Goal: Task Accomplishment & Management: Complete application form

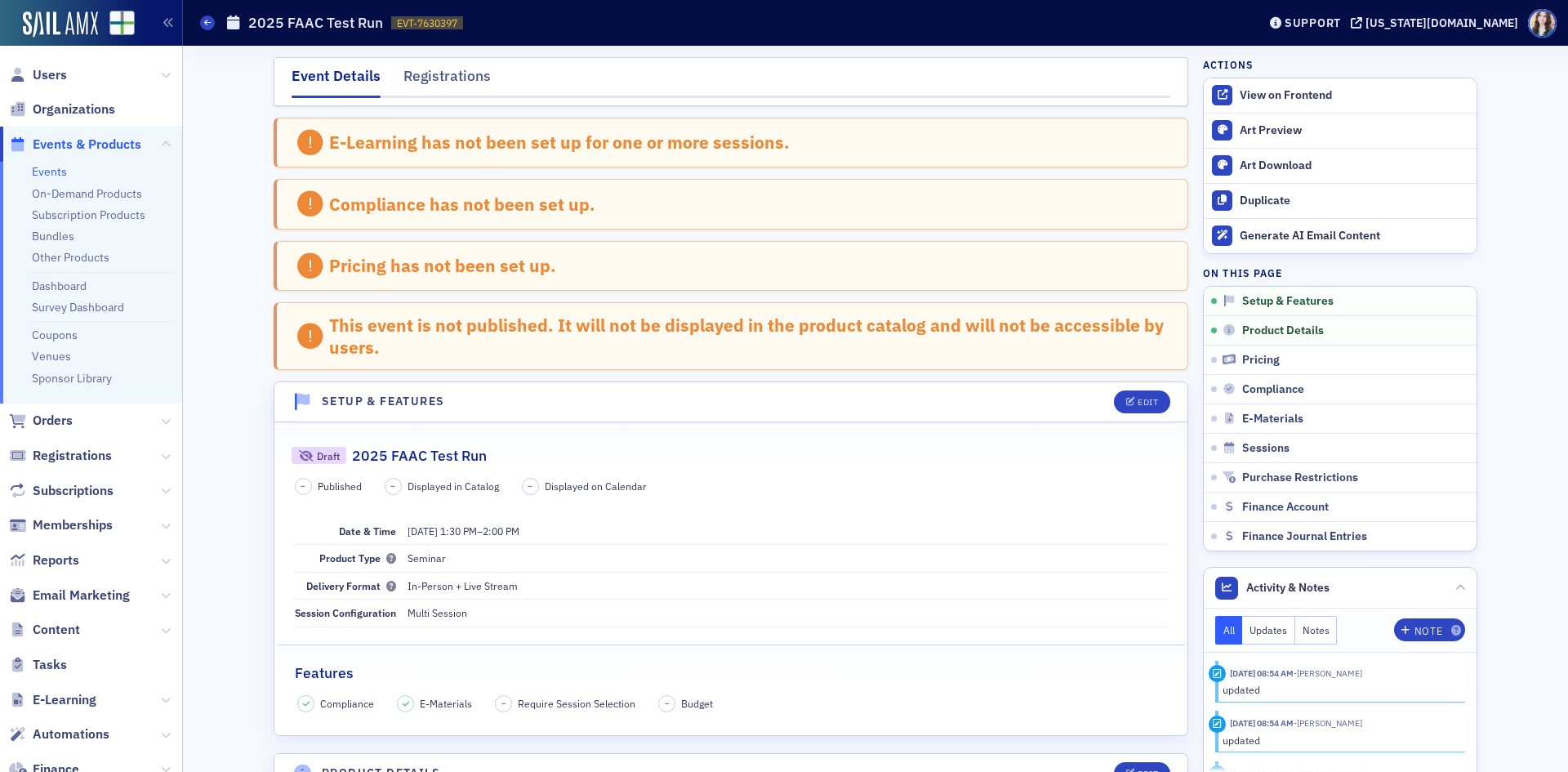
scroll to position [327, 0]
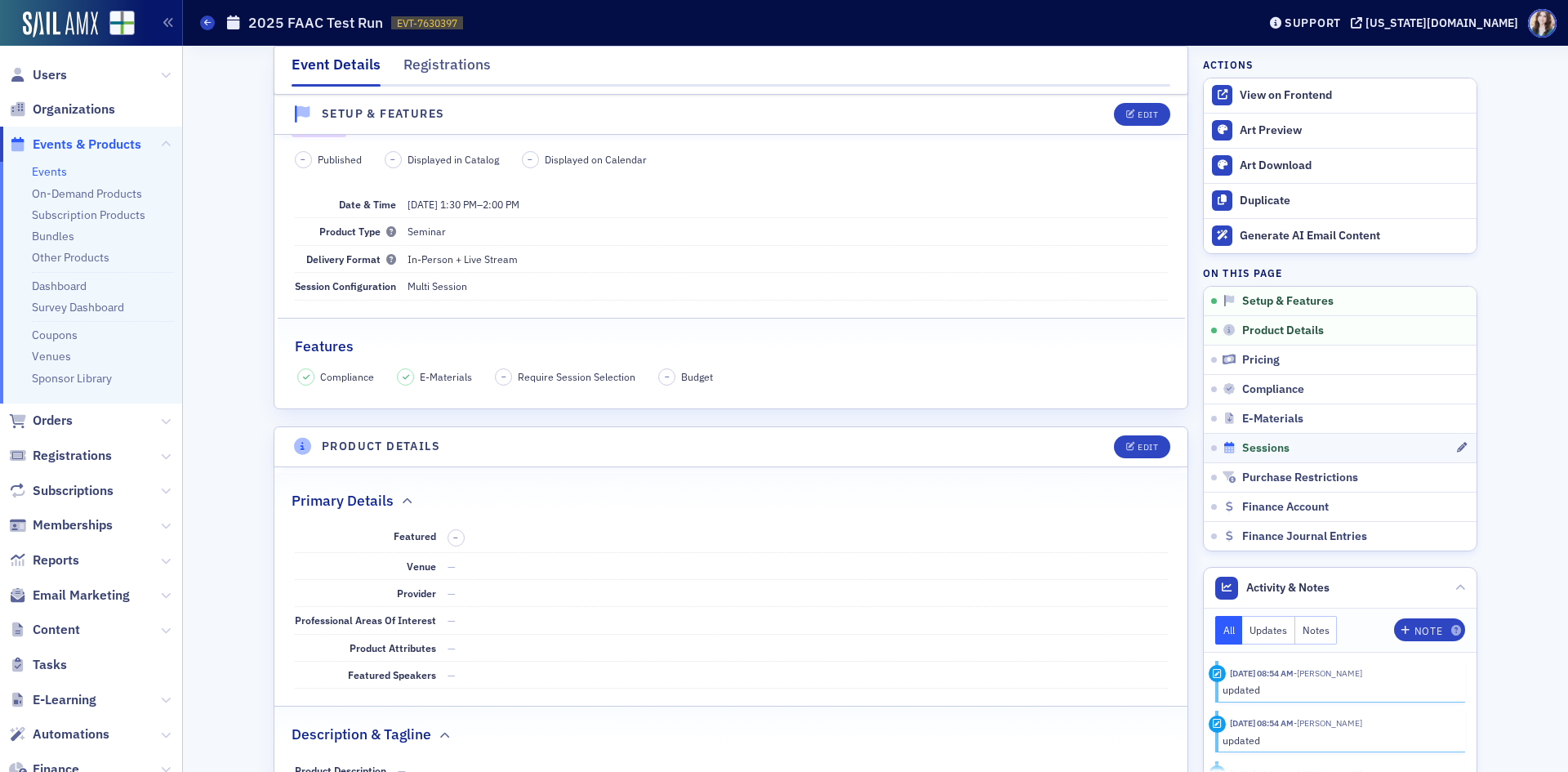
click at [1274, 448] on span "Sessions" at bounding box center [1265, 448] width 48 height 15
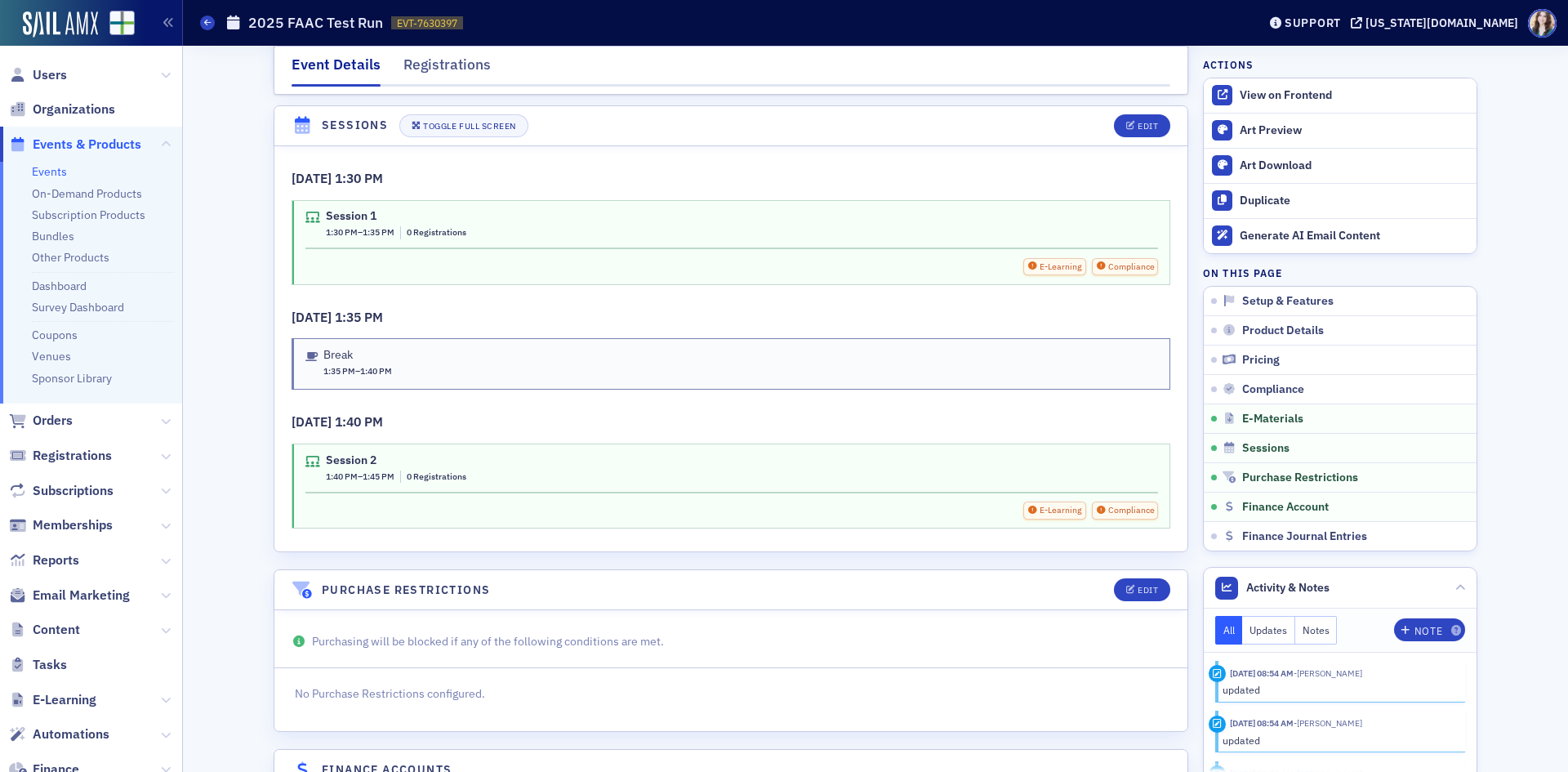
scroll to position [2616, 0]
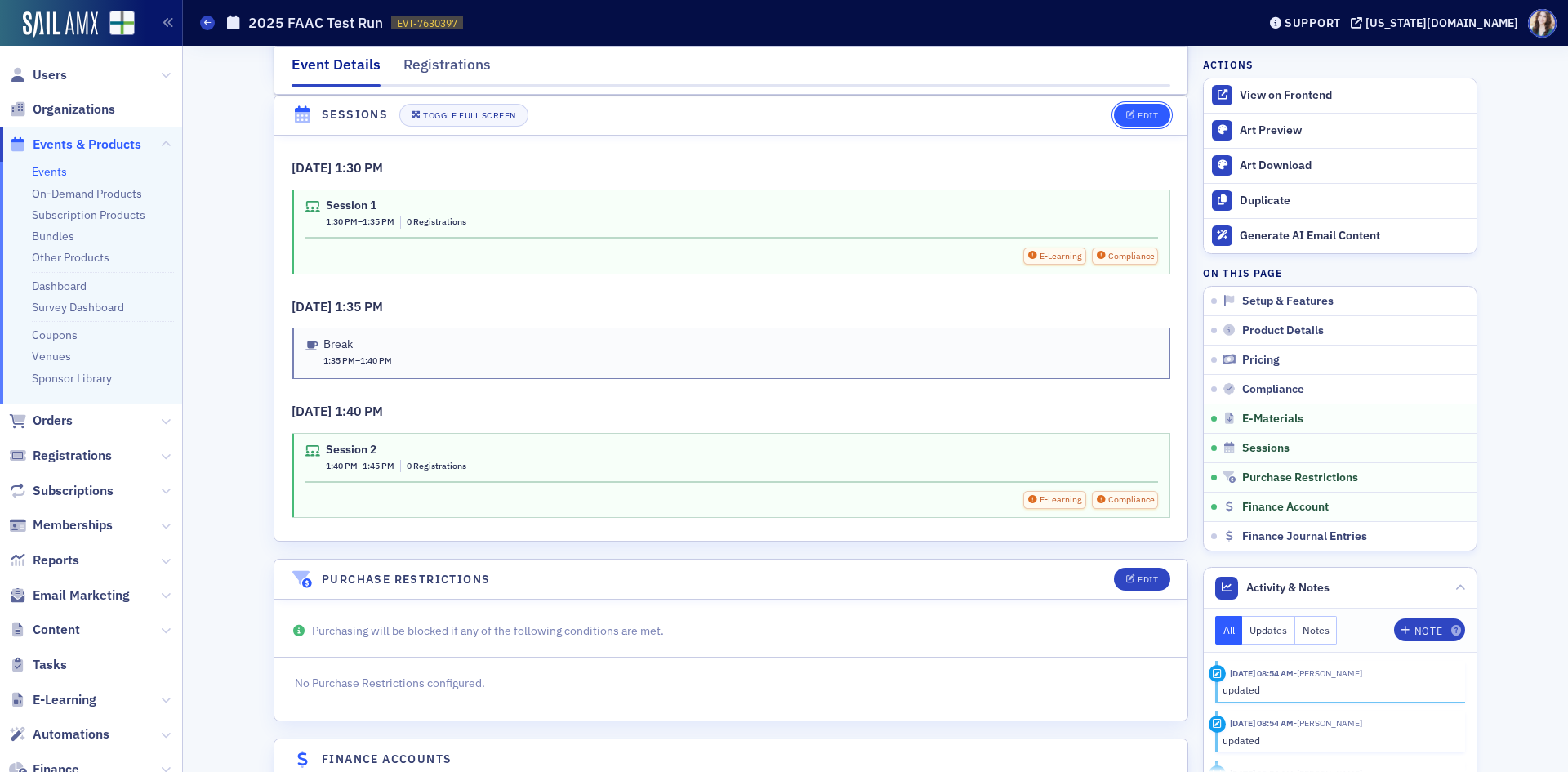
click at [1152, 108] on button "Edit" at bounding box center [1142, 115] width 56 height 22
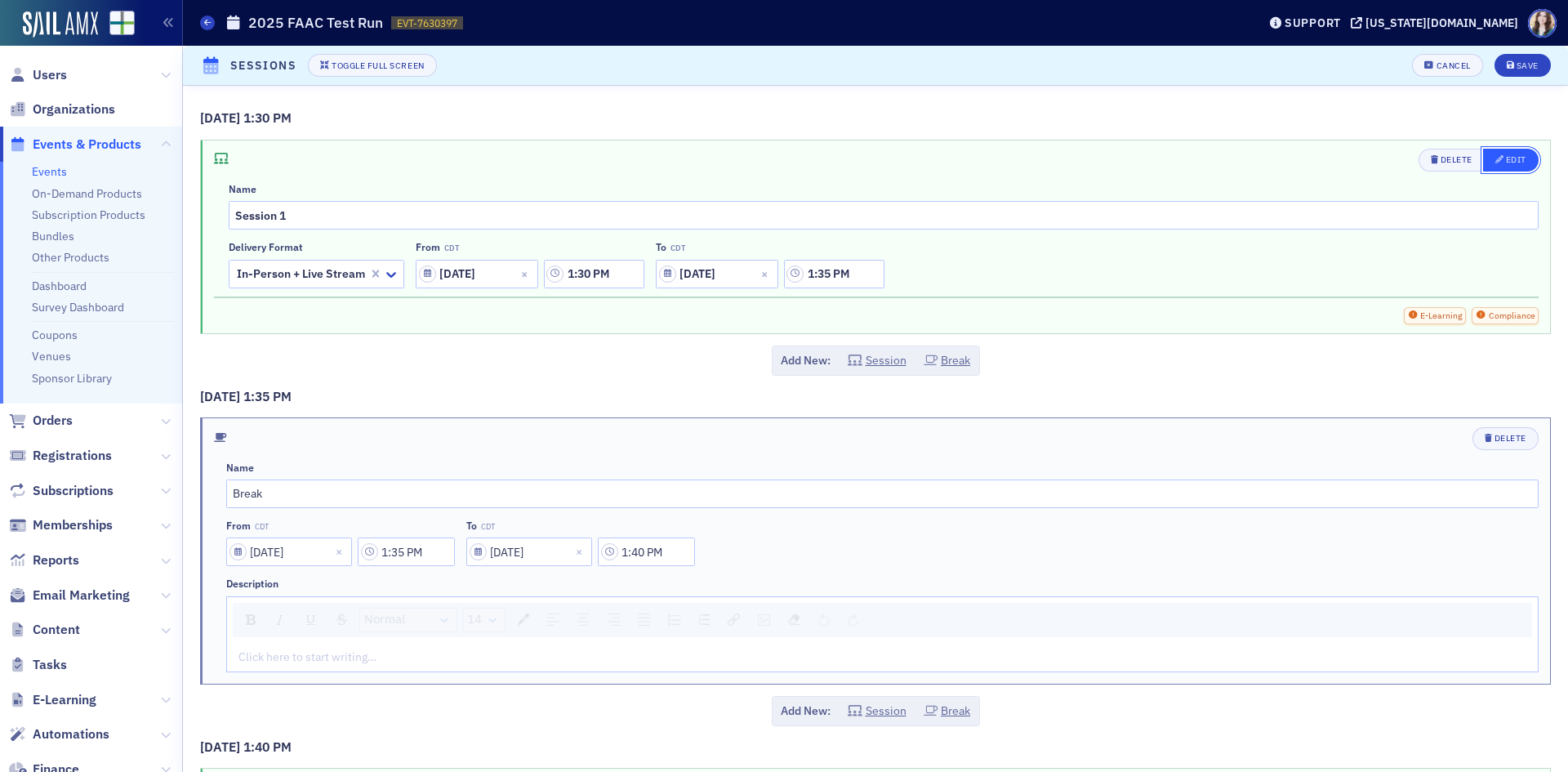
click at [1506, 158] on div "Edit" at bounding box center [1515, 159] width 20 height 9
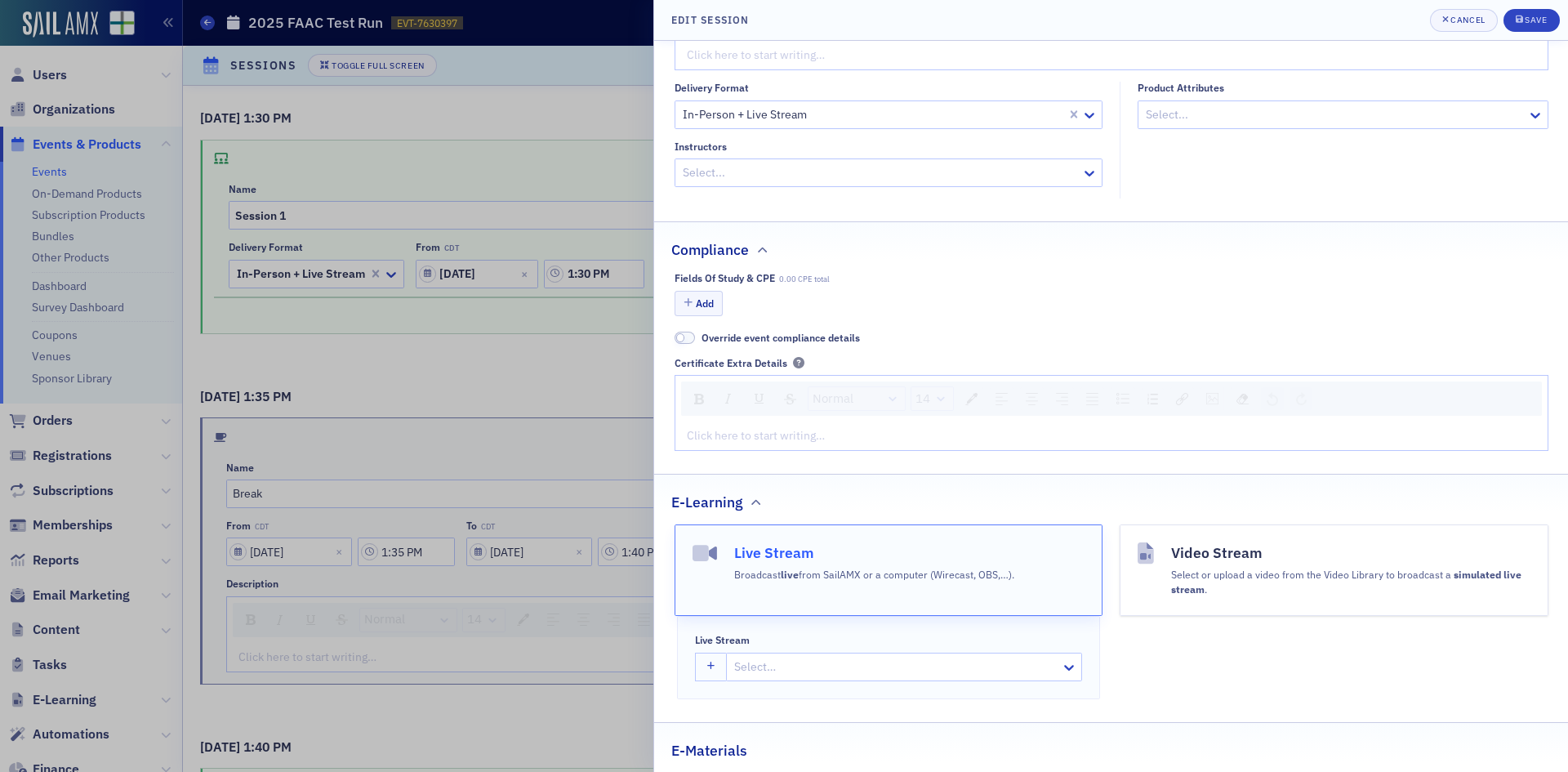
scroll to position [408, 0]
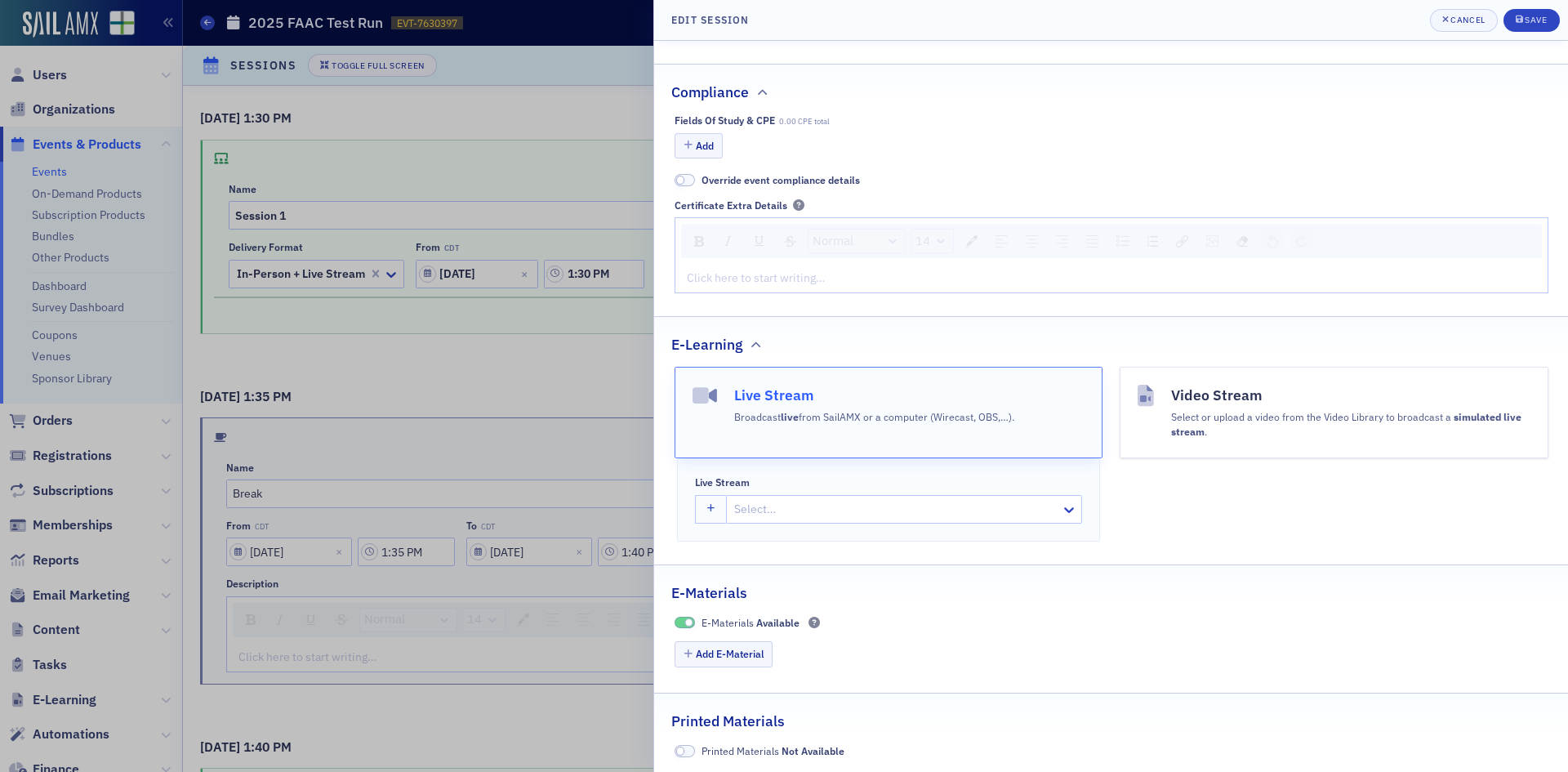
click at [808, 519] on div "Select…" at bounding box center [893, 509] width 334 height 23
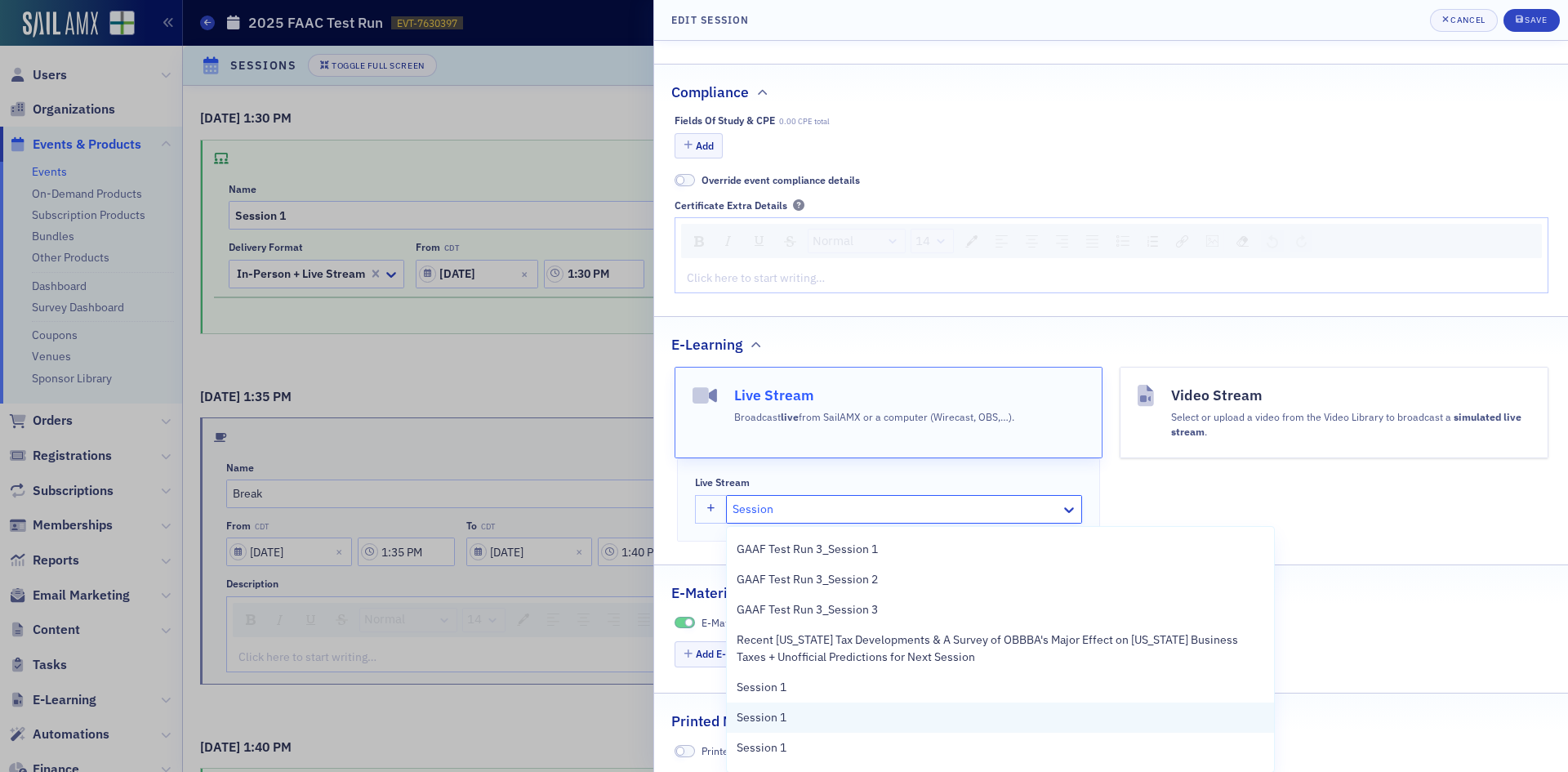
scroll to position [0, 0]
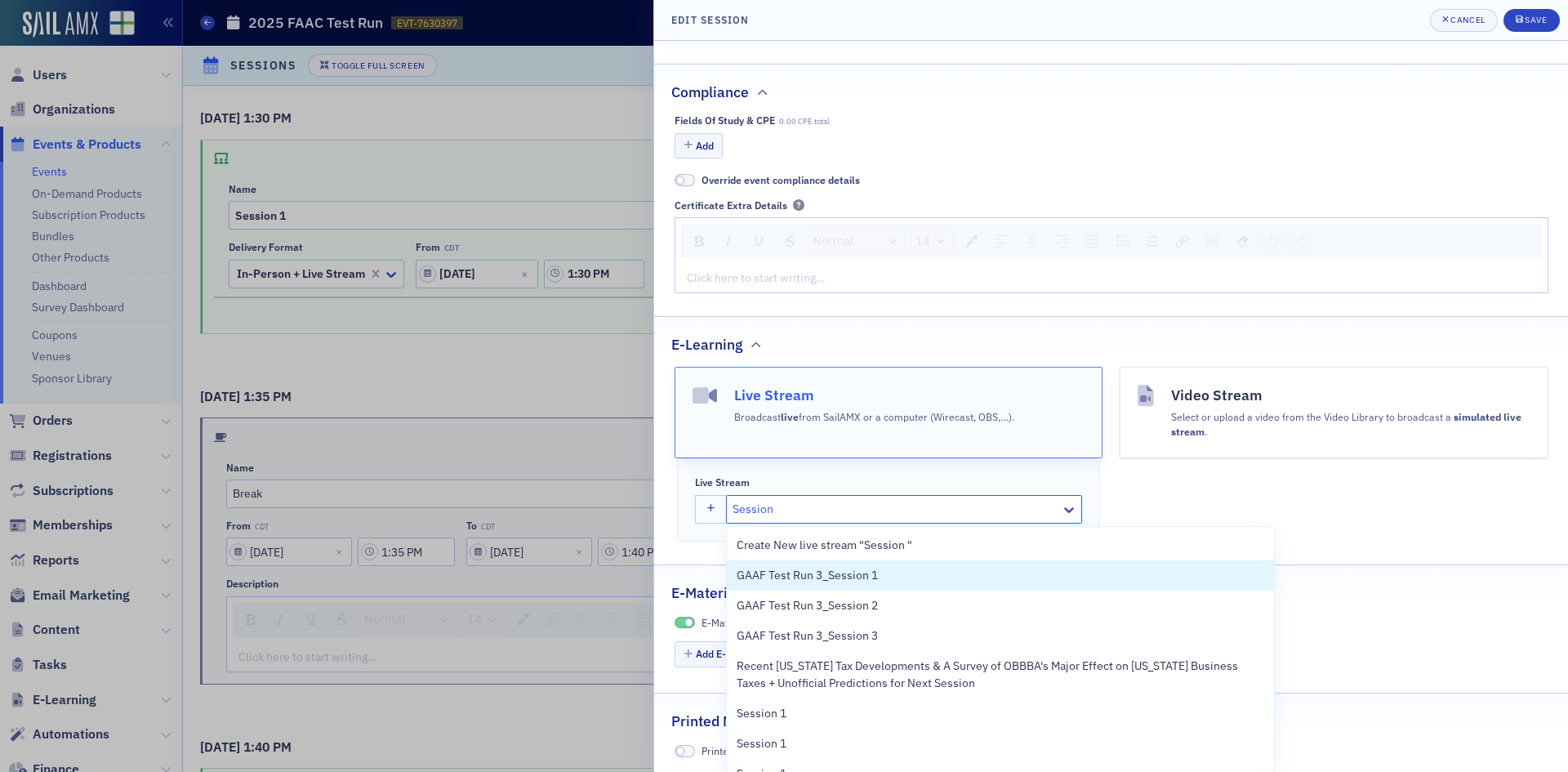
type input "Session"
click at [921, 342] on div "E-Learning" at bounding box center [1111, 335] width 879 height 38
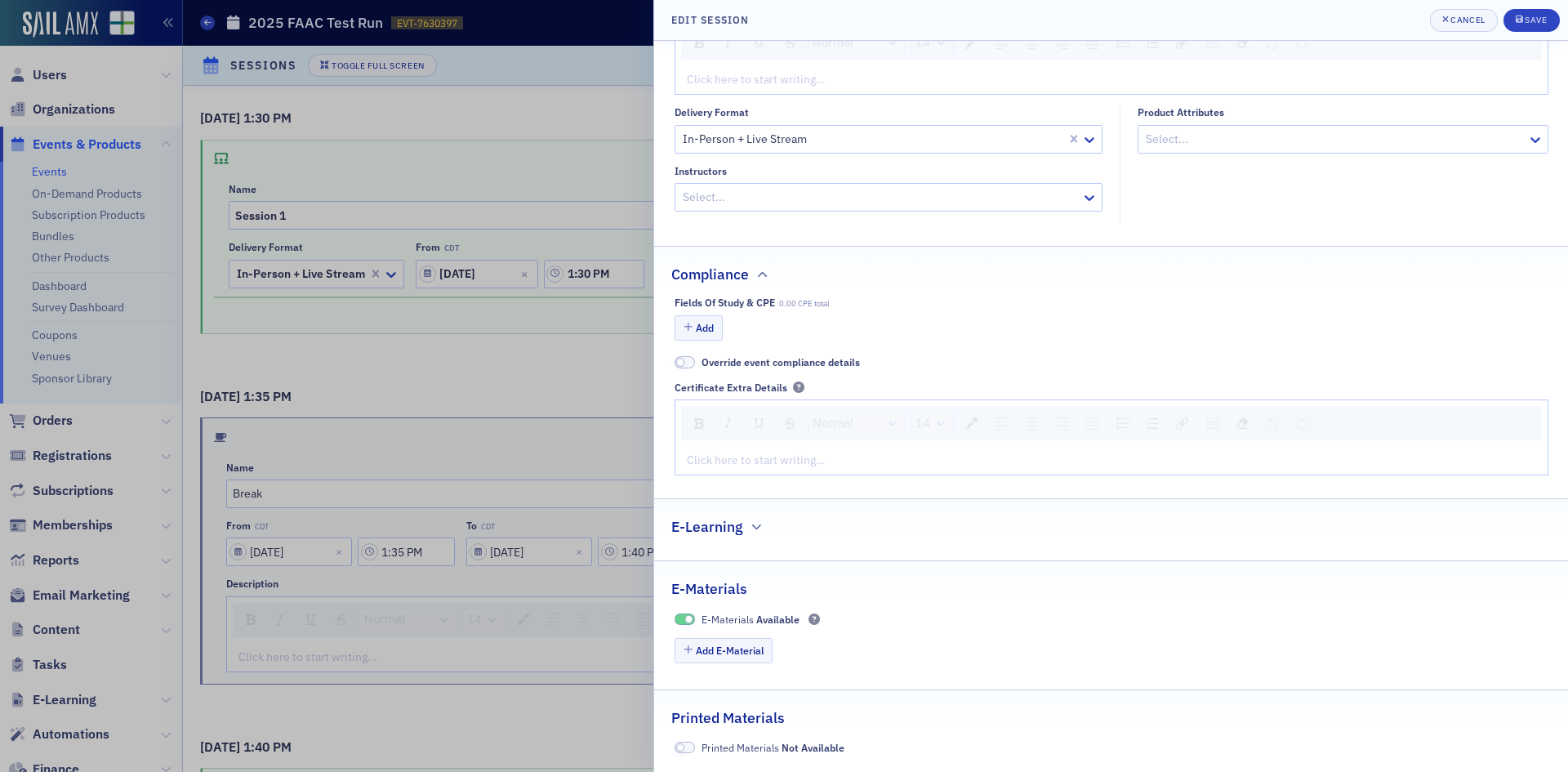
scroll to position [226, 0]
click at [1467, 17] on div "Cancel" at bounding box center [1467, 19] width 34 height 9
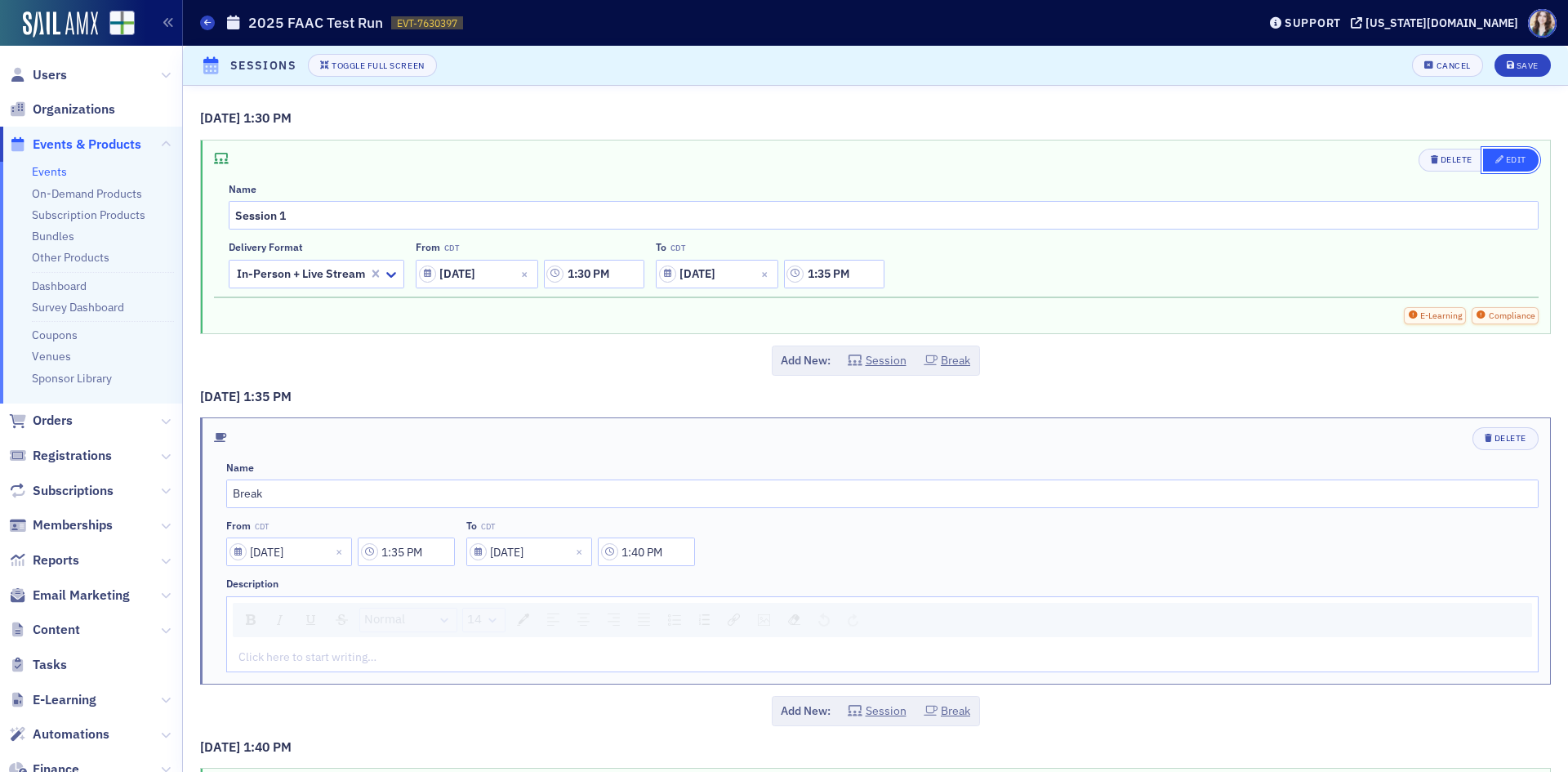
click at [1493, 169] on button "Edit" at bounding box center [1510, 160] width 55 height 22
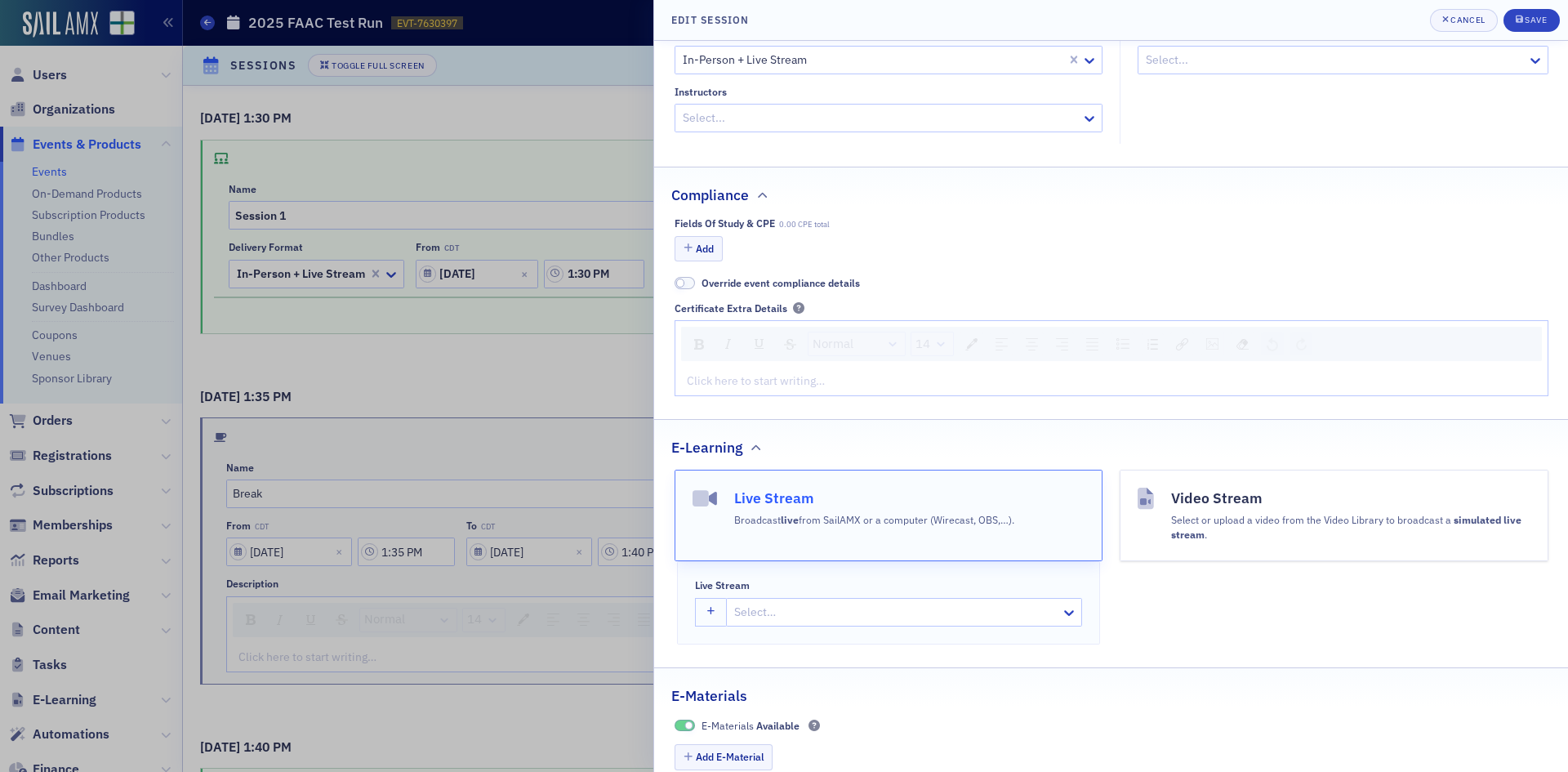
scroll to position [327, 0]
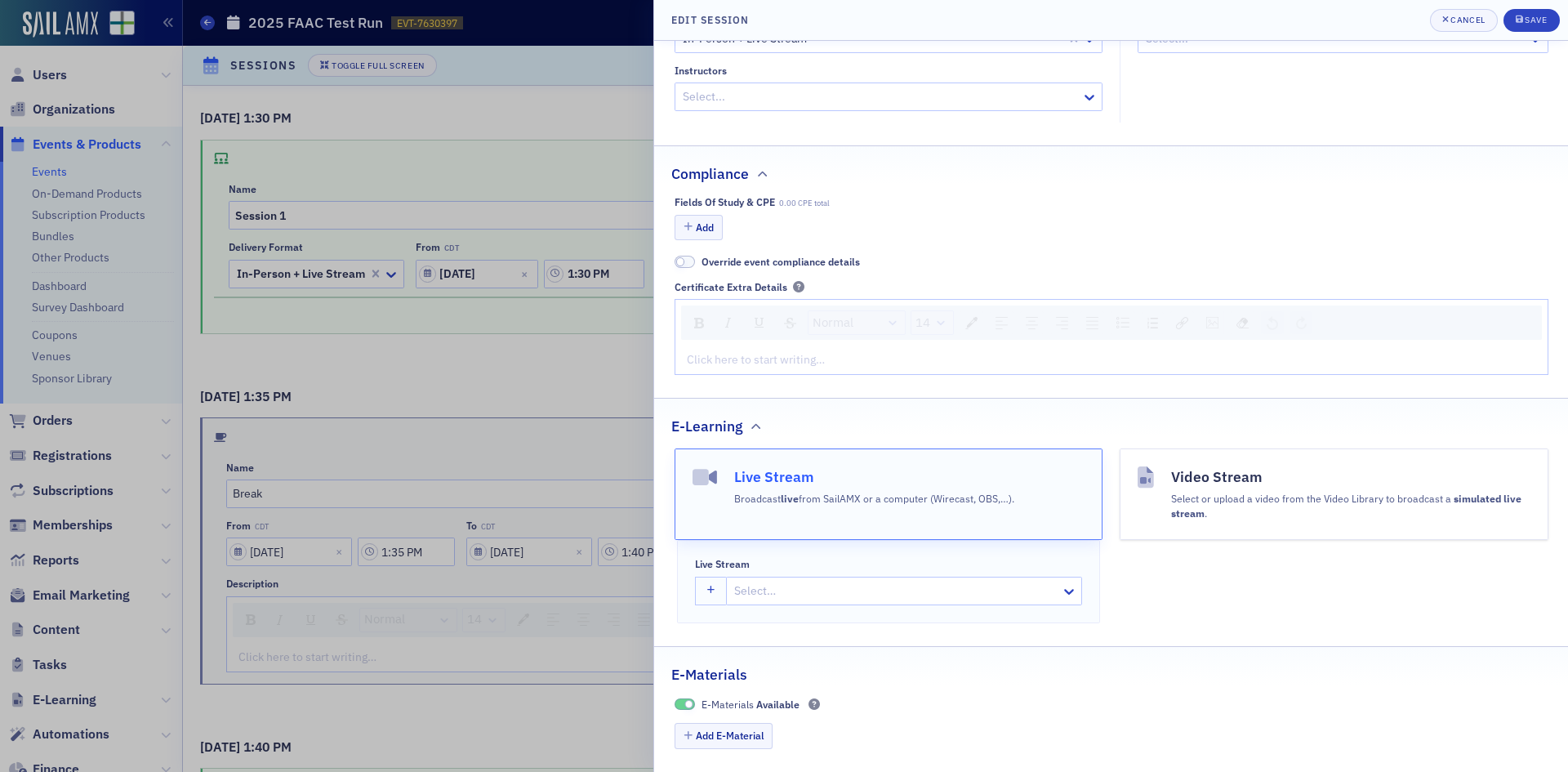
click at [750, 590] on div at bounding box center [895, 590] width 327 height 20
type input "2025 FAAC S"
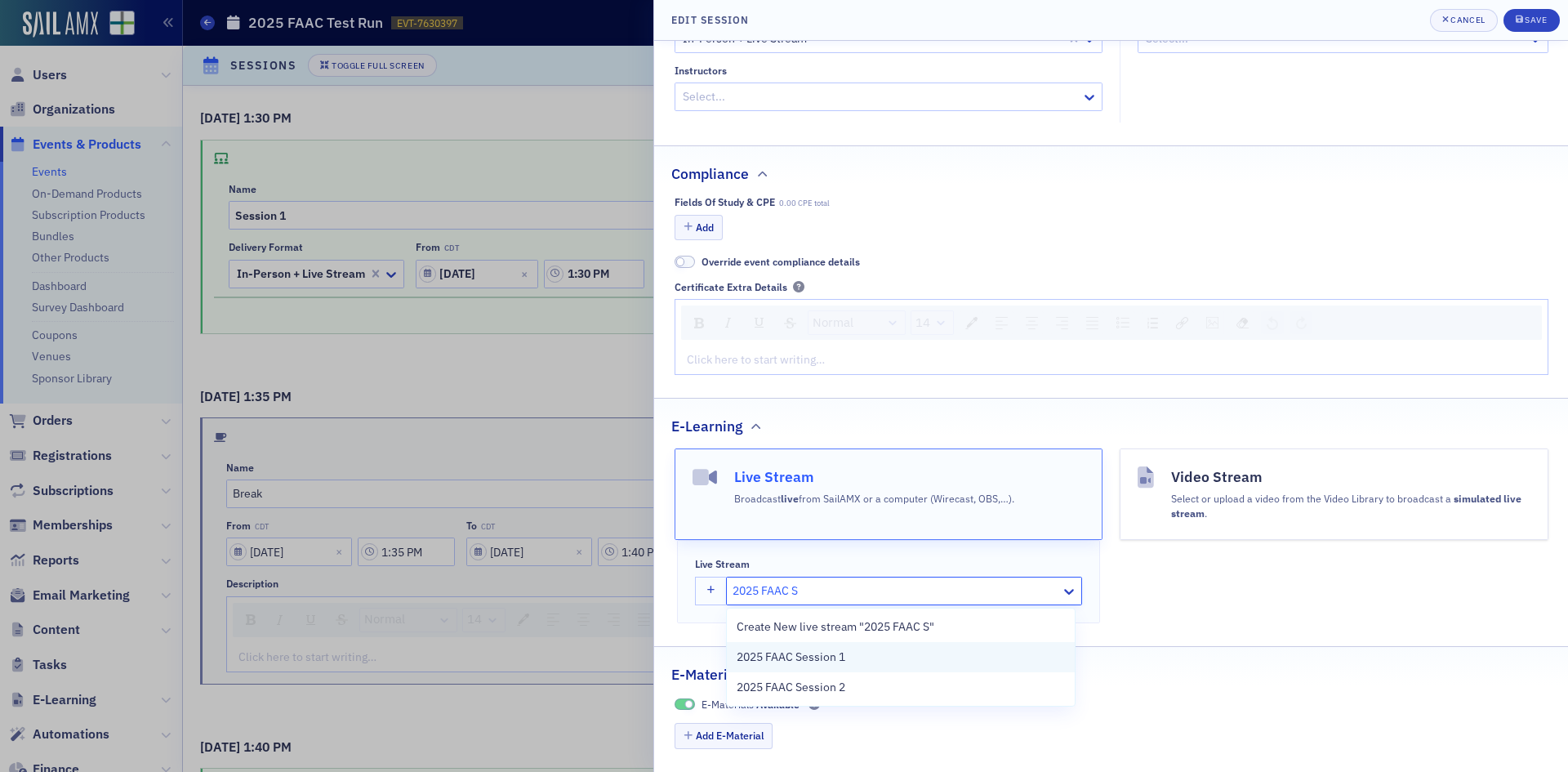
click at [820, 656] on span "2025 FAAC Session 1" at bounding box center [791, 657] width 109 height 18
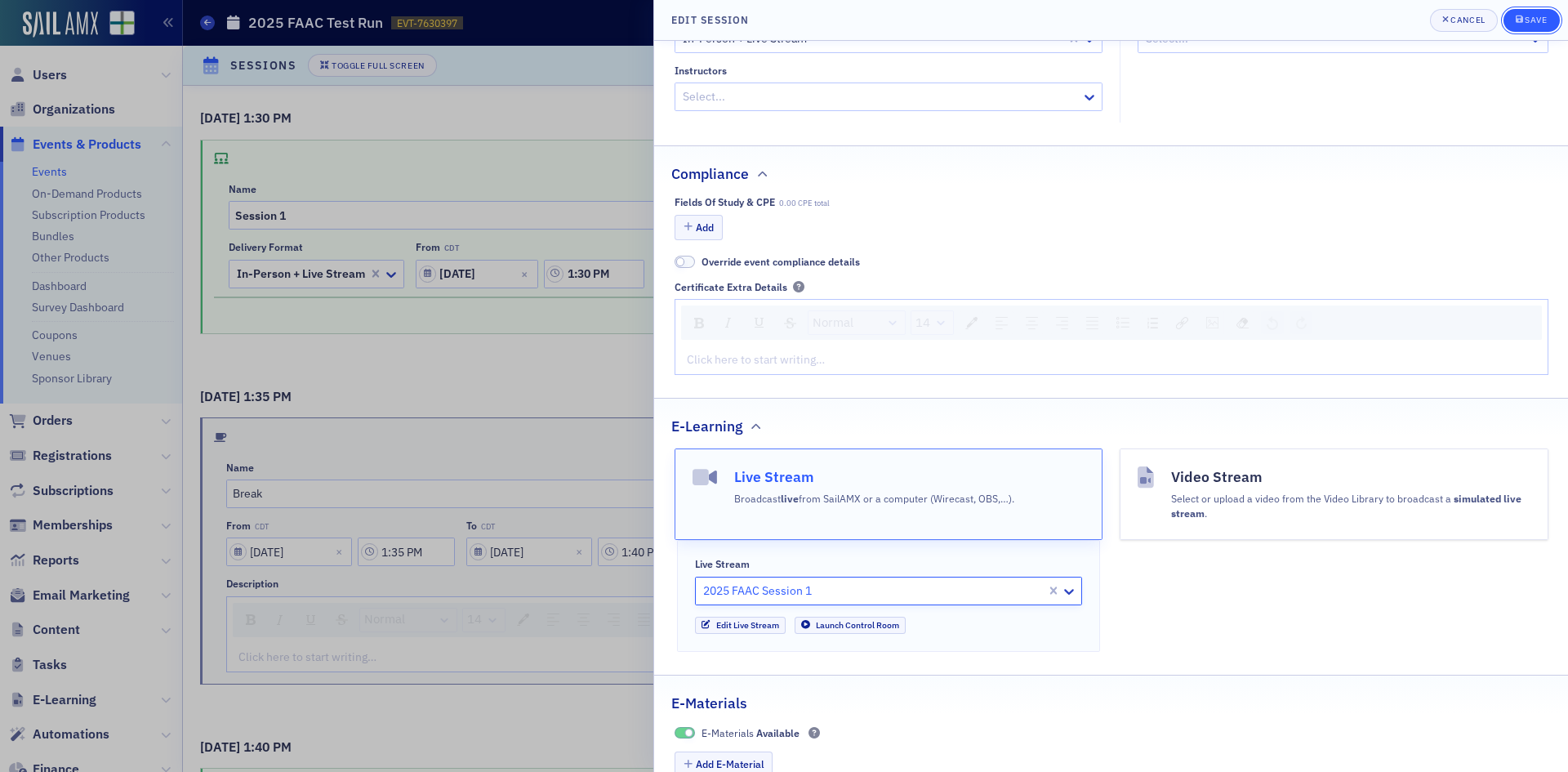
click at [1544, 26] on span "Save" at bounding box center [1531, 19] width 32 height 13
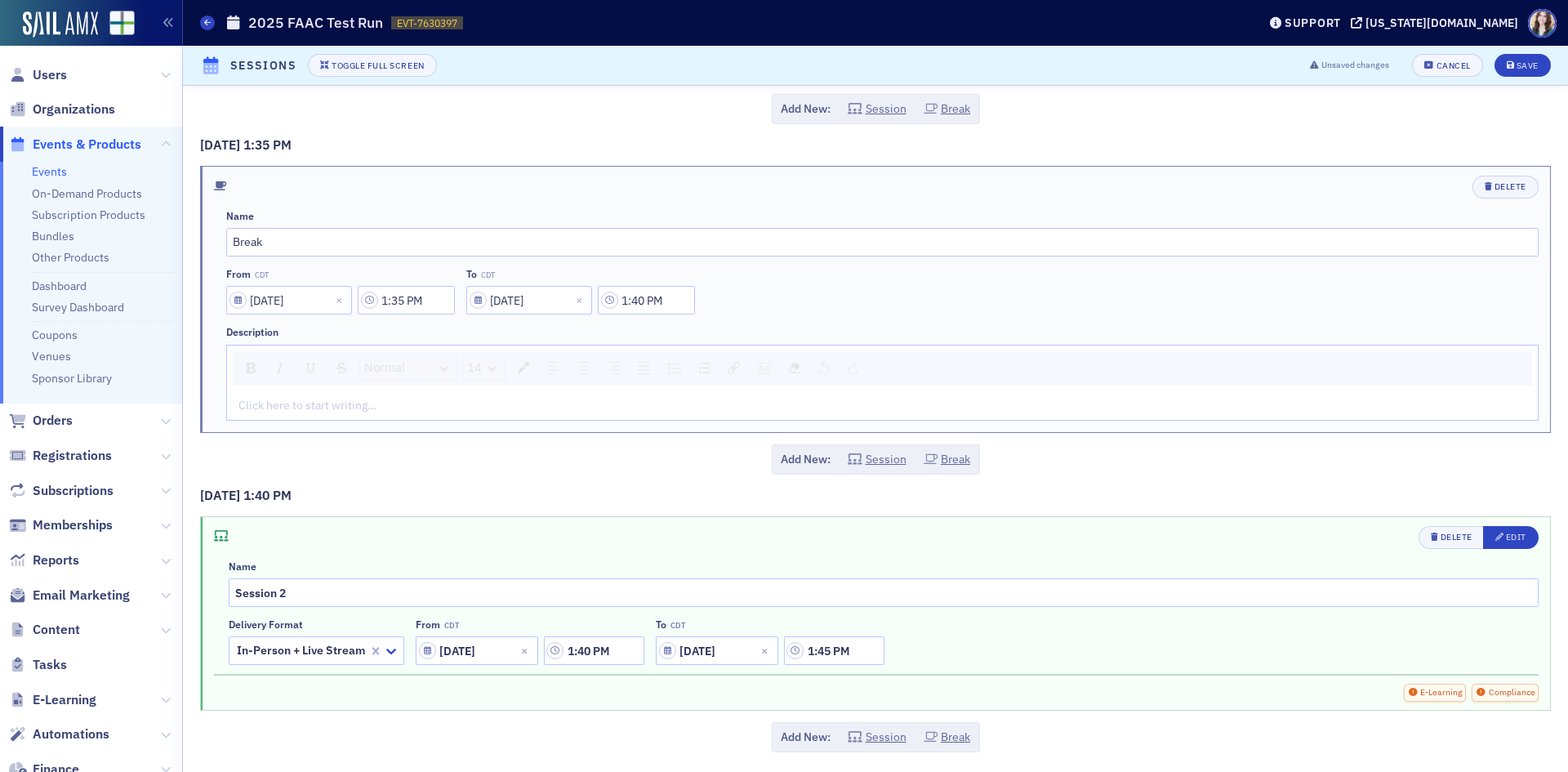
scroll to position [255, 0]
click at [1506, 530] on div "Edit" at bounding box center [1515, 533] width 20 height 9
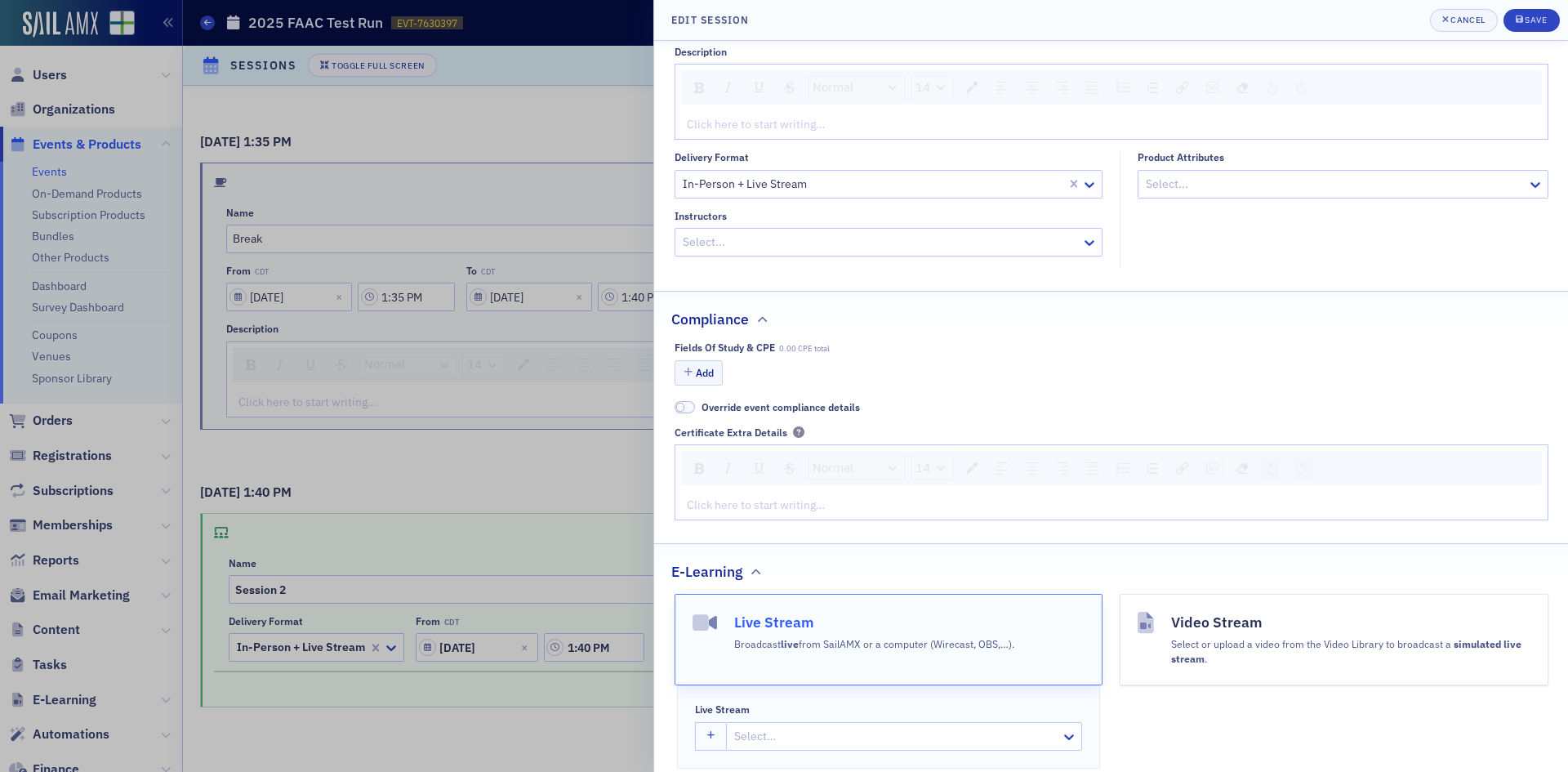
scroll to position [327, 0]
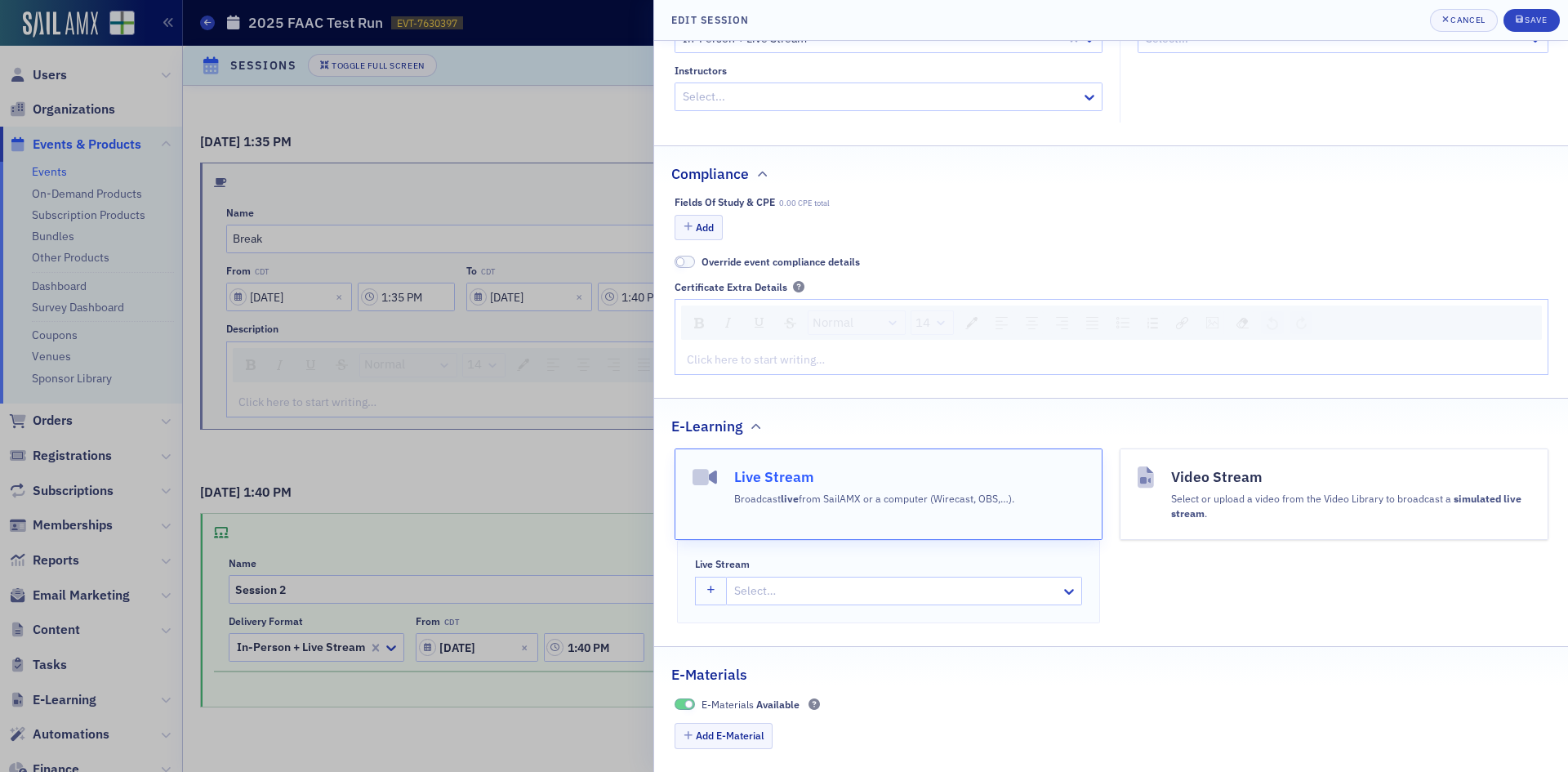
click at [794, 583] on div at bounding box center [895, 590] width 327 height 20
type input "2025 FAAC S"
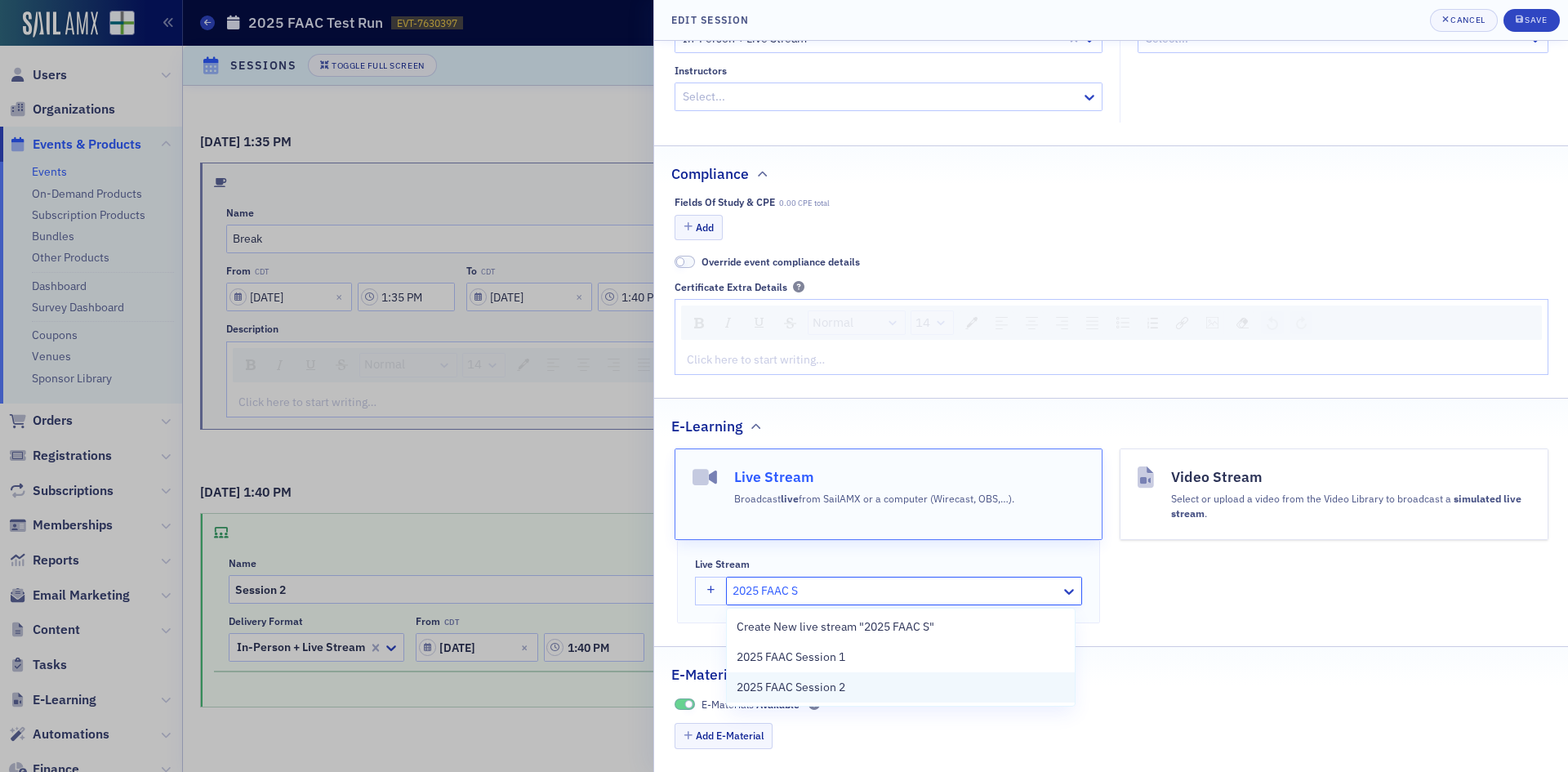
click at [838, 688] on span "2025 FAAC Session 2" at bounding box center [791, 687] width 109 height 18
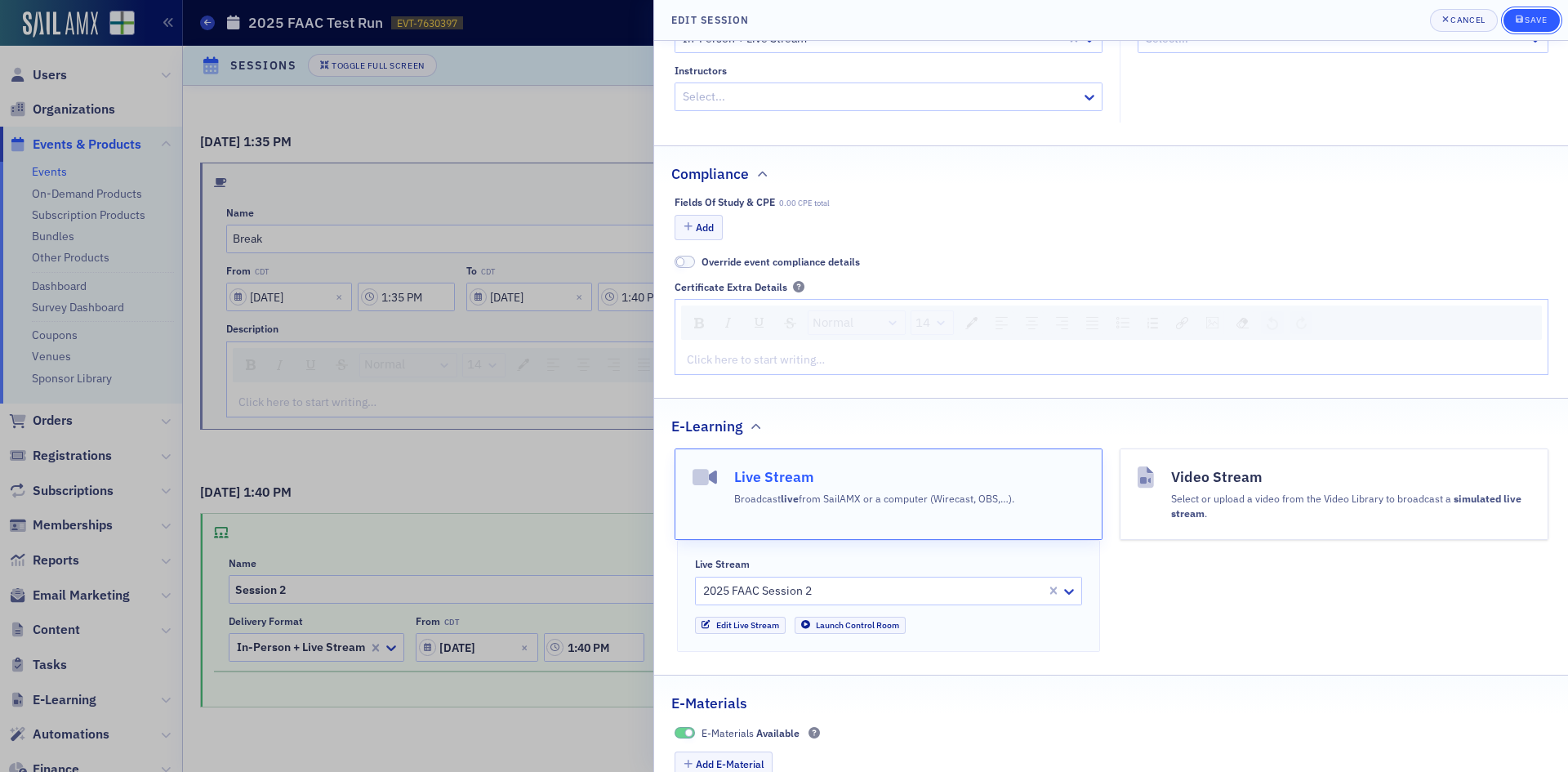
click at [1543, 11] on button "Save" at bounding box center [1531, 19] width 56 height 22
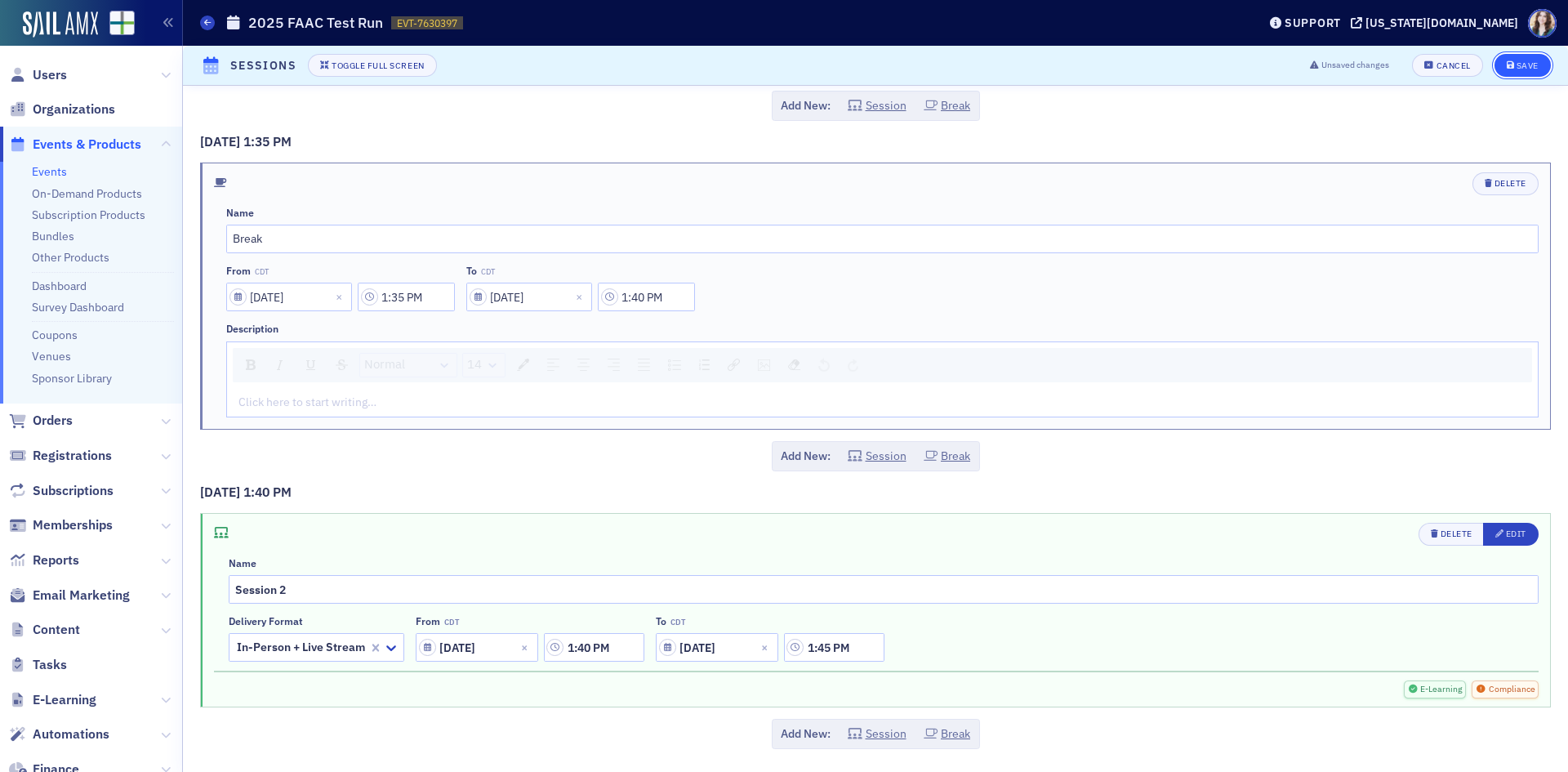
click at [1513, 55] on button "Save" at bounding box center [1522, 64] width 56 height 22
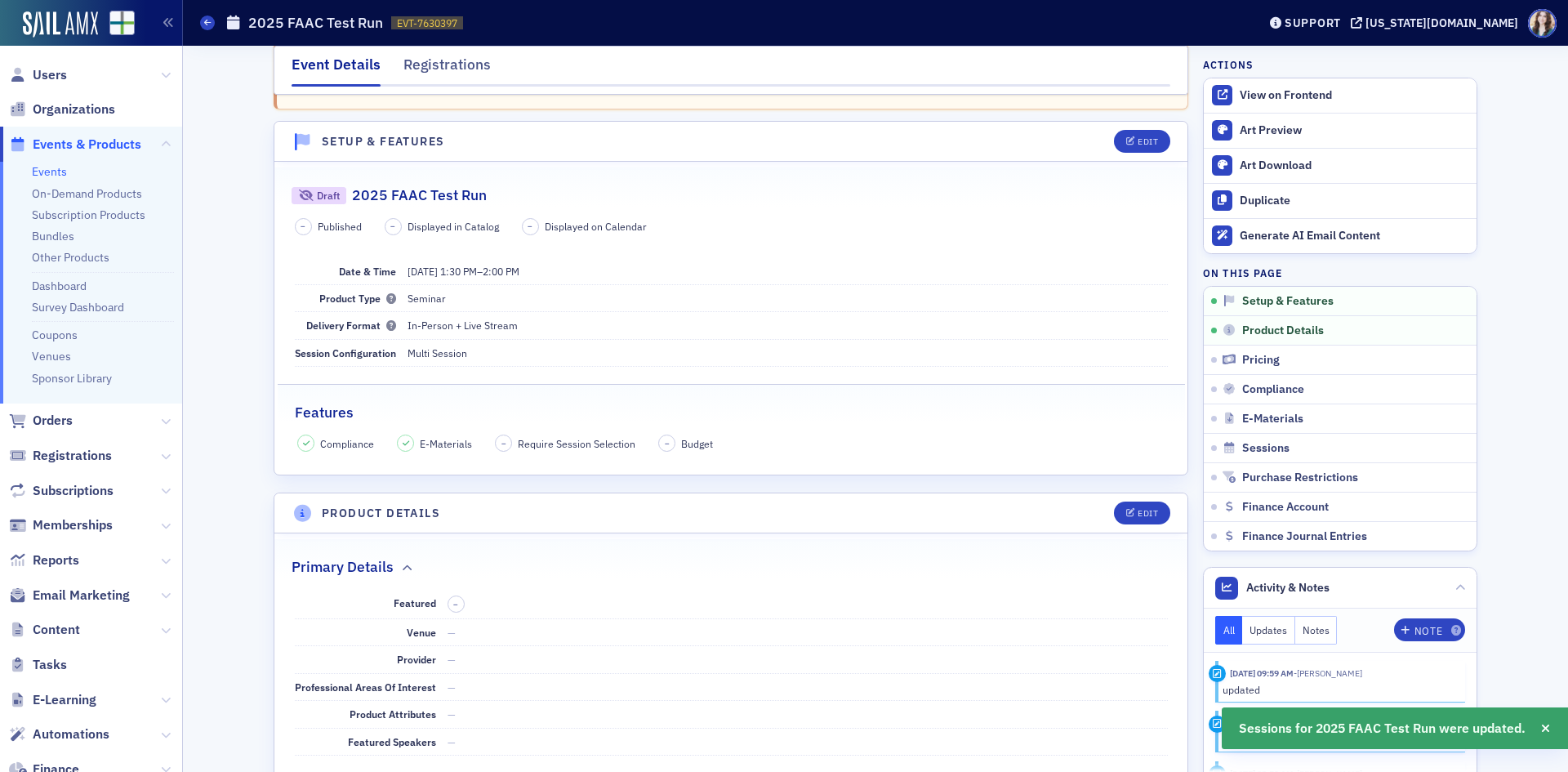
scroll to position [0, 0]
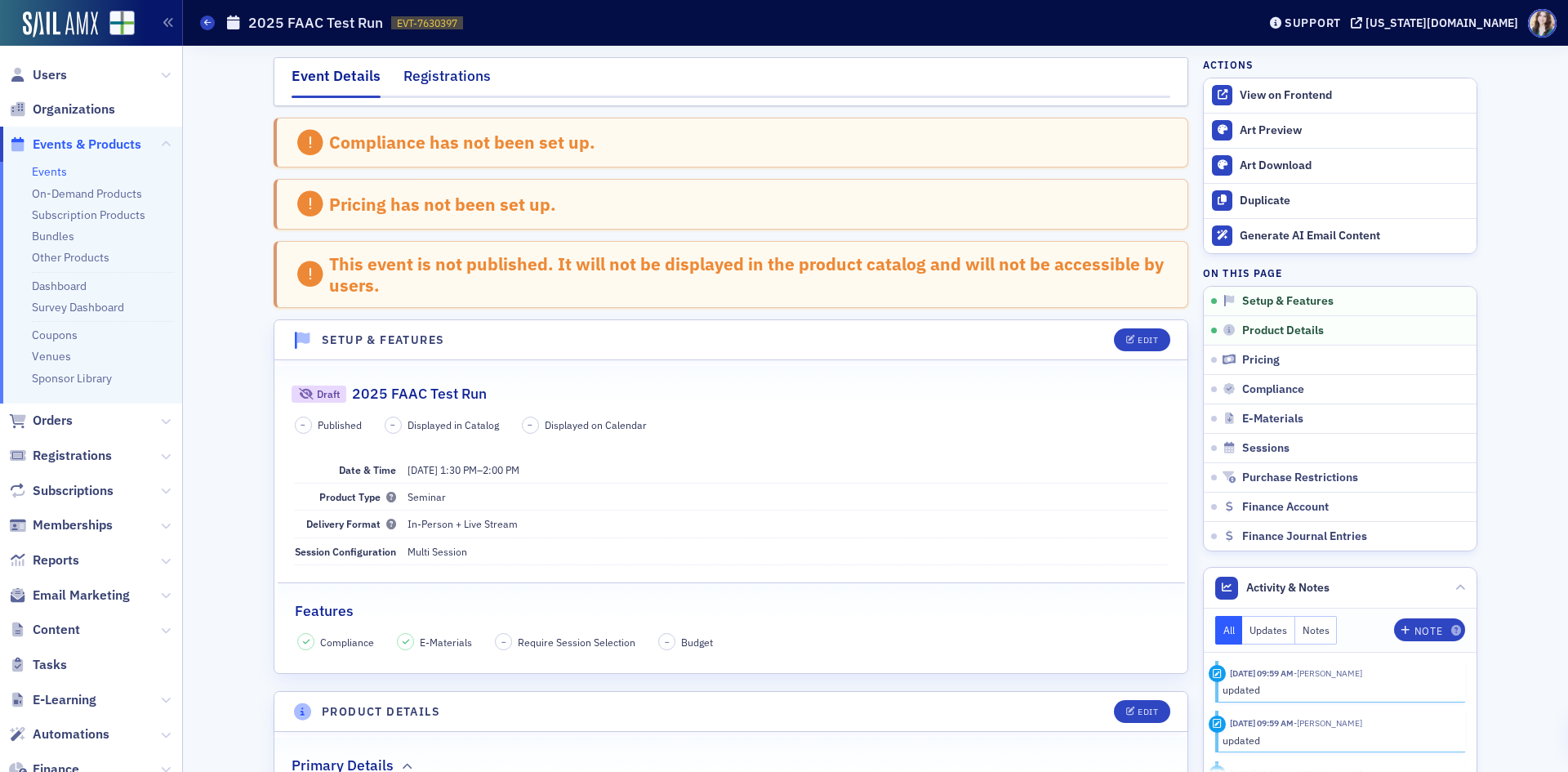
click at [439, 65] on div "Registrations" at bounding box center [447, 80] width 88 height 30
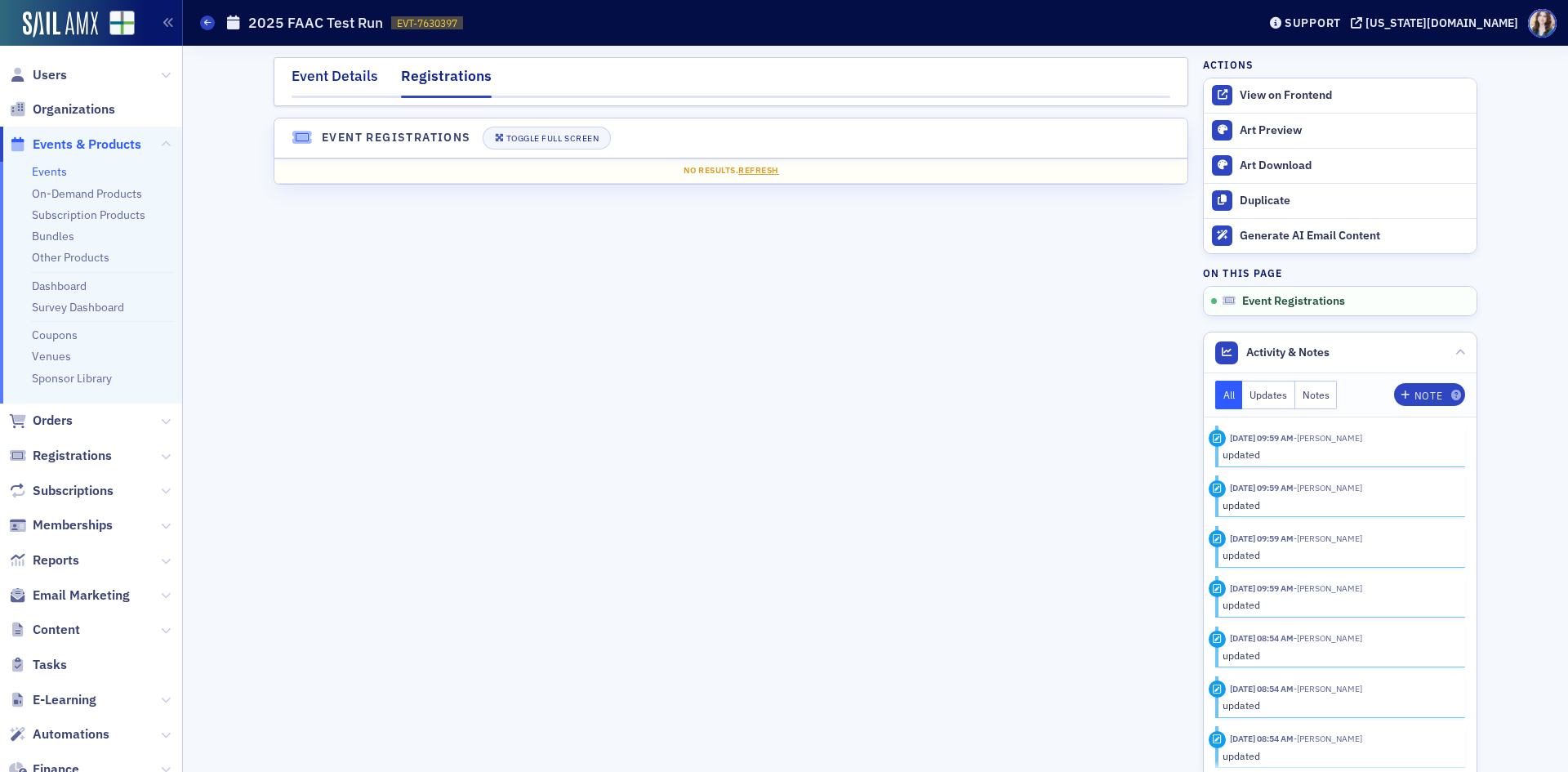
click at [345, 77] on div "Event Details" at bounding box center [334, 80] width 87 height 30
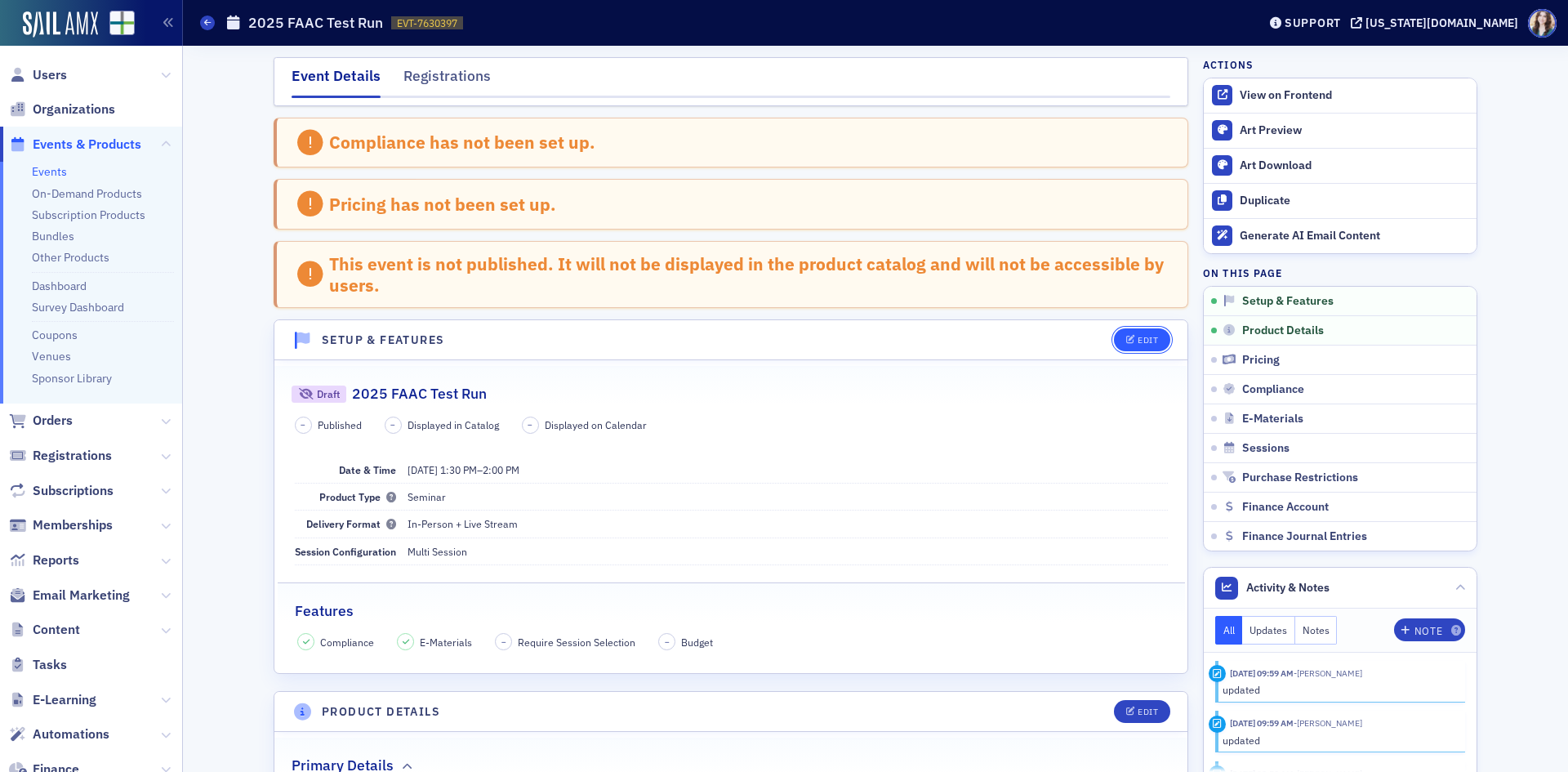
click at [1122, 332] on button "Edit" at bounding box center [1142, 339] width 56 height 22
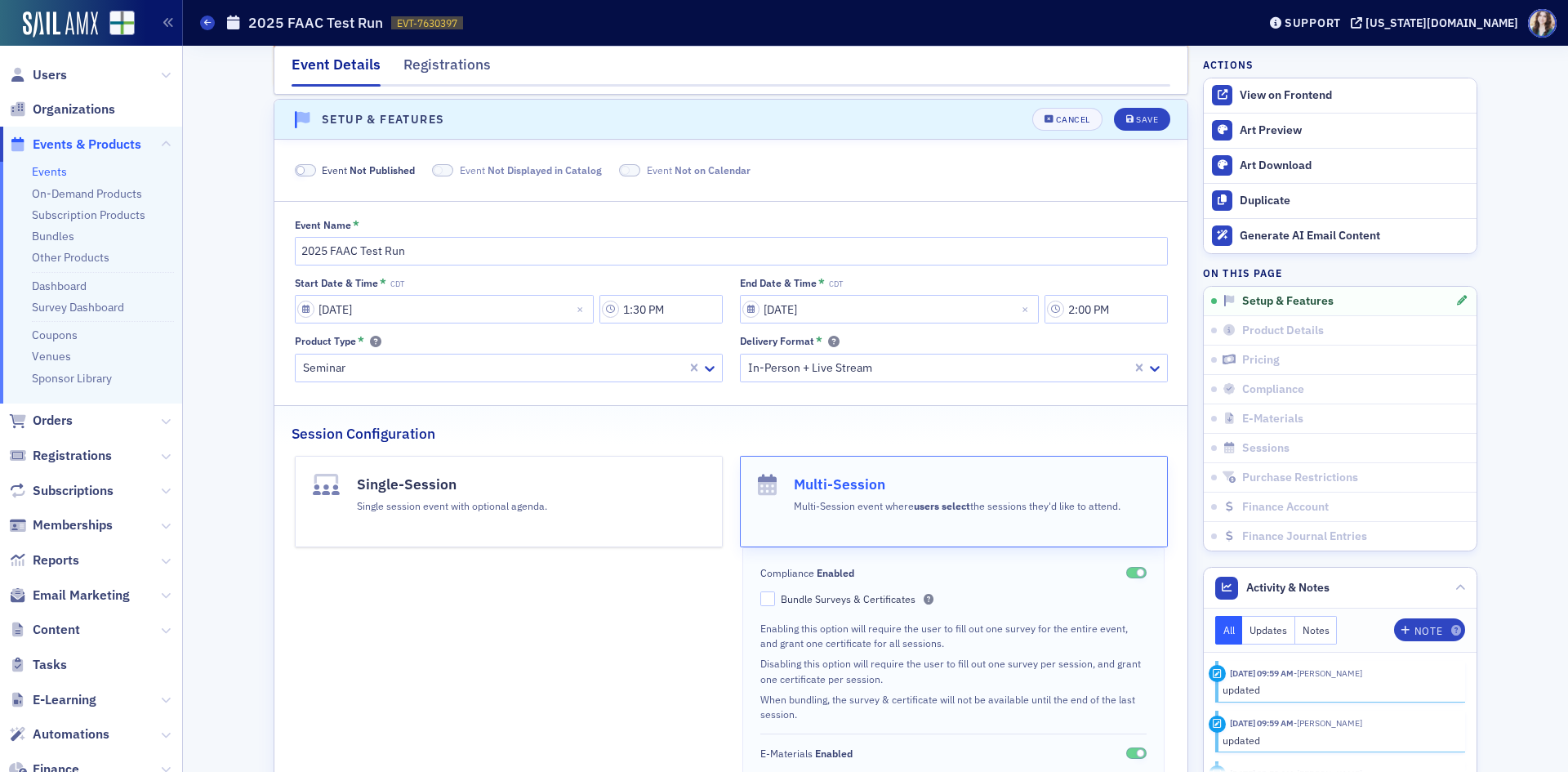
scroll to position [225, 0]
click at [296, 168] on span at bounding box center [300, 165] width 9 height 9
click at [426, 163] on span at bounding box center [423, 165] width 21 height 13
click at [601, 166] on span at bounding box center [610, 165] width 21 height 13
click at [1146, 119] on div "Save" at bounding box center [1147, 115] width 22 height 9
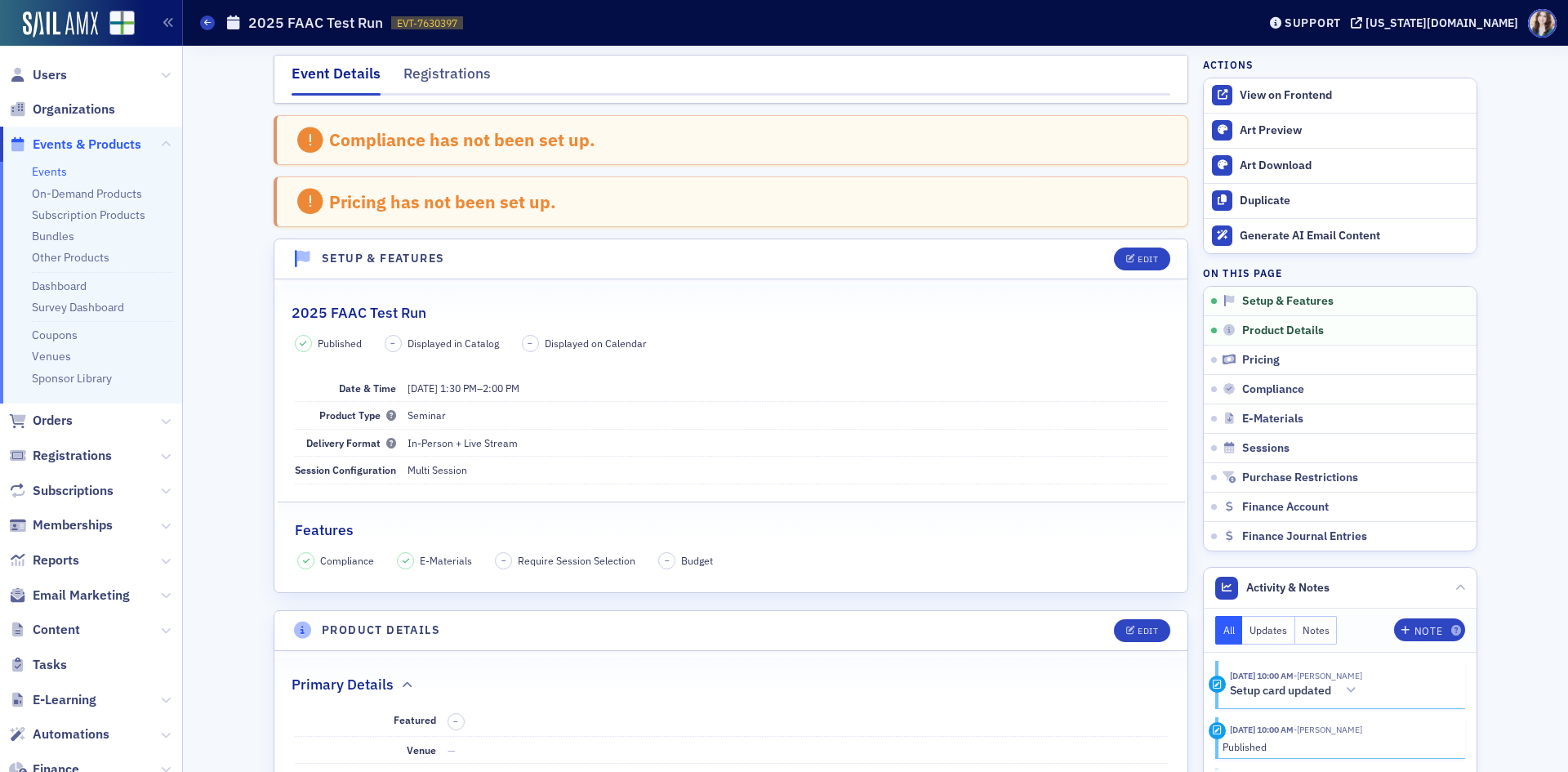
scroll to position [0, 0]
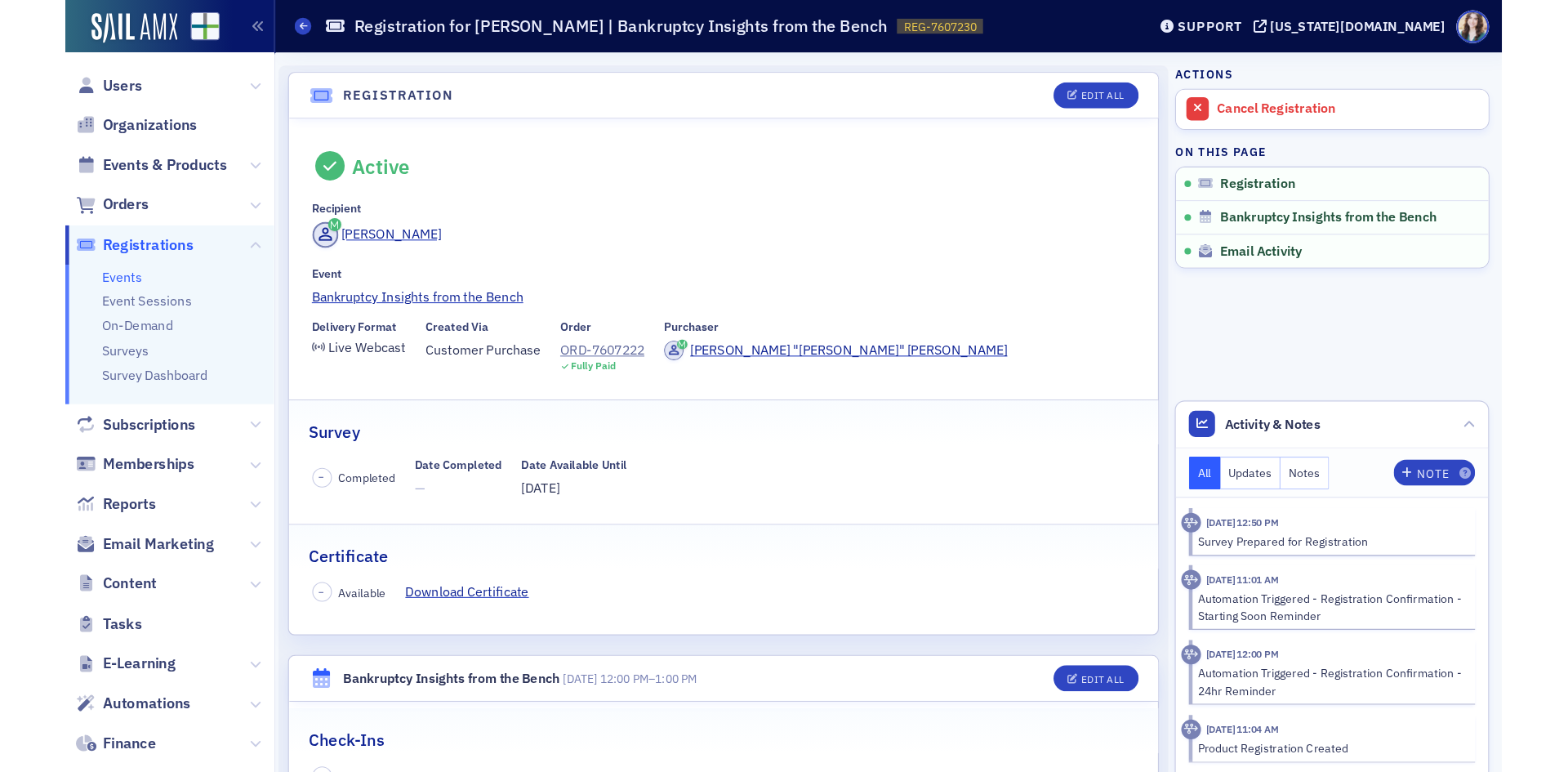
scroll to position [238, 0]
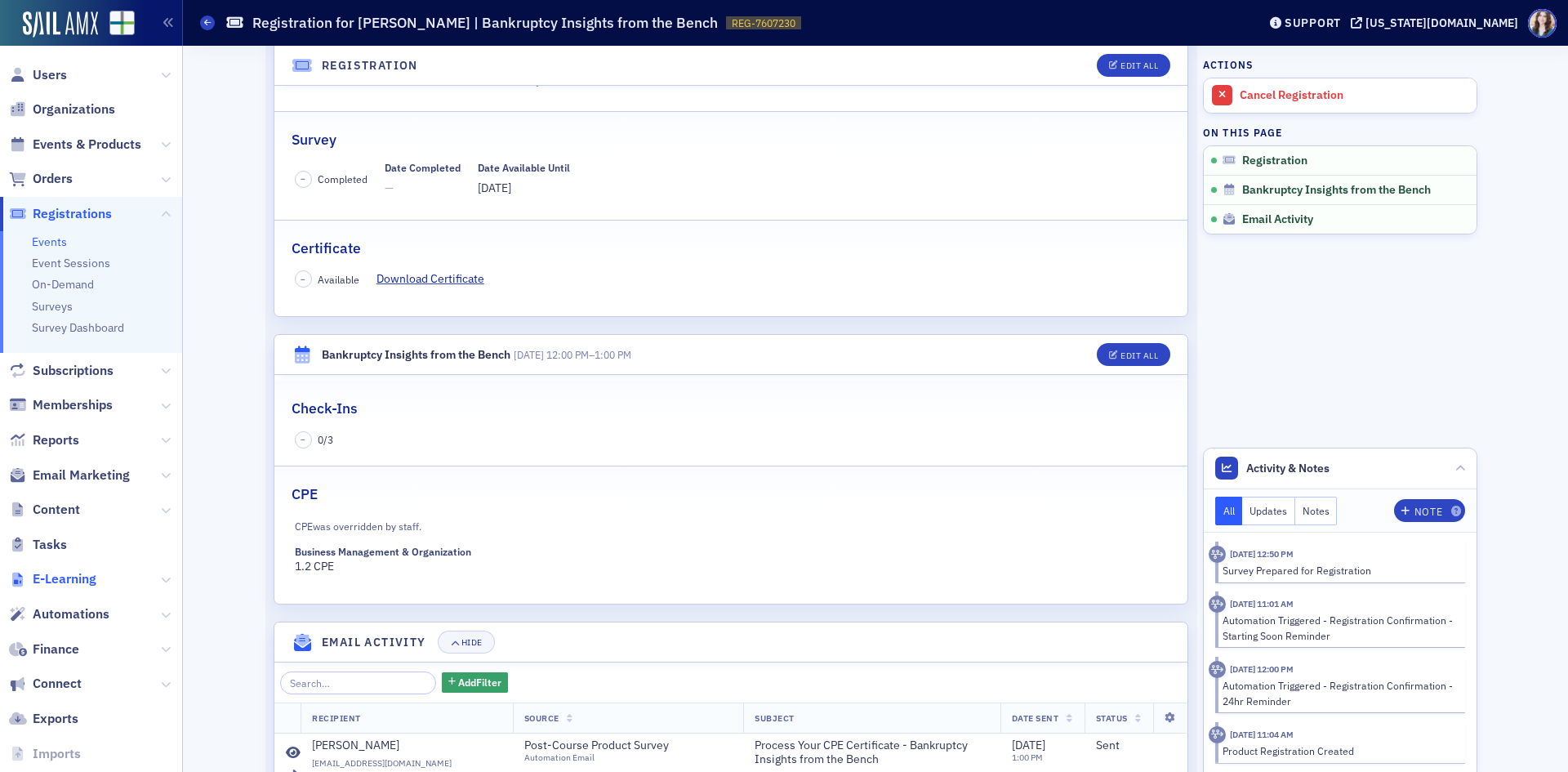
click at [74, 581] on span "E-Learning" at bounding box center [64, 579] width 63 height 18
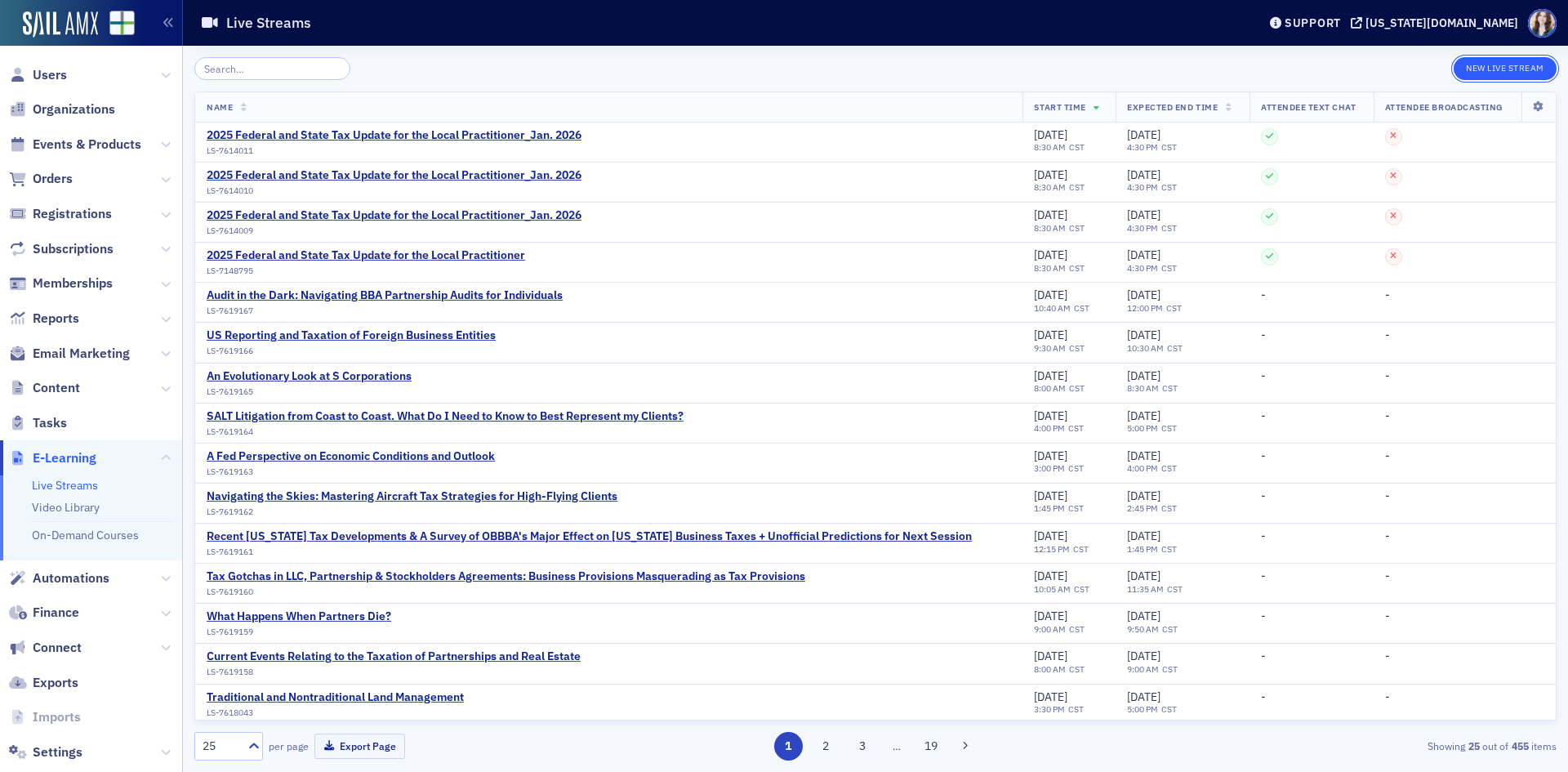
click at [1254, 71] on button "New Live Stream" at bounding box center [1505, 68] width 103 height 22
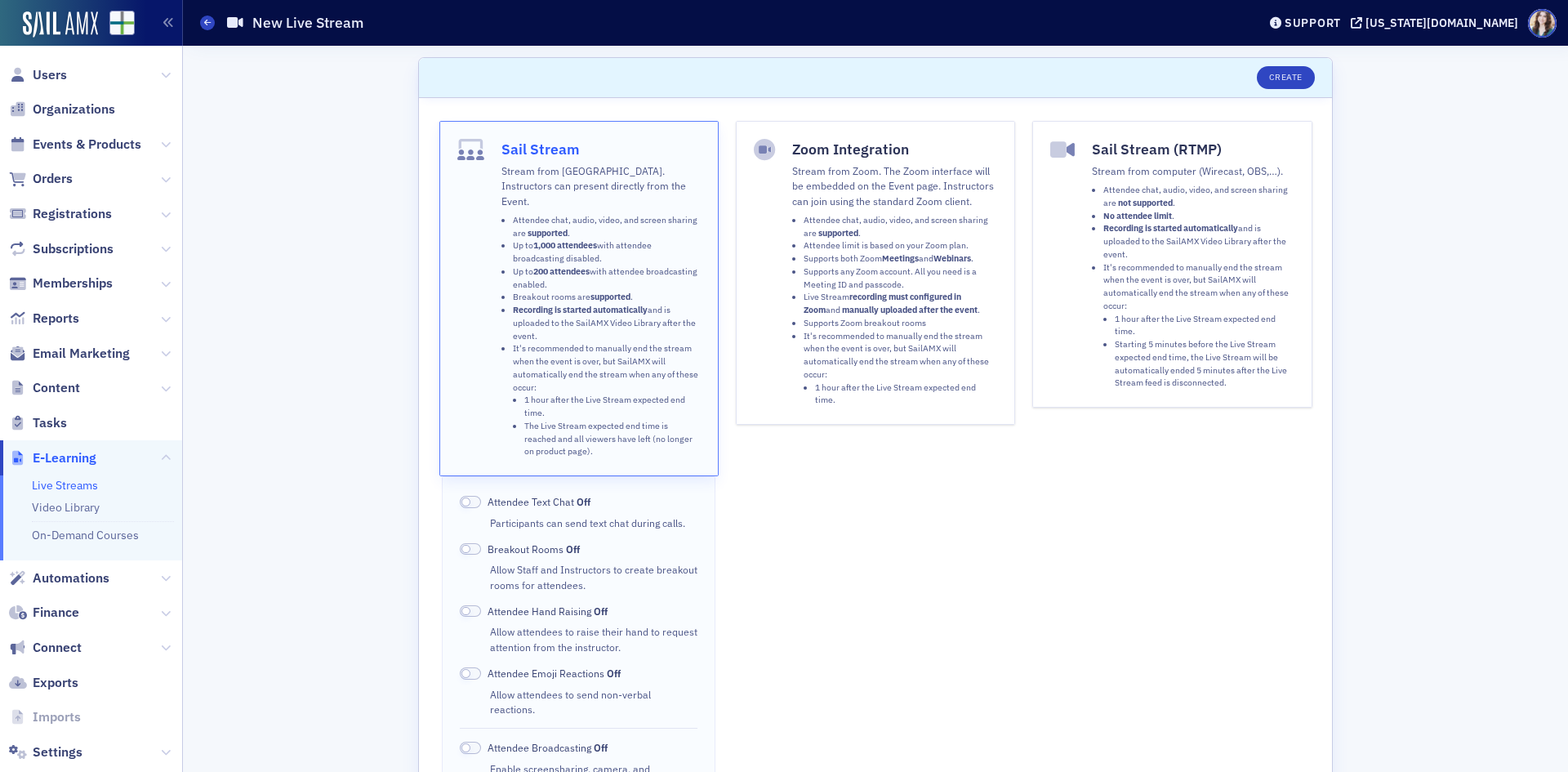
click at [773, 233] on button "Zoom Integration Stream from Zoom. The Zoom interface will be embedded on the E…" at bounding box center [875, 273] width 279 height 304
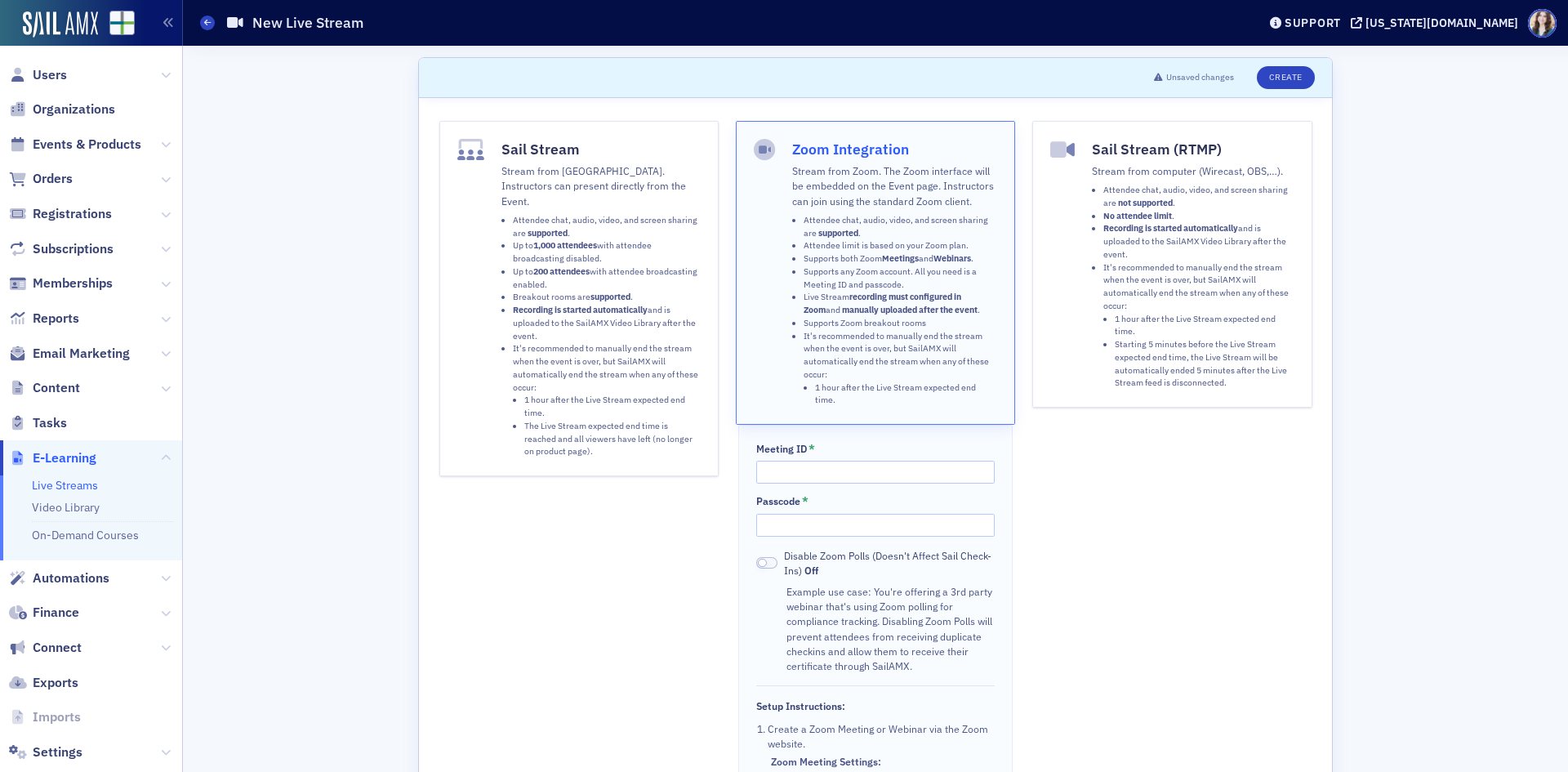
click at [736, 121] on button "Zoom Integration Stream from Zoom. The Zoom interface will be embedded on the E…" at bounding box center [875, 273] width 279 height 304
click at [776, 476] on input "Meeting ID *" at bounding box center [875, 471] width 237 height 22
type input "81219473559"
click at [848, 521] on input "Passcode *" at bounding box center [875, 525] width 237 height 22
type input "128946"
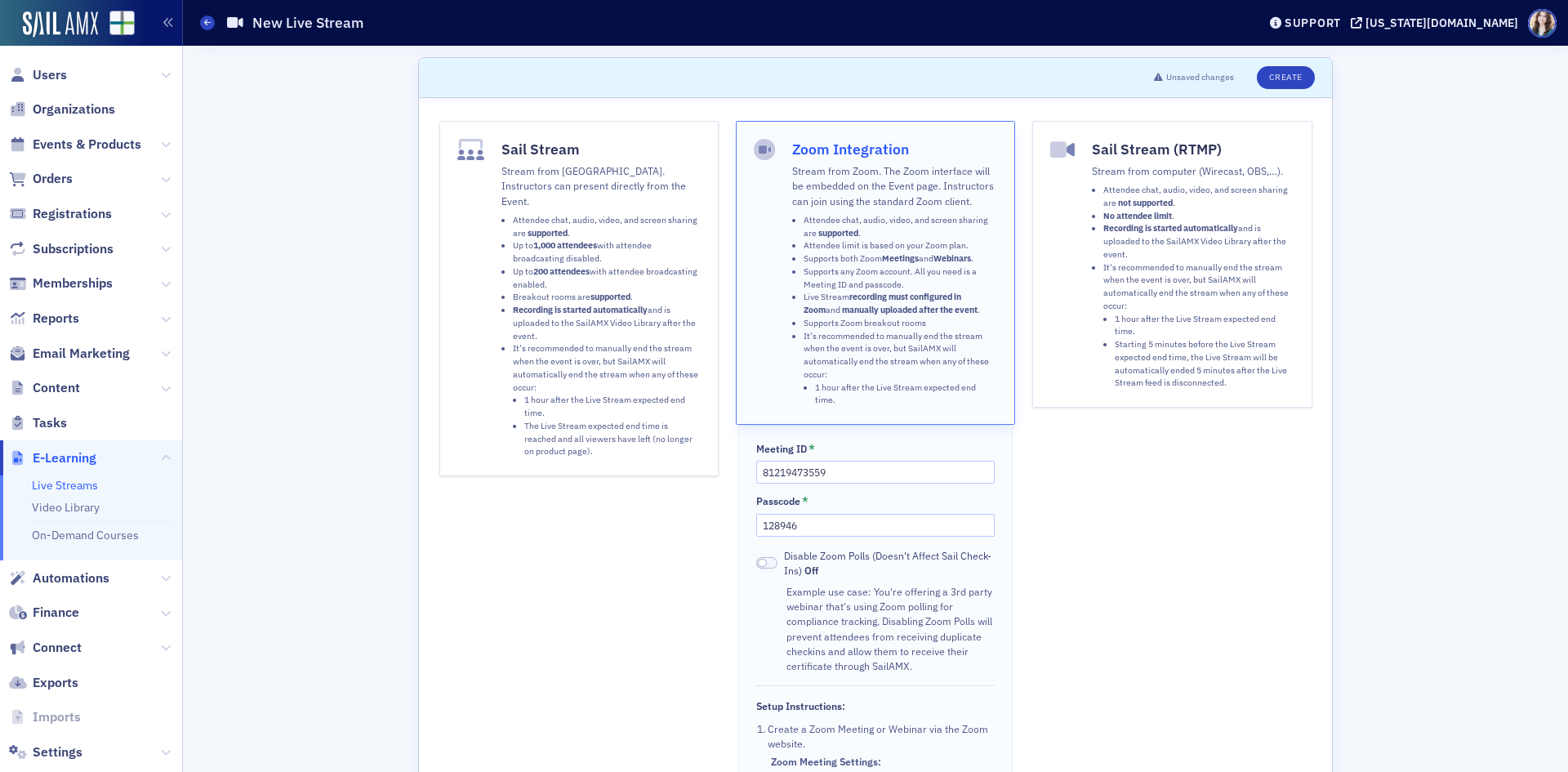
click at [1166, 549] on div "Sail Stream (RTMP) Stream from computer (Wirecast, OBS,…). Attendee chat, audio…" at bounding box center [1171, 572] width 279 height 903
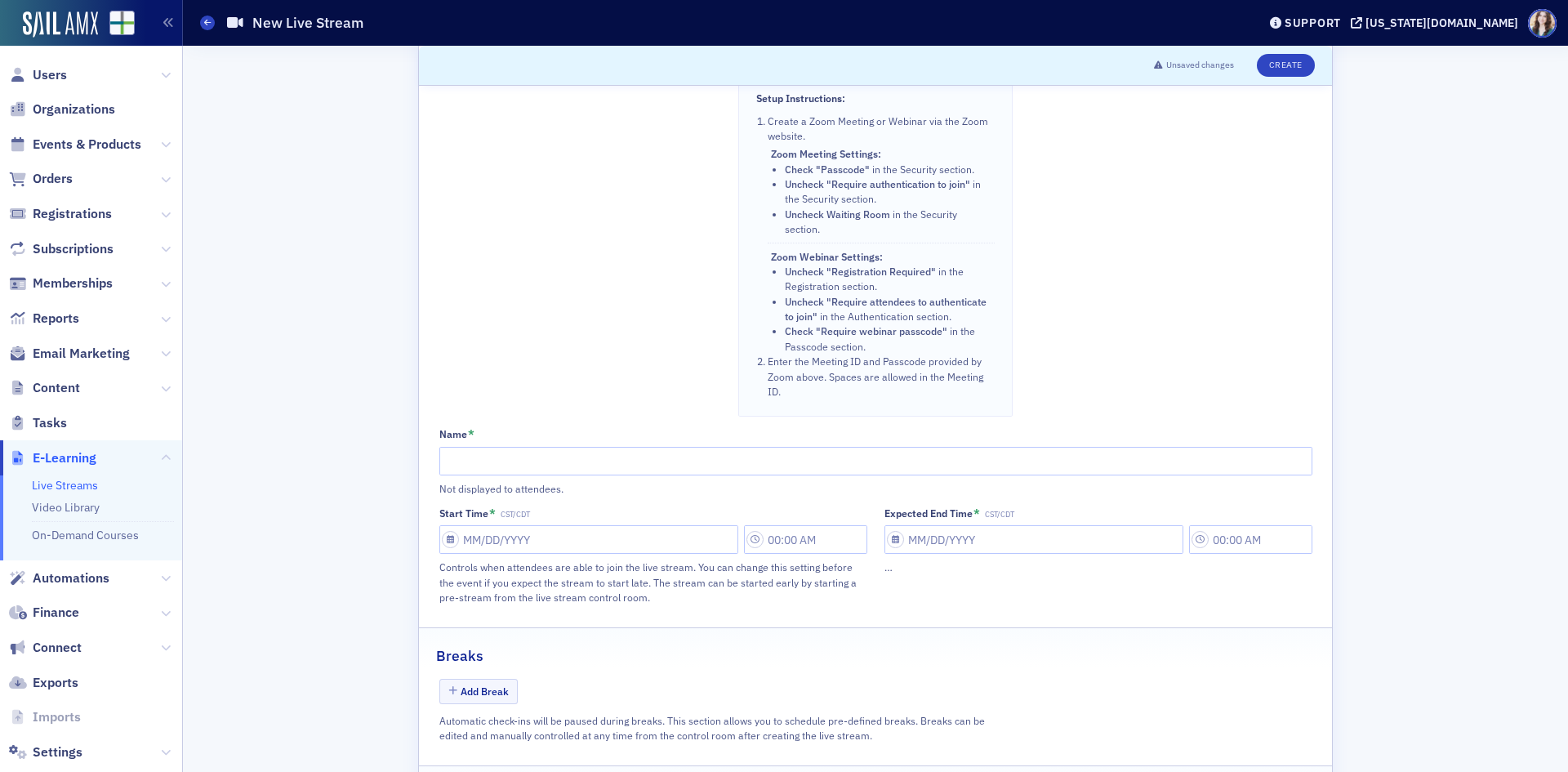
scroll to position [787, 0]
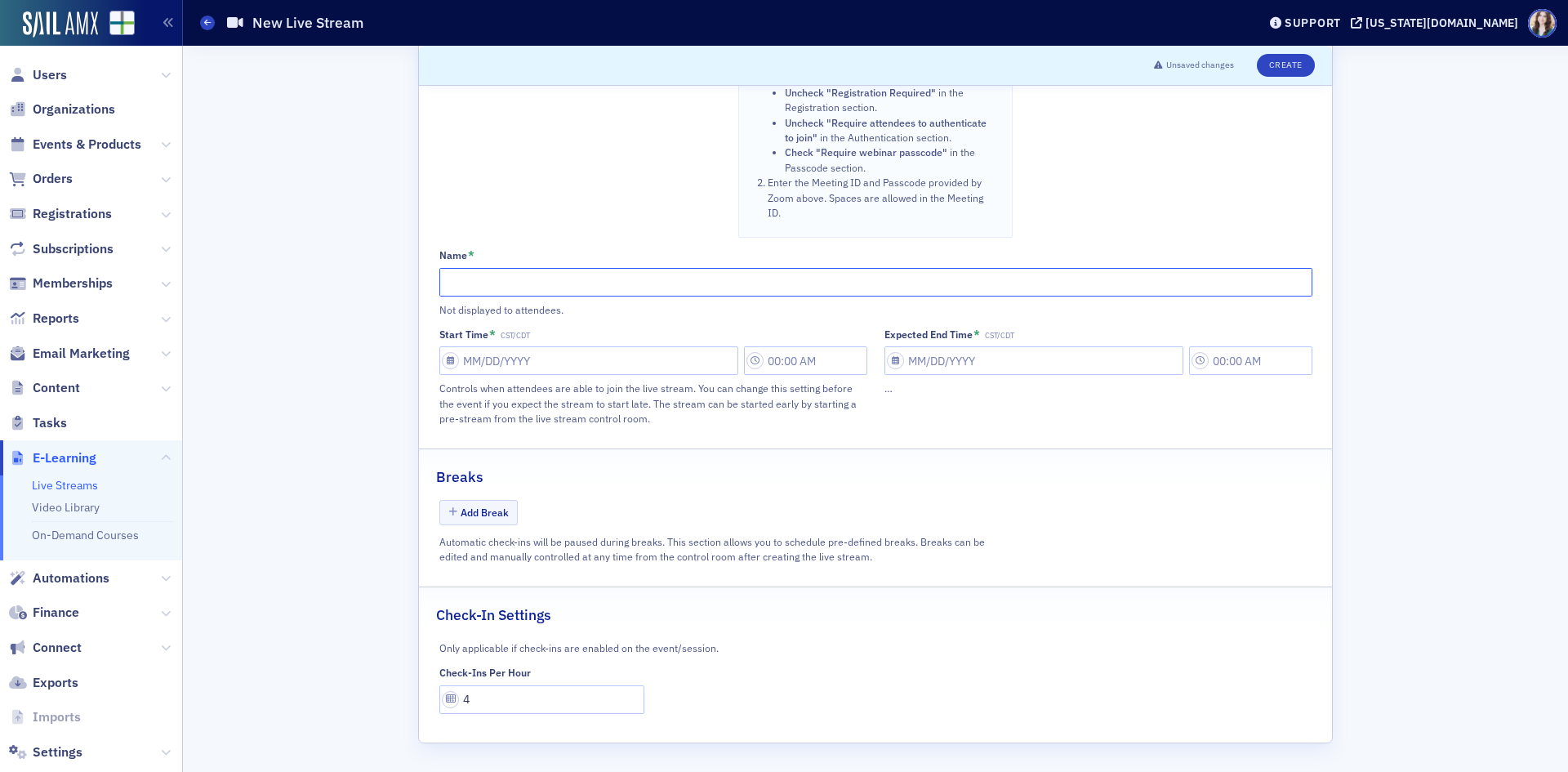
click at [794, 284] on input "Name *" at bounding box center [875, 281] width 873 height 28
type input "Session 1"
click at [724, 369] on input "Start Time * CST/CDT" at bounding box center [588, 360] width 299 height 28
select select "8"
select select "2025"
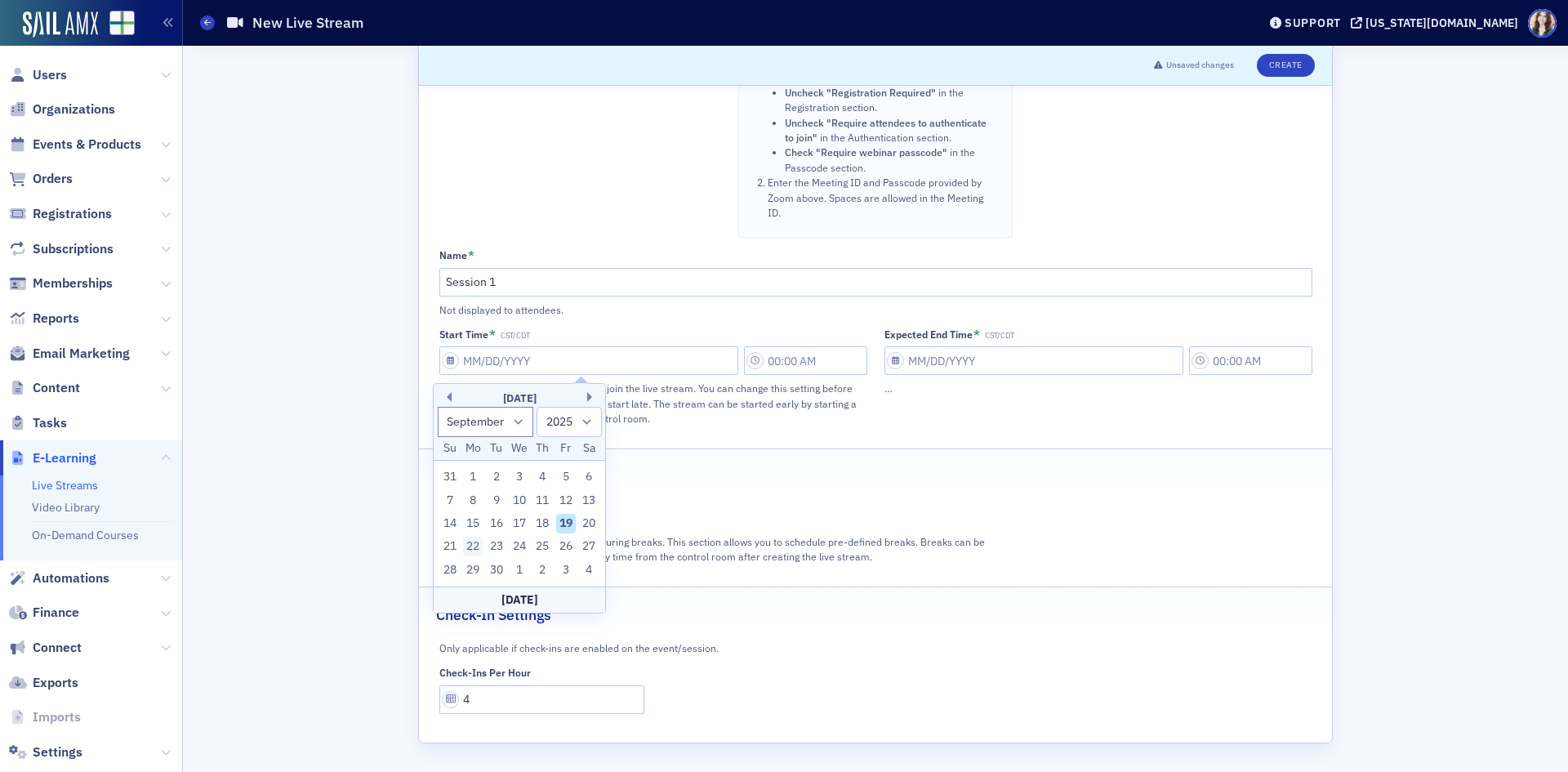
click at [471, 545] on div "22" at bounding box center [473, 546] width 19 height 19
type input "09/22/2025"
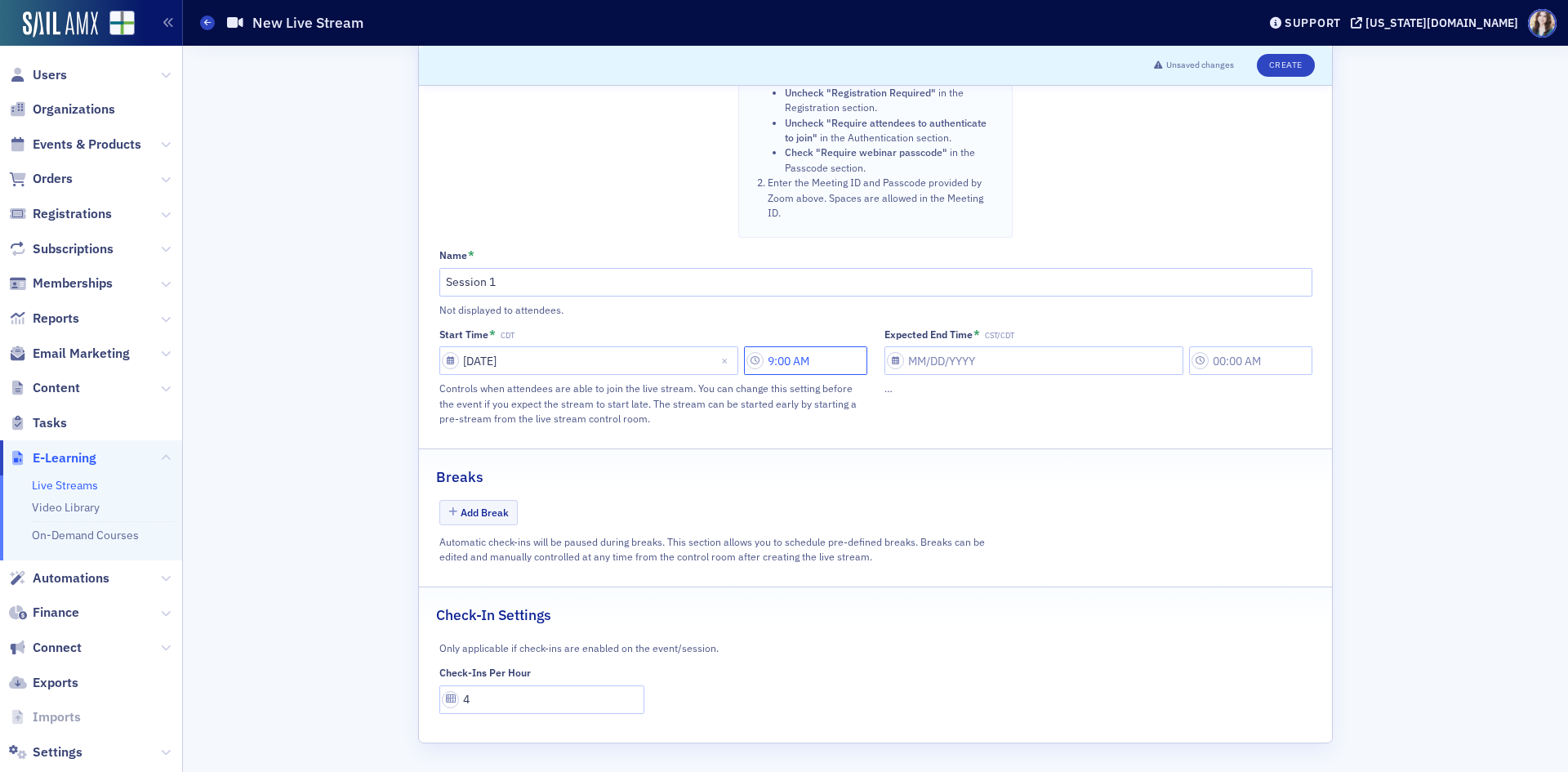
click at [799, 366] on input "9:00 AM" at bounding box center [805, 360] width 124 height 28
click at [587, 364] on icon at bounding box center [595, 360] width 17 height 17
click at [570, 399] on div "1" at bounding box center [578, 396] width 39 height 18
click at [651, 361] on div at bounding box center [637, 360] width 38 height 20
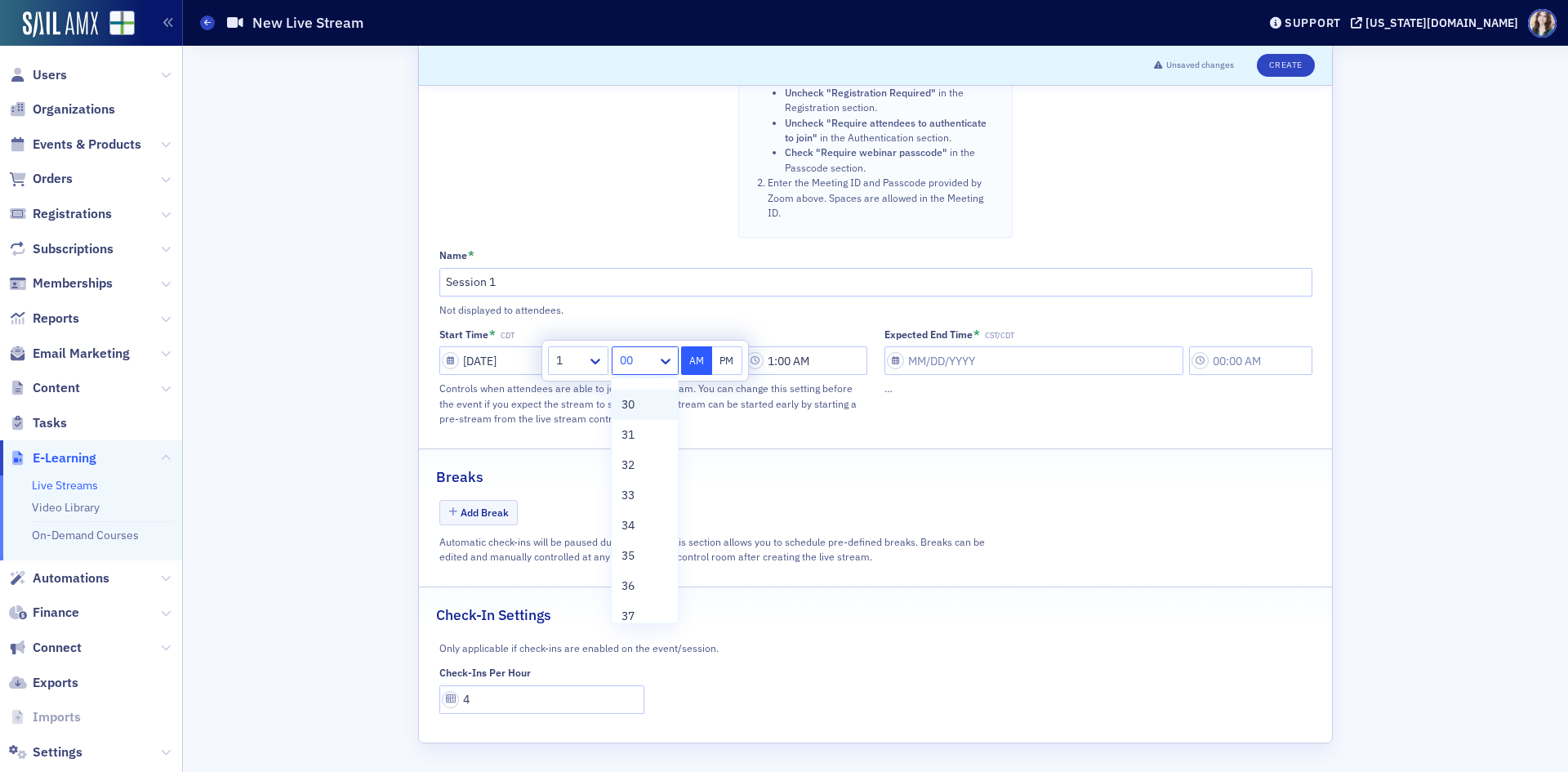
click at [642, 395] on div "30" at bounding box center [643, 404] width 65 height 30
click at [733, 356] on button "PM" at bounding box center [727, 360] width 31 height 28
type input "1:30 PM"
click at [1060, 361] on input "Expected End Time * CST/CDT" at bounding box center [1033, 360] width 299 height 28
select select "8"
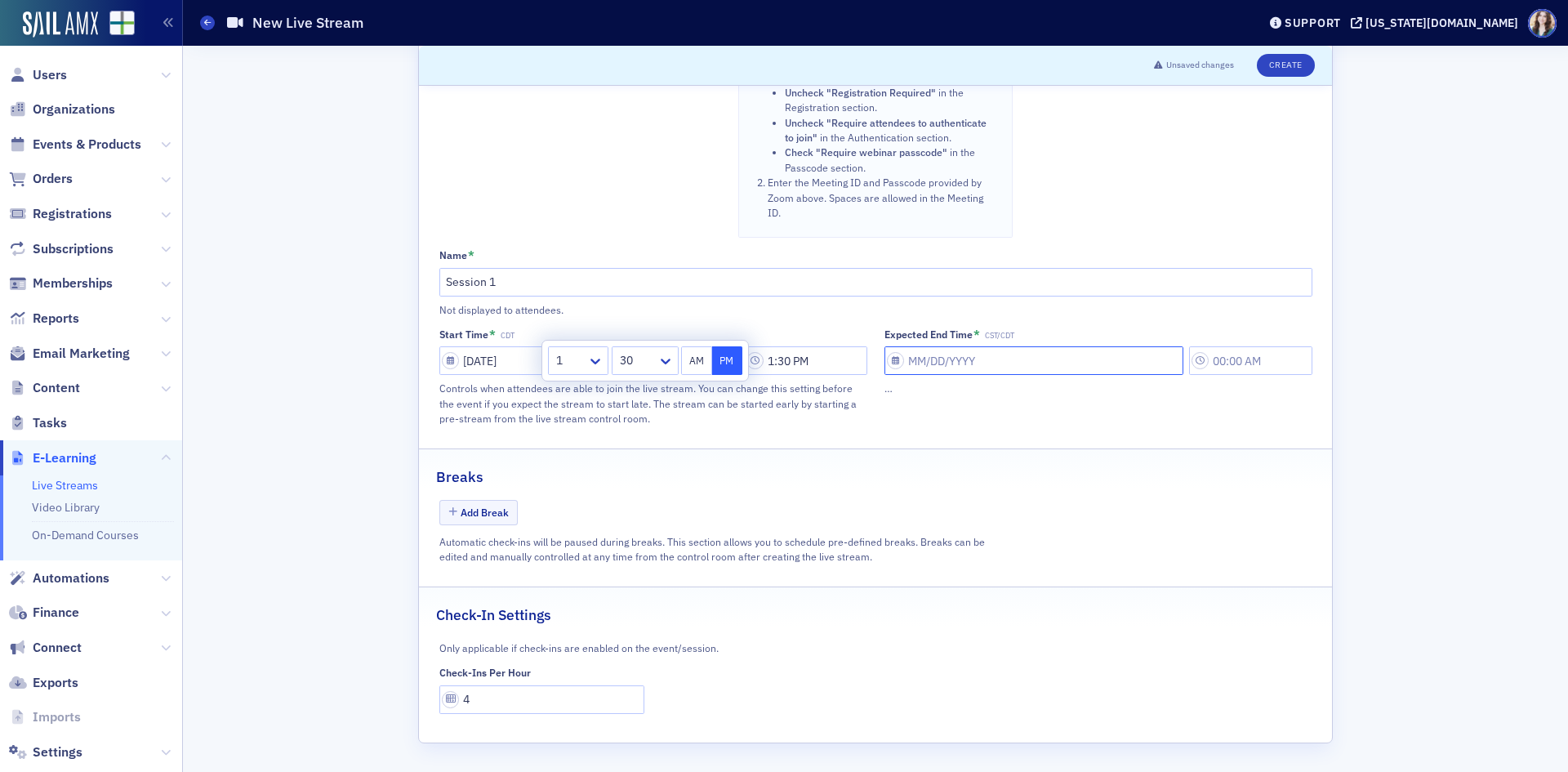
select select "2025"
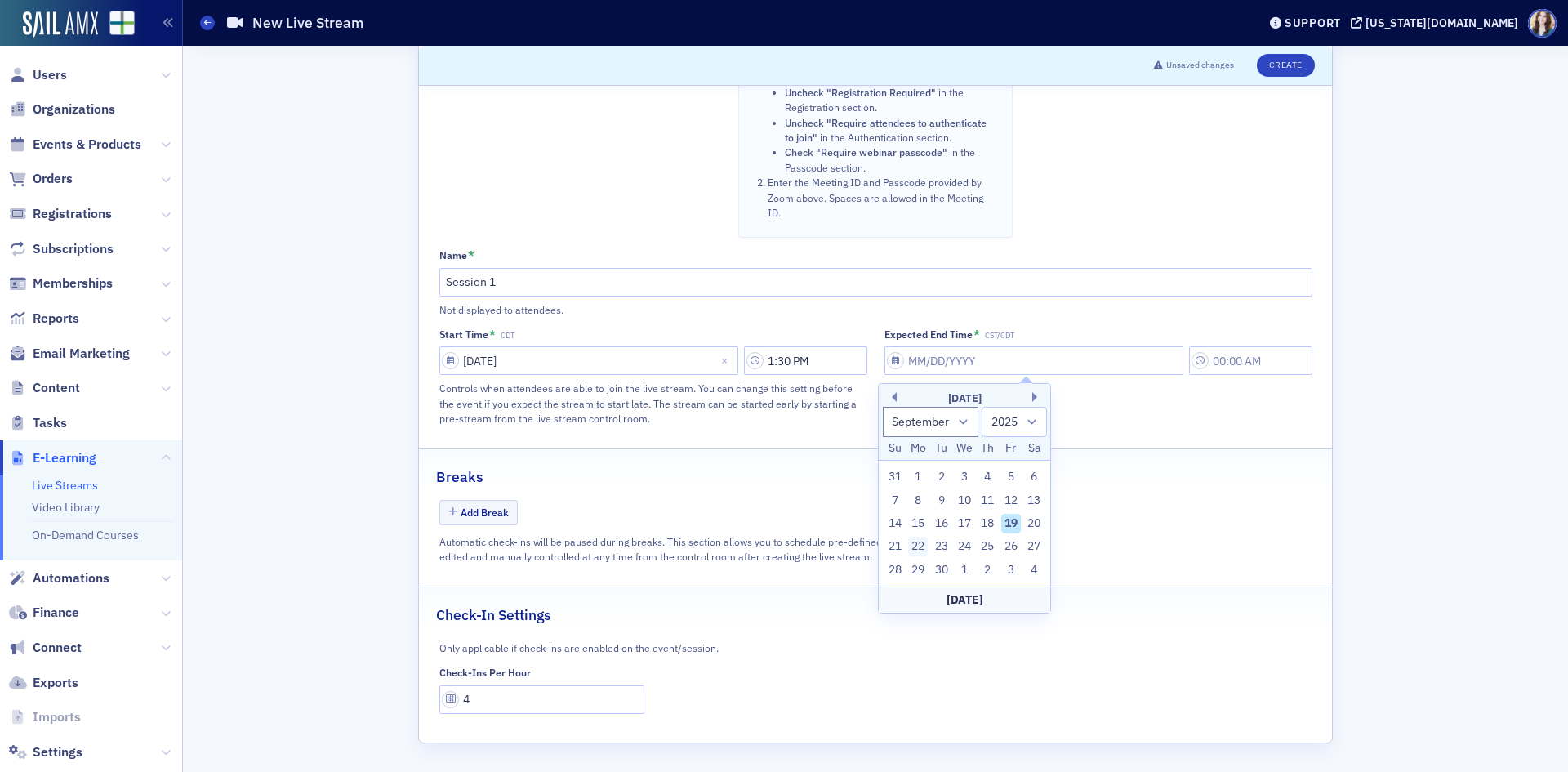
click at [916, 550] on div "22" at bounding box center [918, 546] width 19 height 19
type input "09/22/2025"
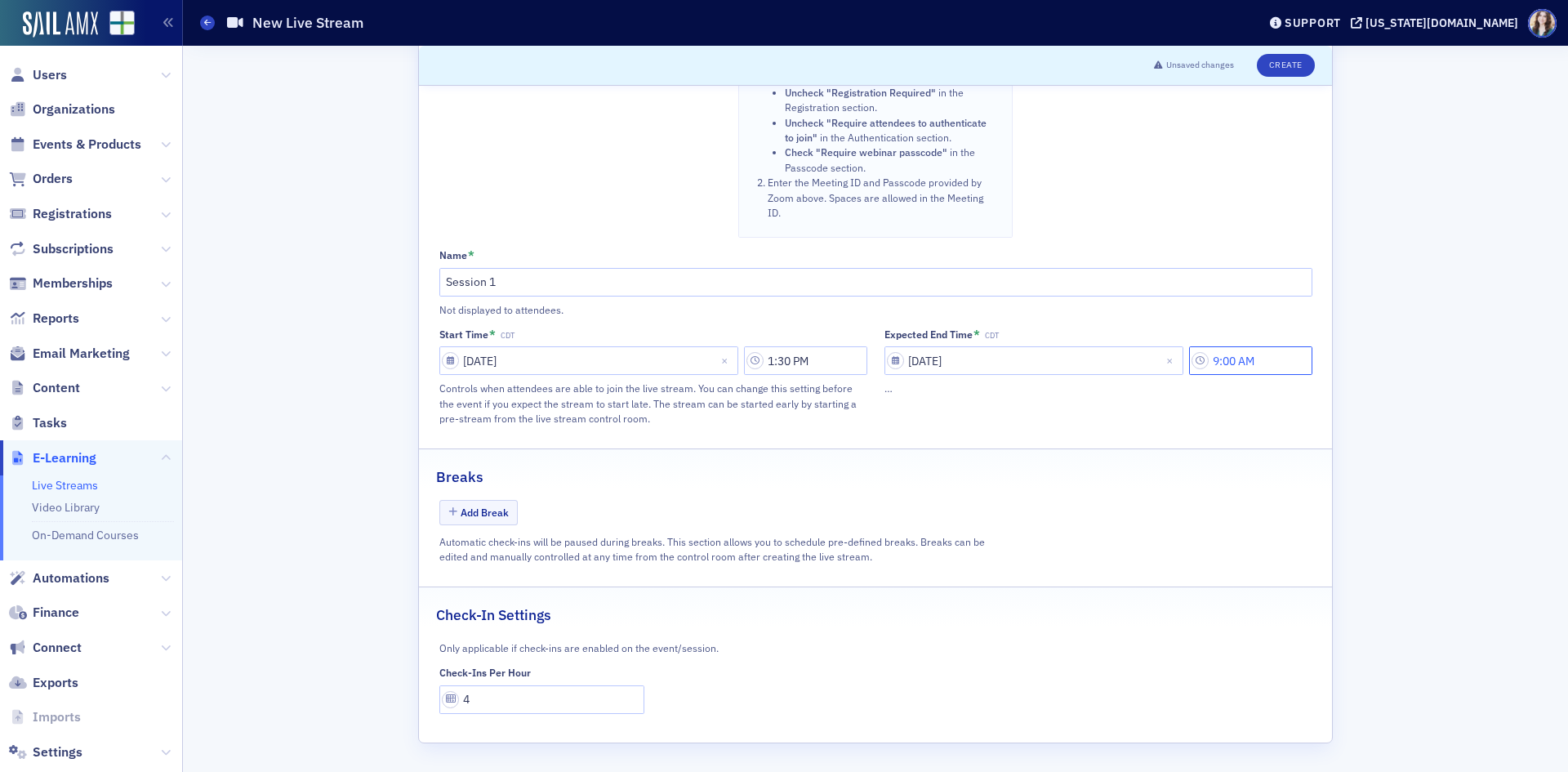
click at [1254, 360] on input "9:00 AM" at bounding box center [1250, 360] width 124 height 28
click at [1021, 360] on div at bounding box center [1015, 360] width 31 height 20
click at [1014, 398] on div "1" at bounding box center [1023, 396] width 39 height 18
click at [1099, 365] on div at bounding box center [1081, 360] width 38 height 20
click at [1083, 548] on div "35" at bounding box center [1089, 556] width 46 height 18
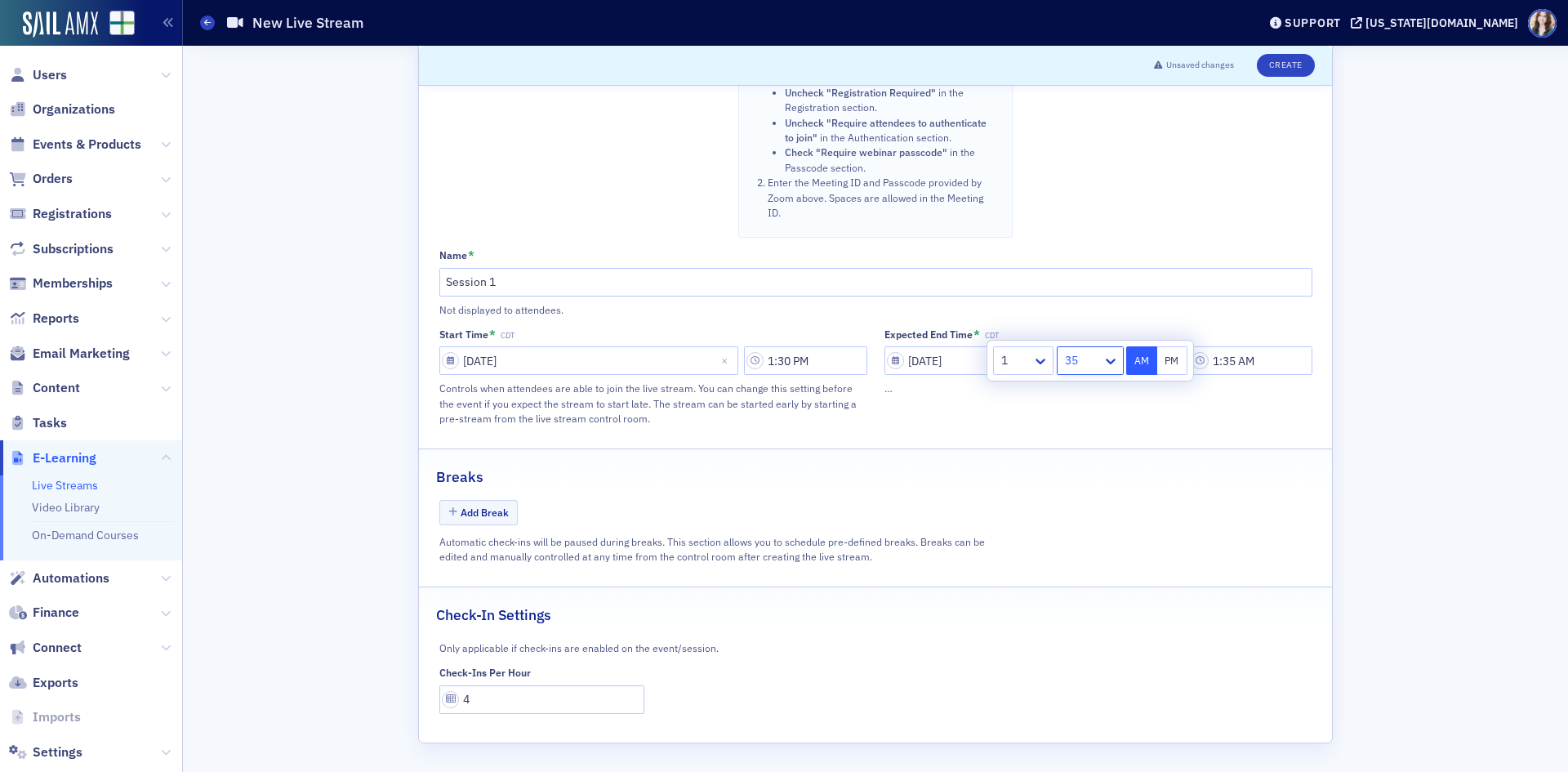
click at [1169, 355] on button "PM" at bounding box center [1173, 360] width 31 height 28
type input "1:35 PM"
click at [1216, 412] on div "Expected End Time * CDT 09/22/2025 1:35 PM …" at bounding box center [1098, 377] width 428 height 97
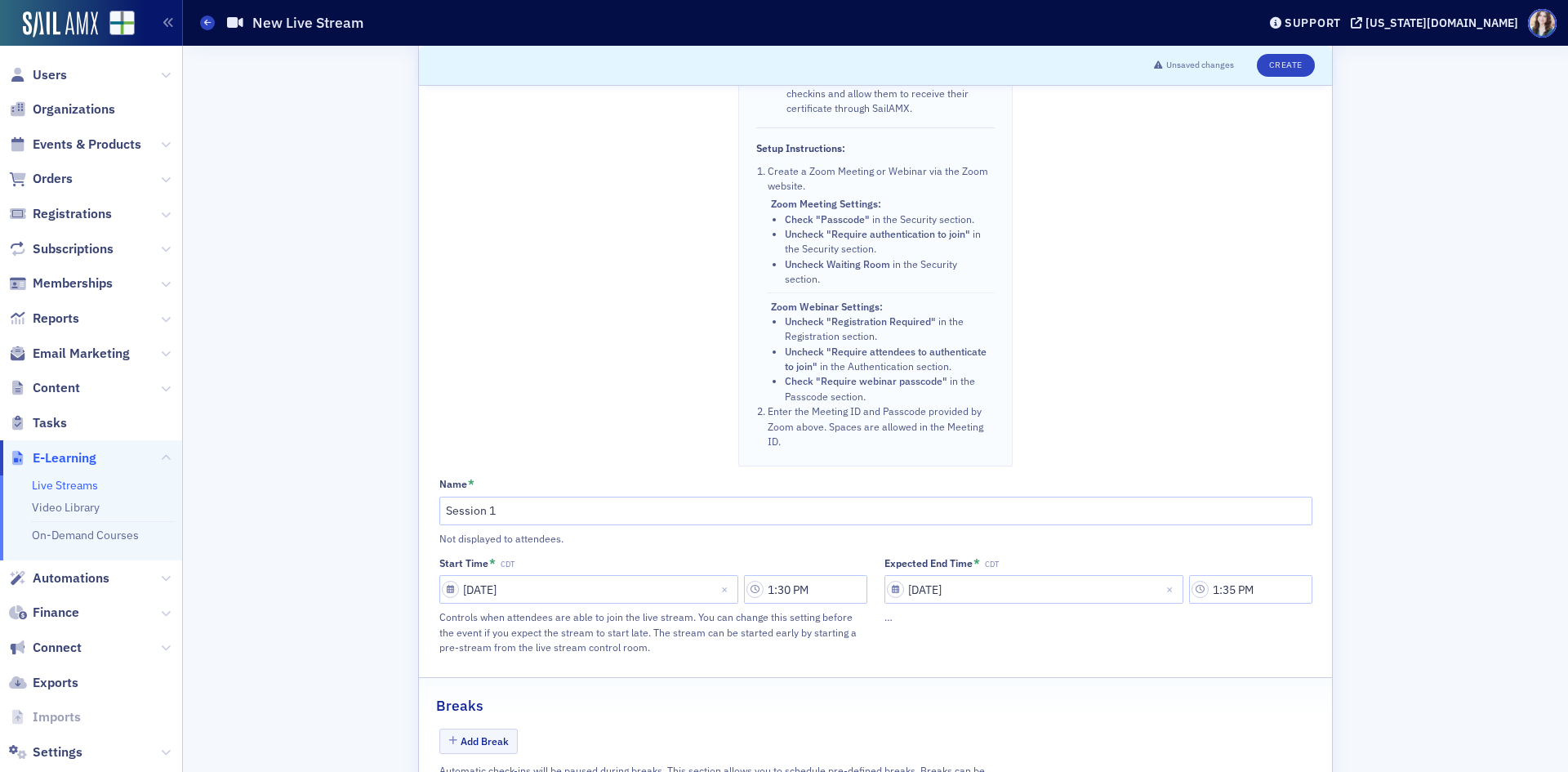
scroll to position [541, 0]
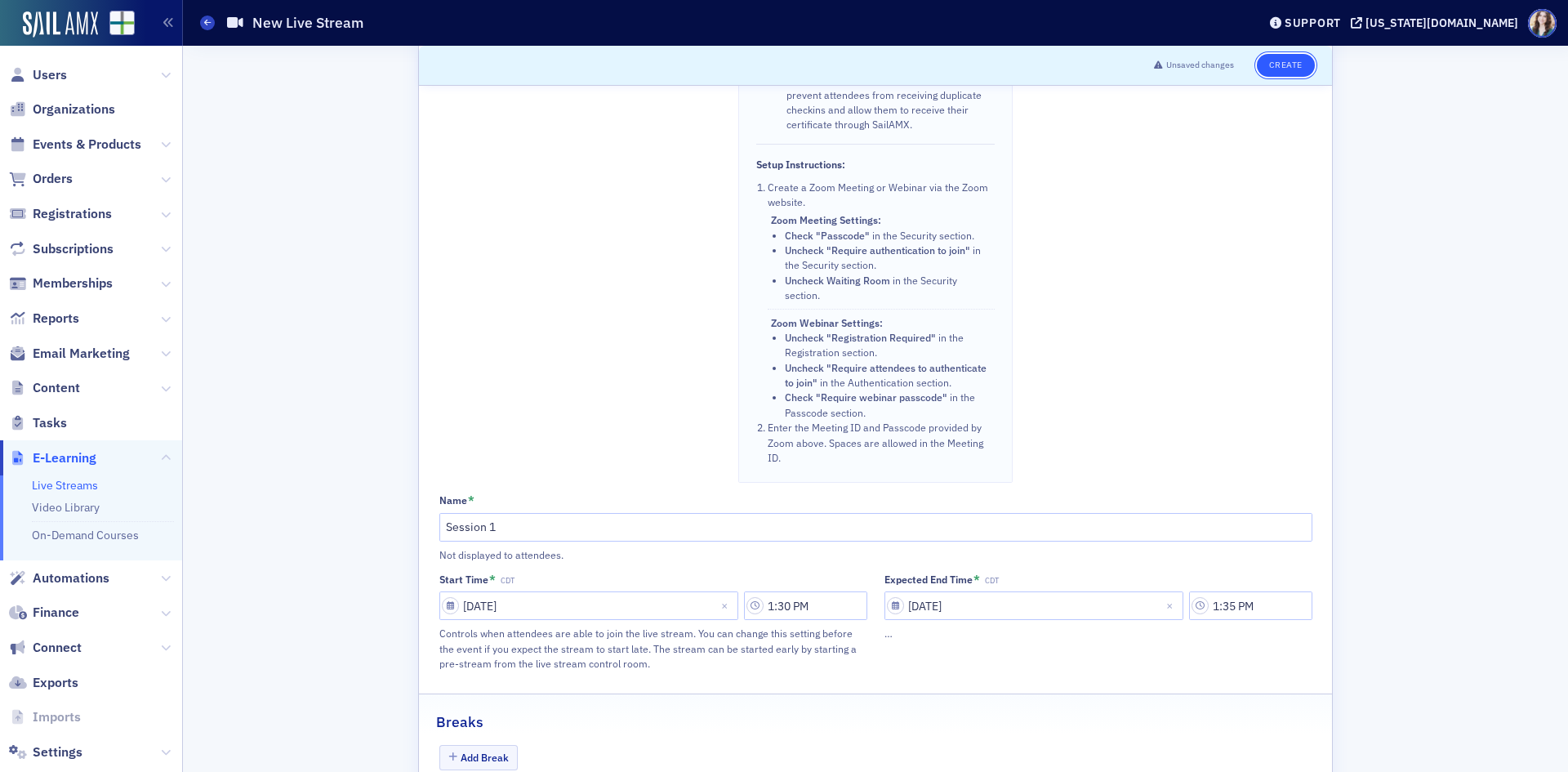
click at [1254, 63] on button "Create" at bounding box center [1286, 64] width 58 height 22
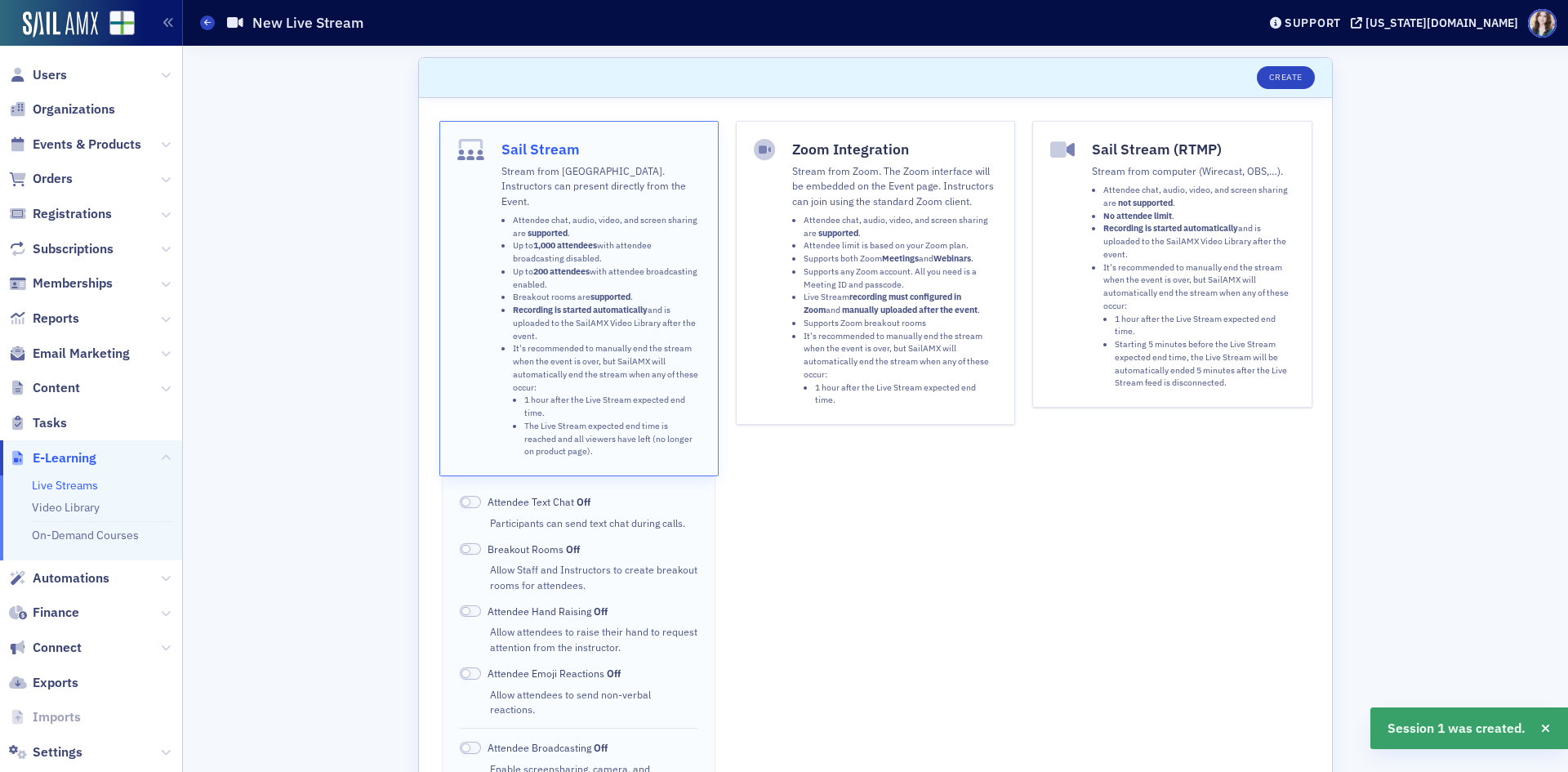
click at [757, 344] on button "Zoom Integration Stream from Zoom. The Zoom interface will be embedded on the E…" at bounding box center [875, 273] width 279 height 304
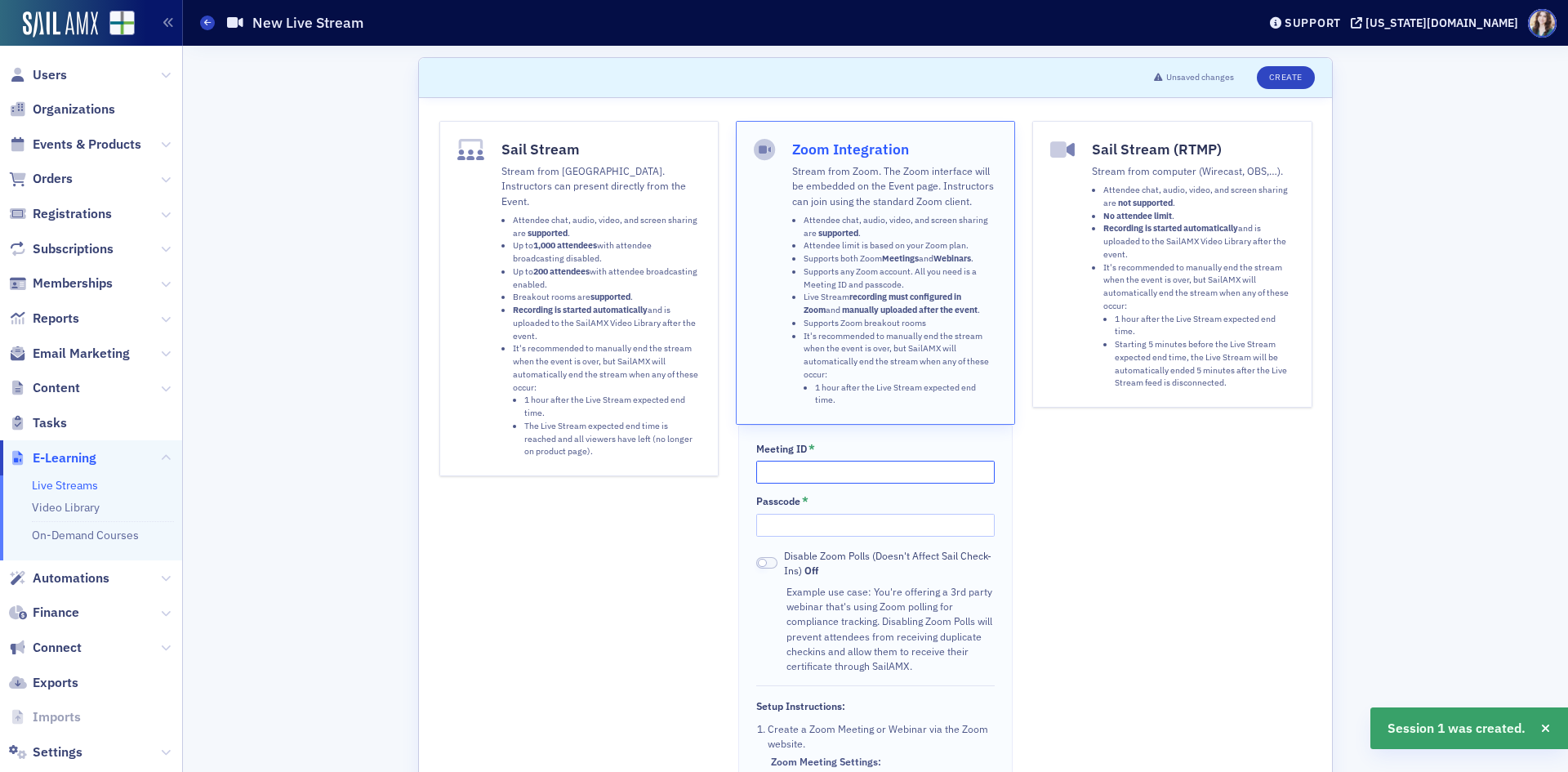
click at [808, 467] on input "Meeting ID *" at bounding box center [875, 471] width 237 height 22
type input "81219473559"
click at [808, 519] on input "Passcode *" at bounding box center [875, 525] width 237 height 22
type input "128946"
click at [1043, 543] on div "Sail Stream (RTMP) Stream from computer (Wirecast, OBS,…). Attendee chat, audio…" at bounding box center [1171, 572] width 279 height 903
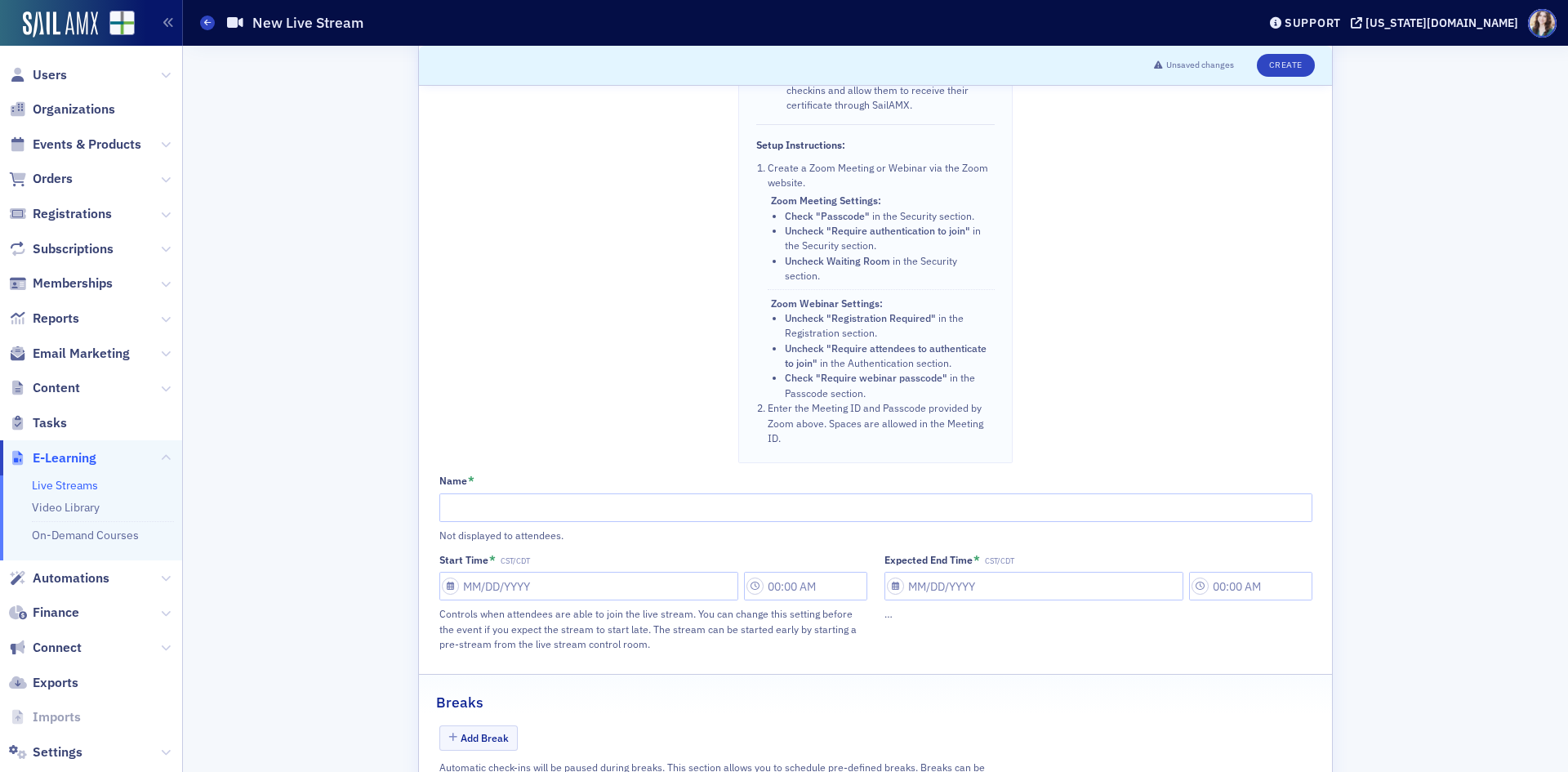
scroll to position [653, 0]
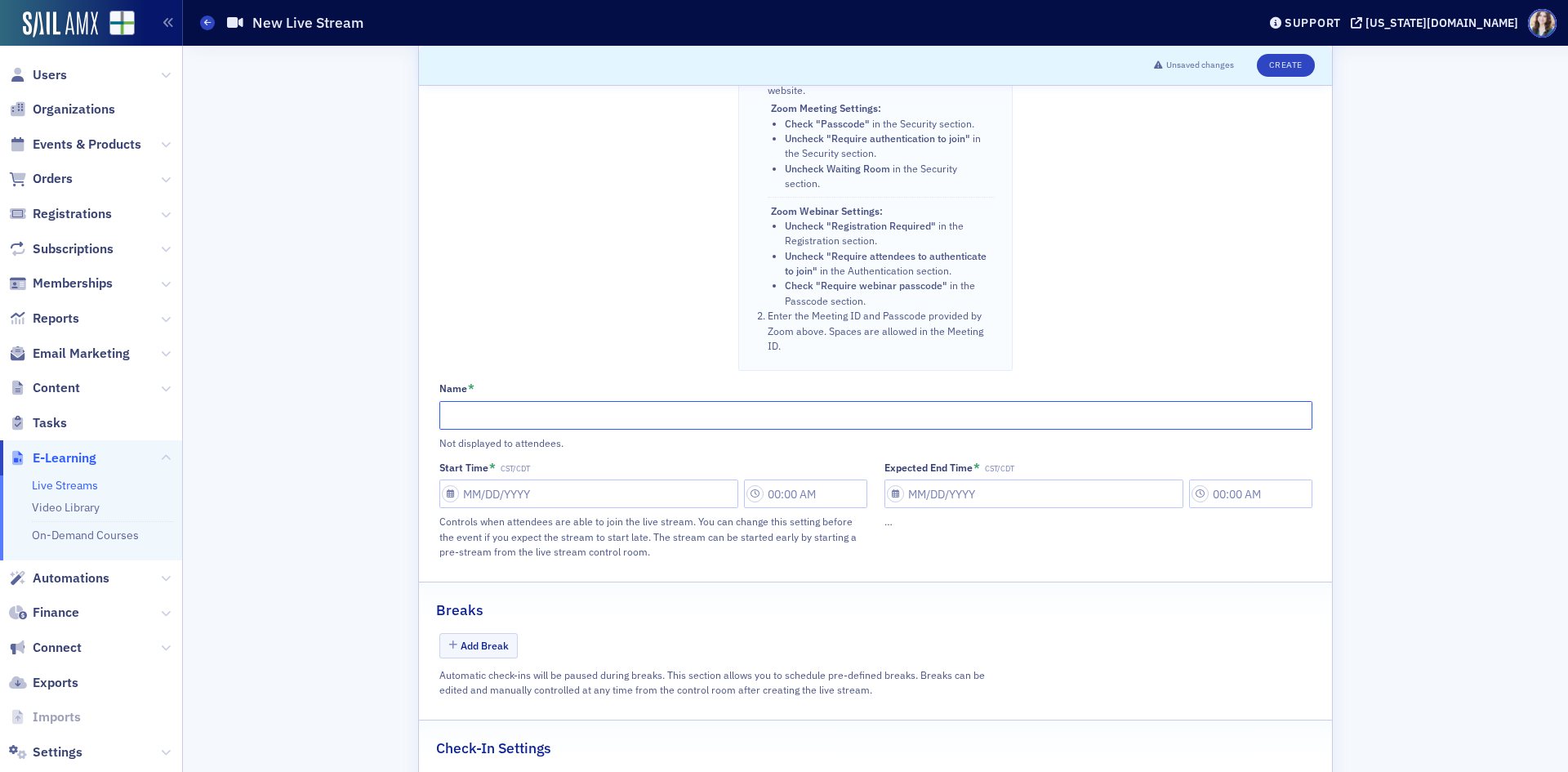
click at [648, 415] on input "Name *" at bounding box center [875, 415] width 873 height 28
type input "Session 2"
click at [661, 494] on input "Start Time * CST/CDT" at bounding box center [588, 493] width 299 height 28
select select "8"
select select "2025"
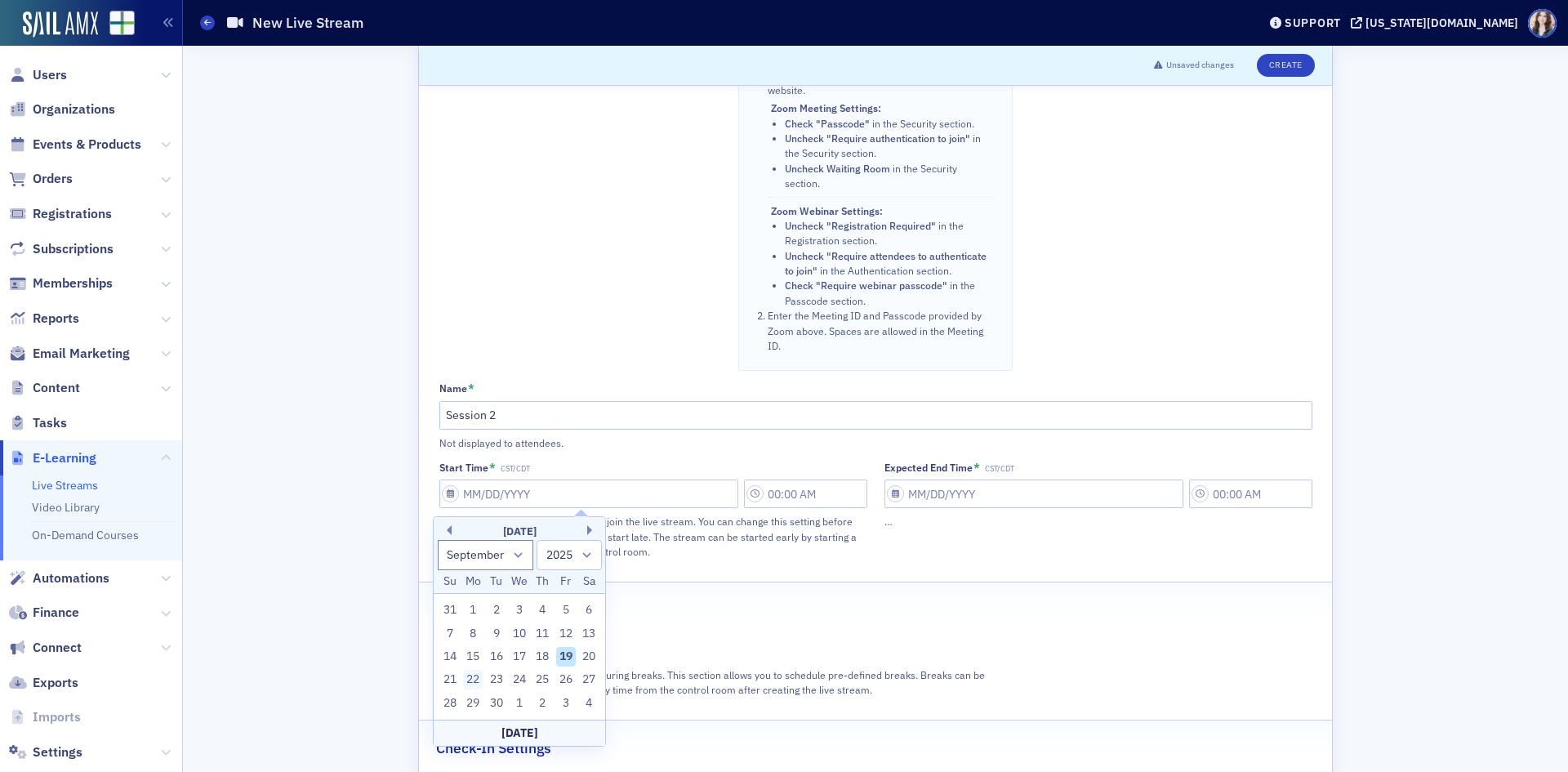
click at [477, 673] on div "22" at bounding box center [473, 680] width 19 height 19
type input "09/22/2025"
type input "9:00 AM"
select select "8"
select select "2025"
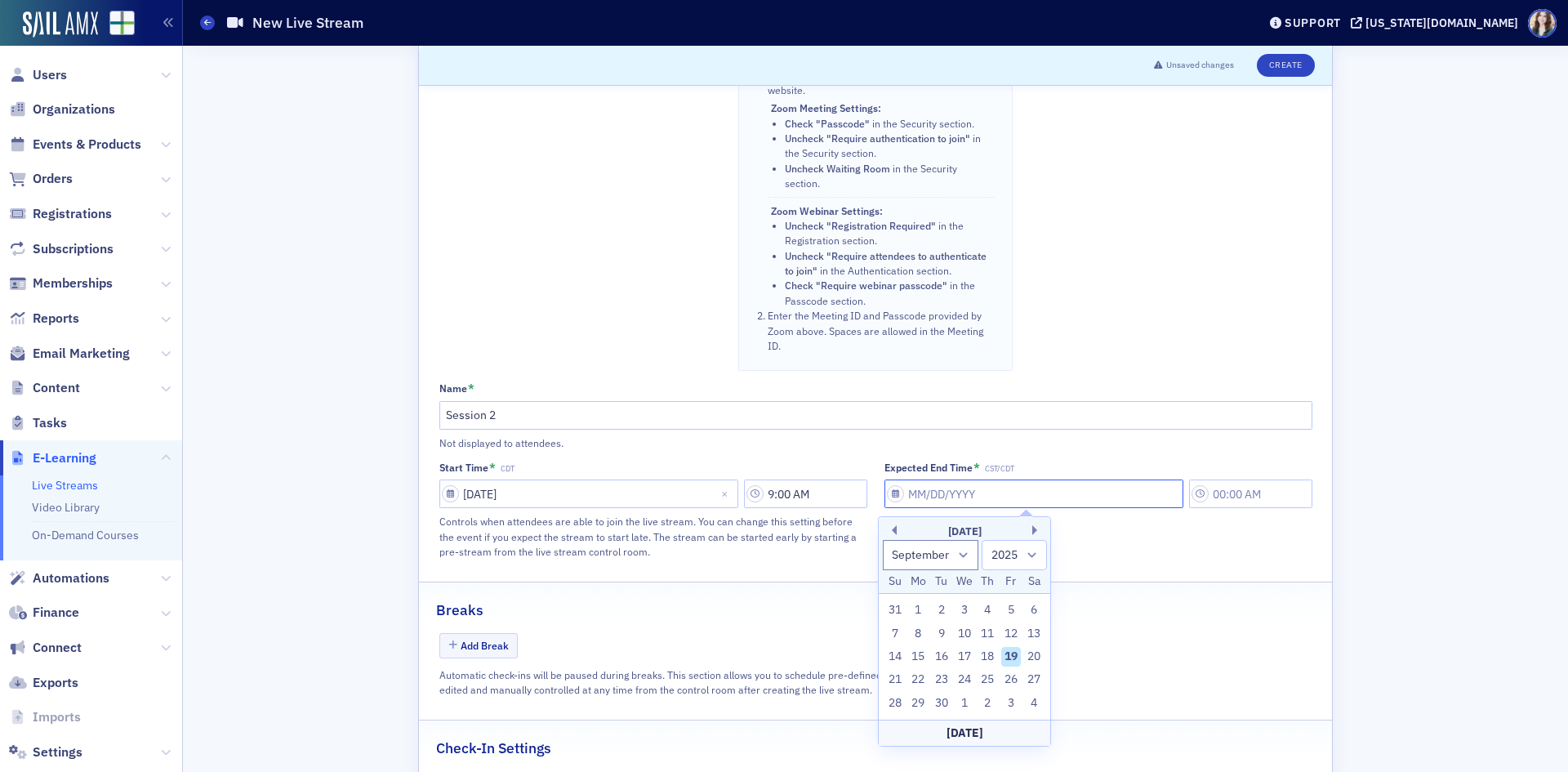
click at [997, 494] on input "Expected End Time * CST/CDT" at bounding box center [1033, 493] width 299 height 28
click at [919, 673] on div "22" at bounding box center [918, 680] width 19 height 19
type input "09/22/2025"
type input "9:00 AM"
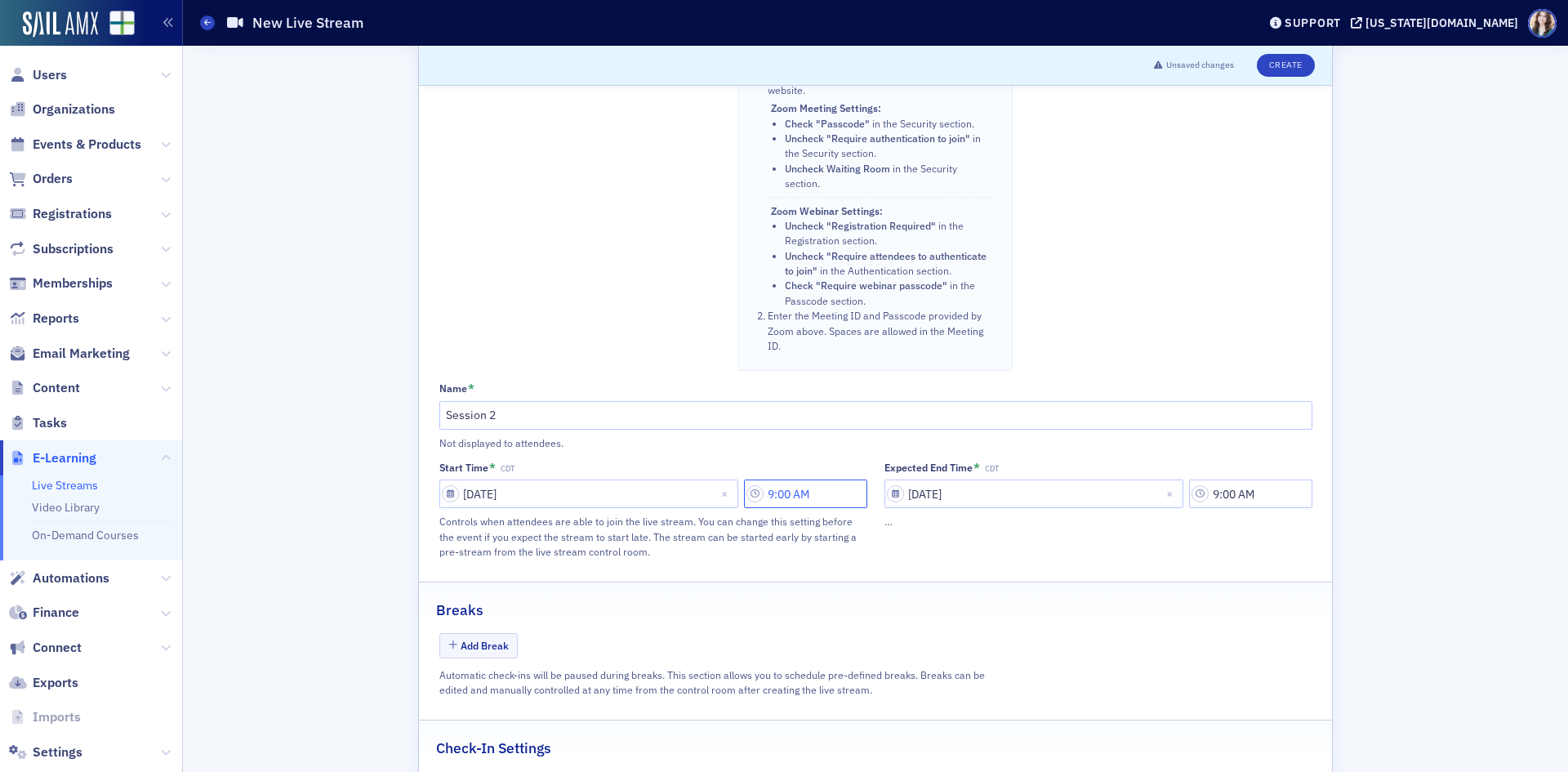
click at [839, 488] on input "9:00 AM" at bounding box center [805, 493] width 124 height 28
drag, startPoint x: 602, startPoint y: 490, endPoint x: 602, endPoint y: 501, distance: 11.0
click at [601, 491] on icon at bounding box center [595, 494] width 17 height 17
click at [572, 530] on div "1" at bounding box center [578, 530] width 39 height 18
click at [636, 494] on div at bounding box center [637, 494] width 38 height 20
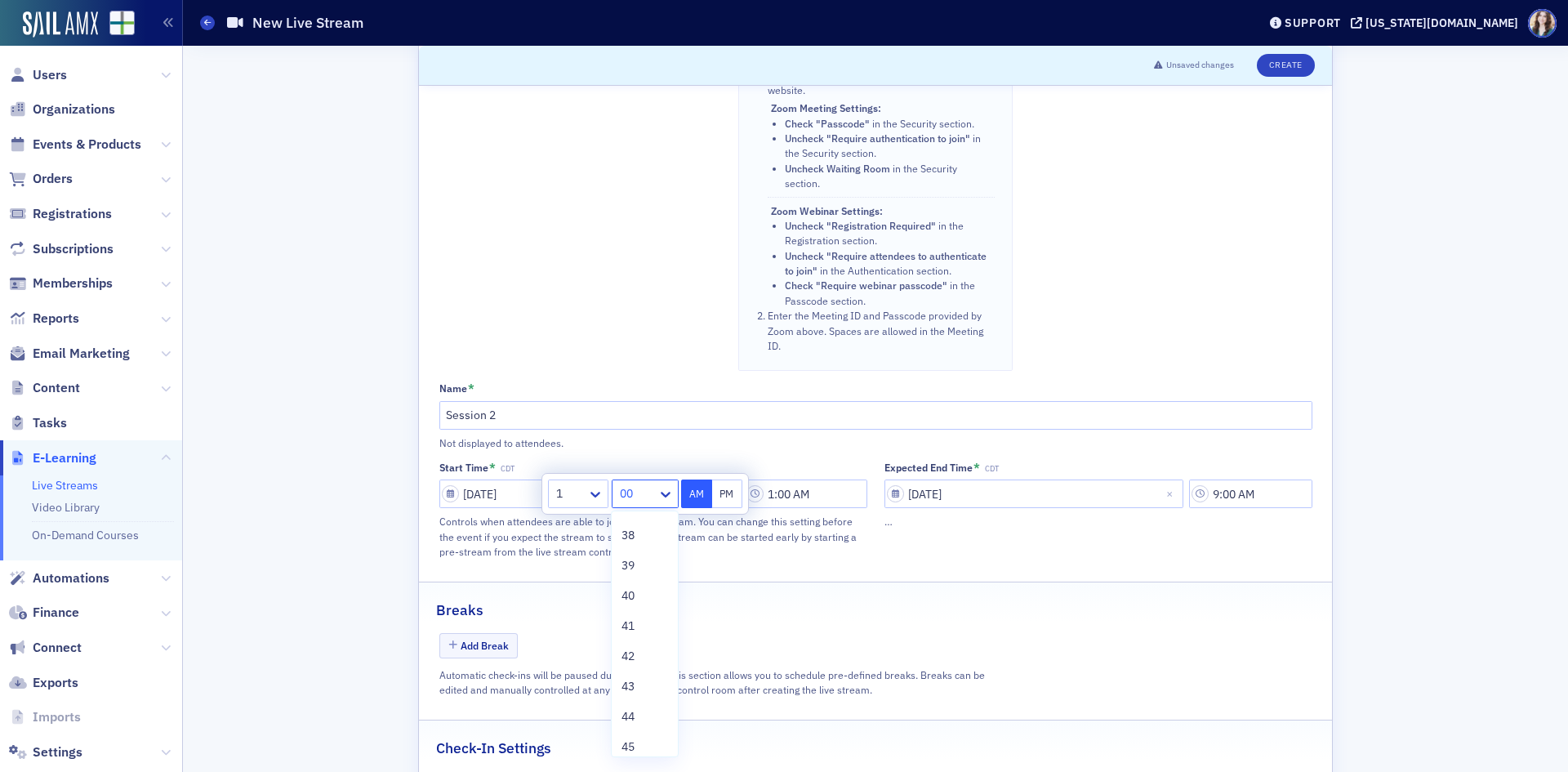
scroll to position [1143, 0]
click at [649, 596] on div "40" at bounding box center [643, 595] width 46 height 18
click at [727, 495] on button "PM" at bounding box center [727, 493] width 31 height 28
type input "1:40 PM"
click at [1254, 490] on input "9:00 AM" at bounding box center [1250, 493] width 124 height 28
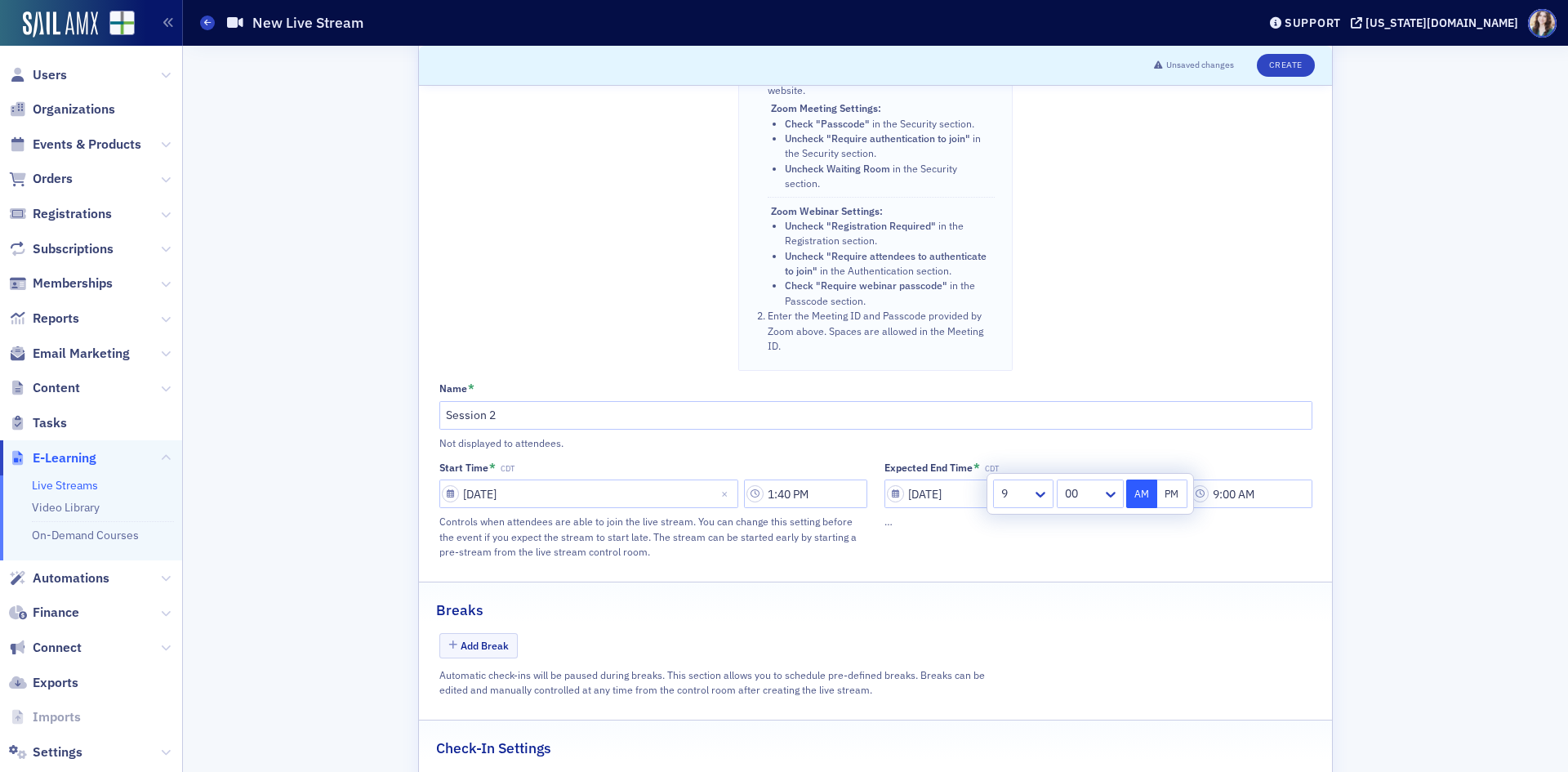
click at [1016, 492] on div at bounding box center [1015, 494] width 31 height 20
click at [1023, 524] on div "1" at bounding box center [1023, 530] width 39 height 18
click at [1079, 493] on div at bounding box center [1081, 494] width 38 height 20
click at [1074, 673] on div "45" at bounding box center [1088, 664] width 65 height 30
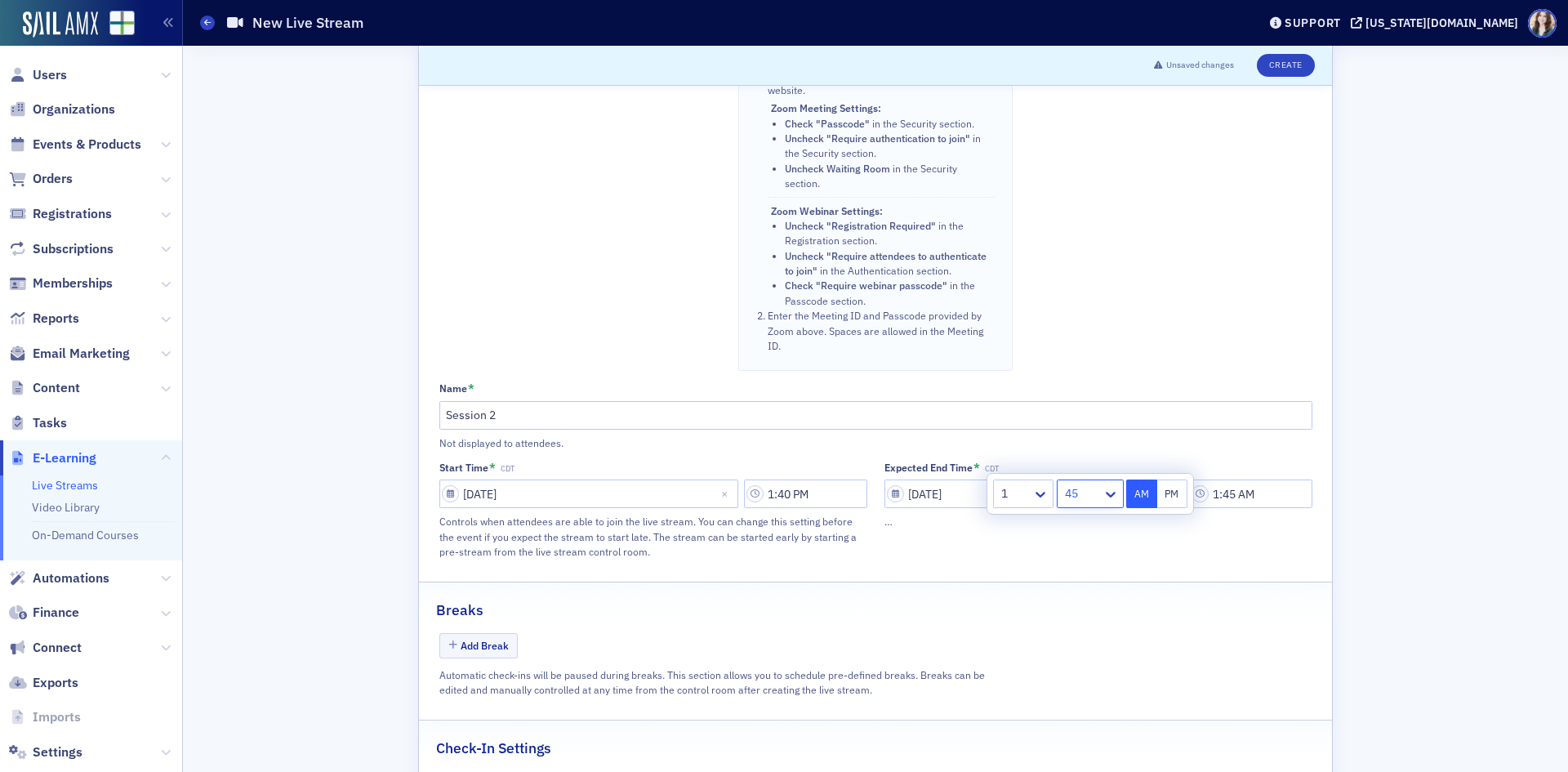
click at [1178, 504] on button "PM" at bounding box center [1173, 493] width 31 height 28
type input "1:45 PM"
click at [1193, 539] on div "Expected End Time * CDT 09/22/2025 1:45 PM …" at bounding box center [1098, 510] width 428 height 97
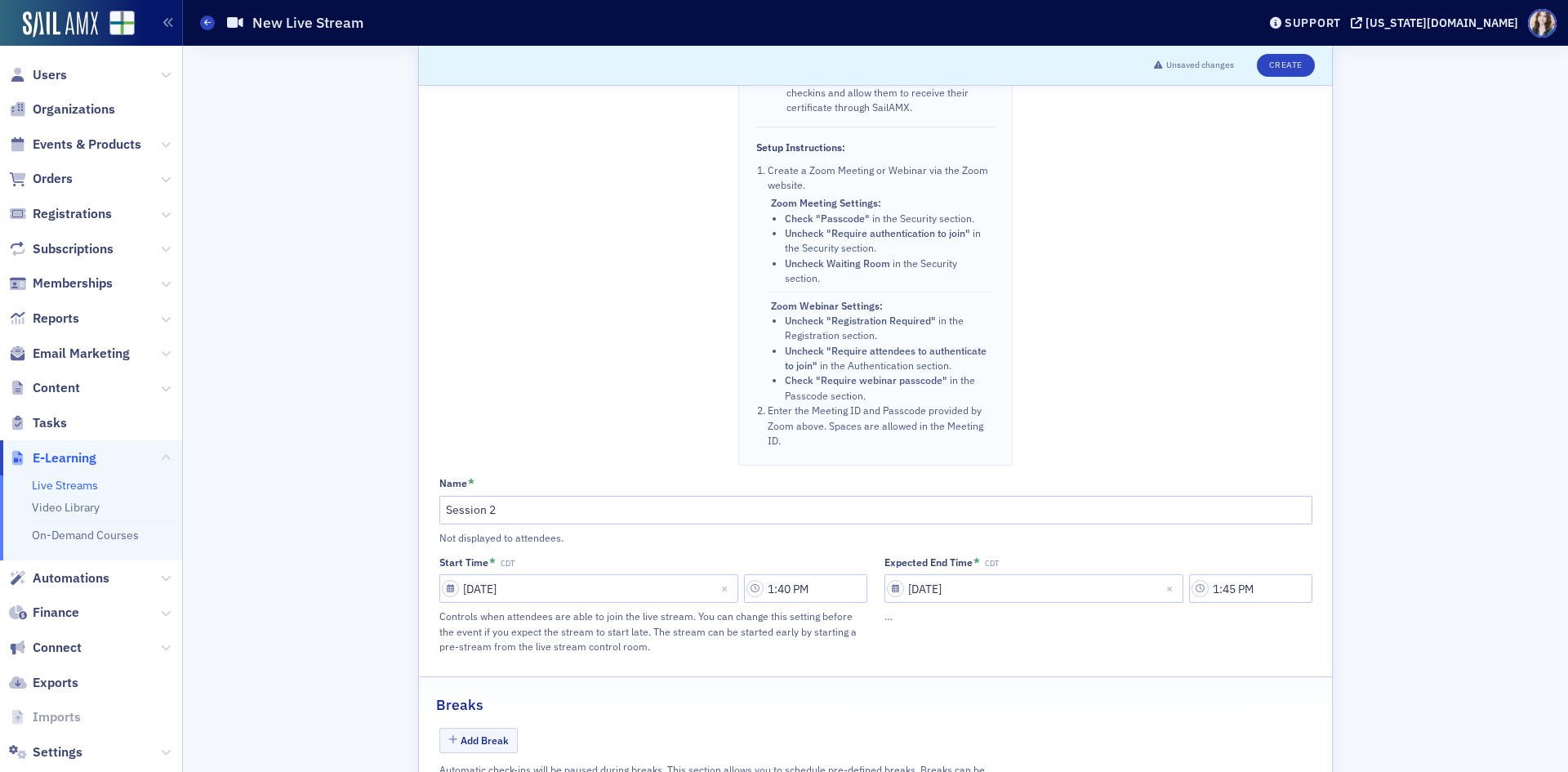
scroll to position [408, 0]
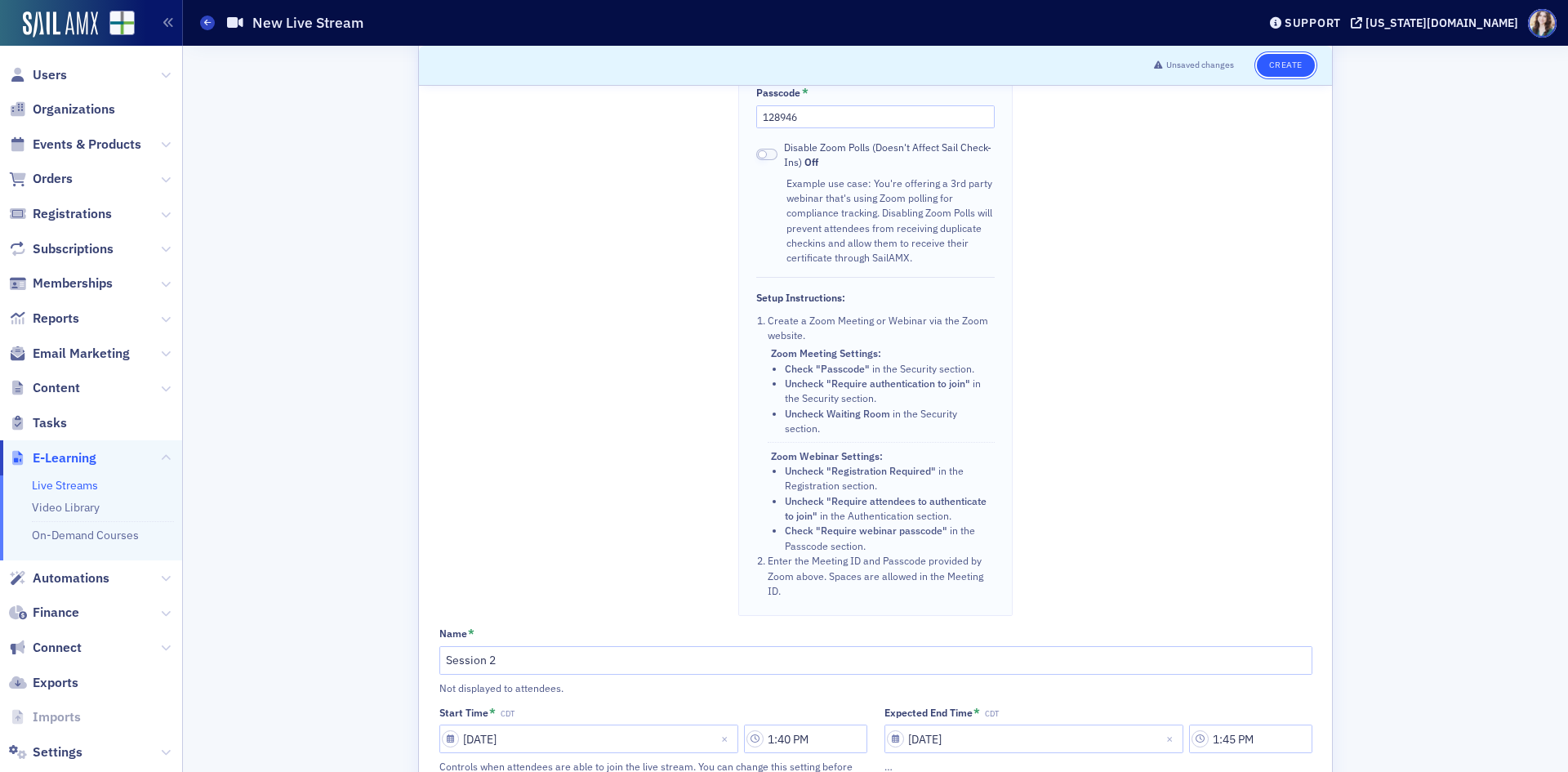
click at [1254, 72] on button "Create" at bounding box center [1286, 64] width 58 height 22
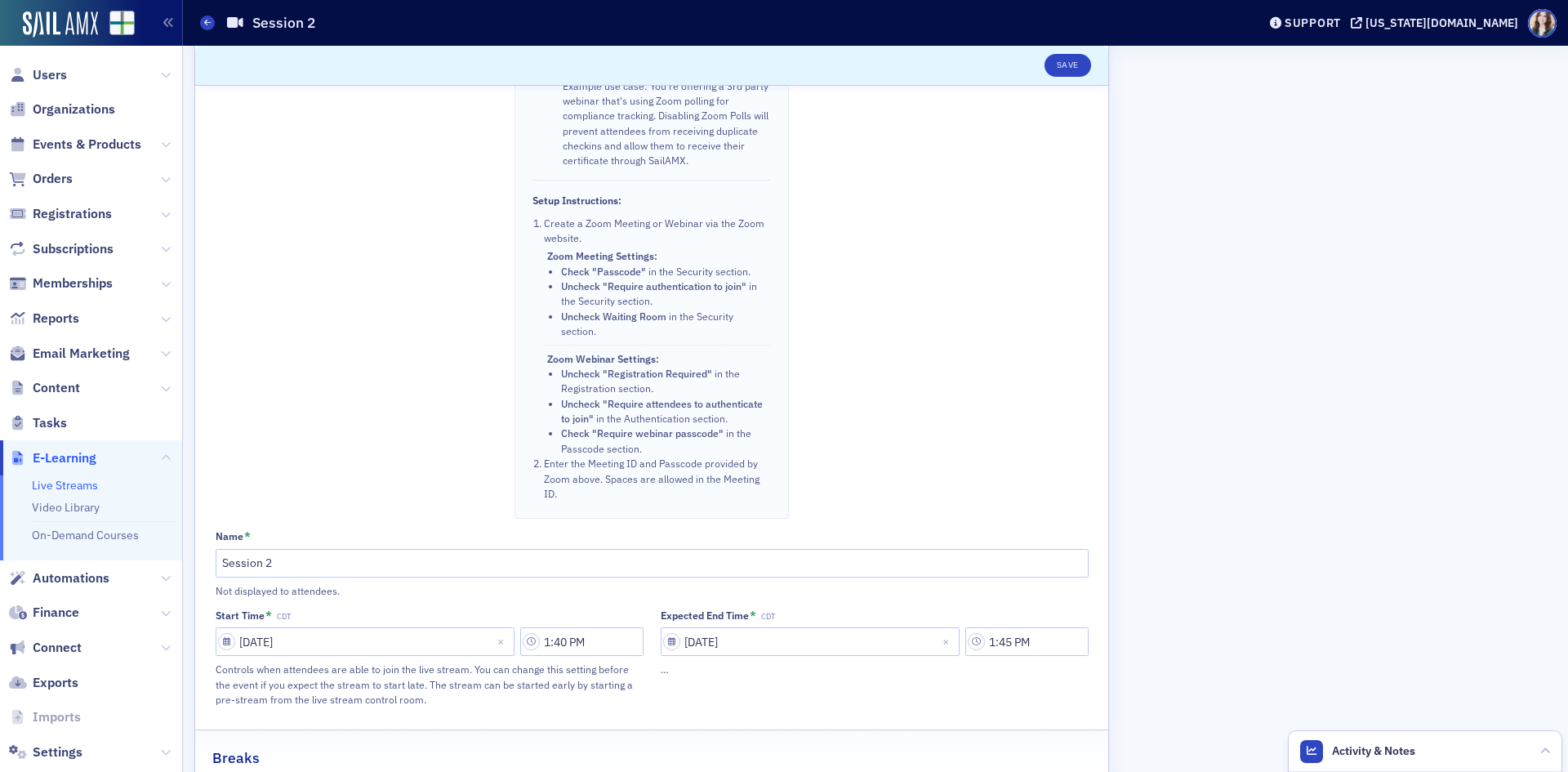
scroll to position [817, 0]
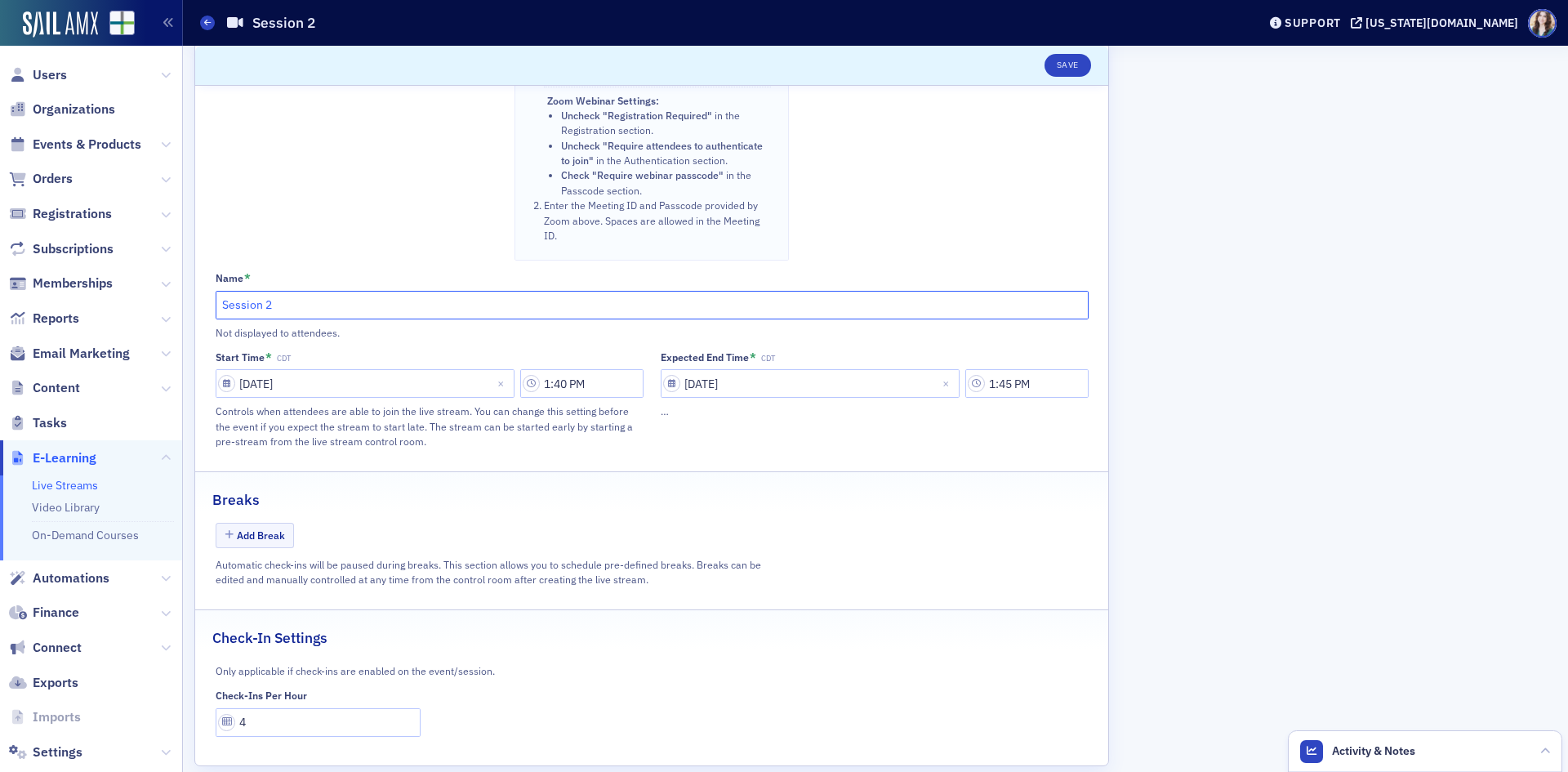
click at [220, 311] on input "Session 2" at bounding box center [651, 305] width 873 height 28
type input "2025 FAAC Session 2"
click at [1072, 69] on button "Save" at bounding box center [1068, 64] width 47 height 22
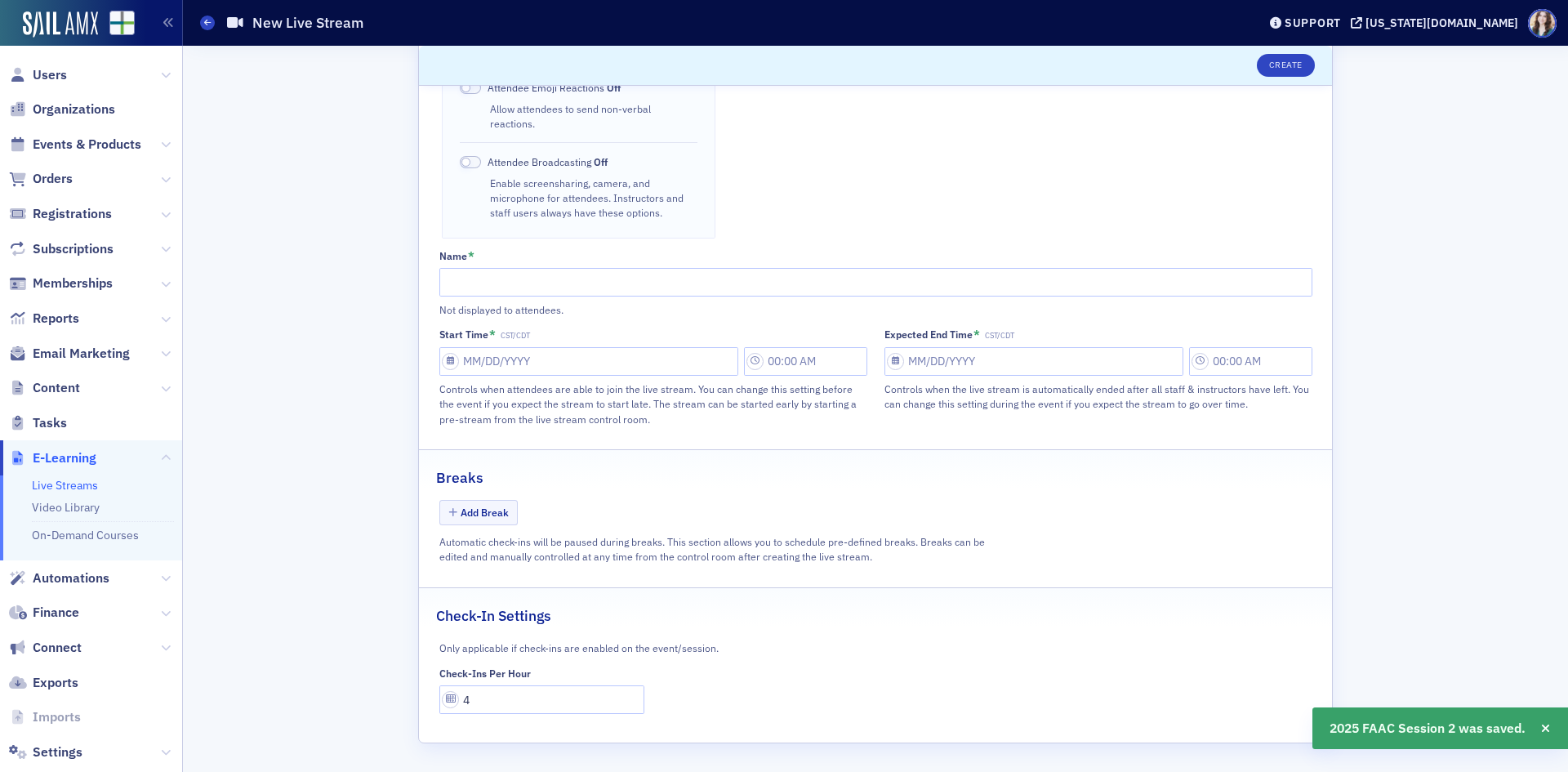
scroll to position [555, 0]
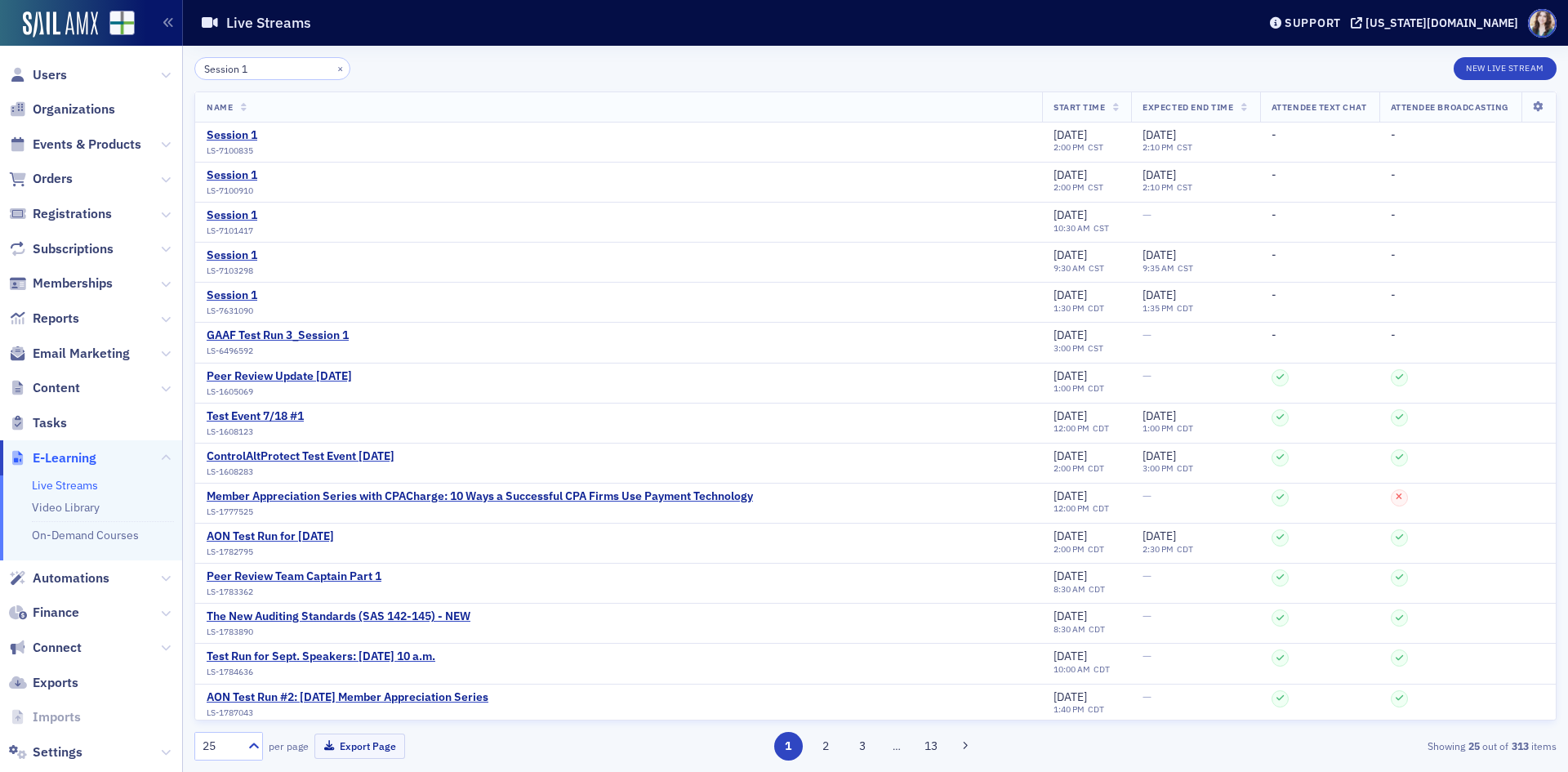
type input "Session 1"
click at [416, 39] on header "Live Streams Support alabama.cpa" at bounding box center [875, 22] width 1385 height 46
click at [217, 290] on div "Session 1" at bounding box center [232, 295] width 51 height 15
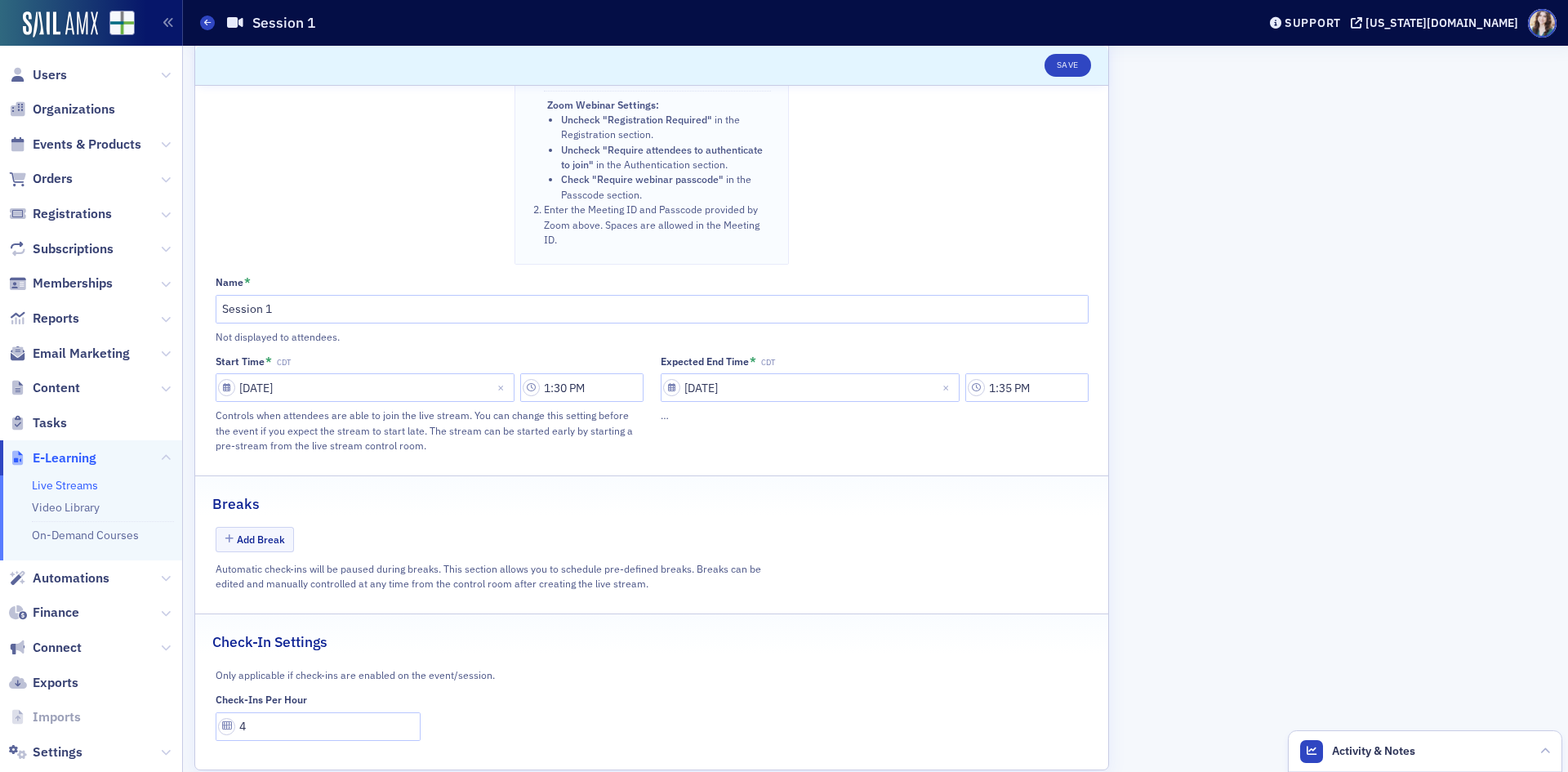
scroll to position [817, 0]
click at [218, 312] on input "Session 1" at bounding box center [651, 305] width 873 height 28
type input "2025 FAAC Session 1"
click at [1062, 65] on button "Save" at bounding box center [1068, 64] width 47 height 22
click at [59, 215] on span "Registrations" at bounding box center [72, 214] width 79 height 18
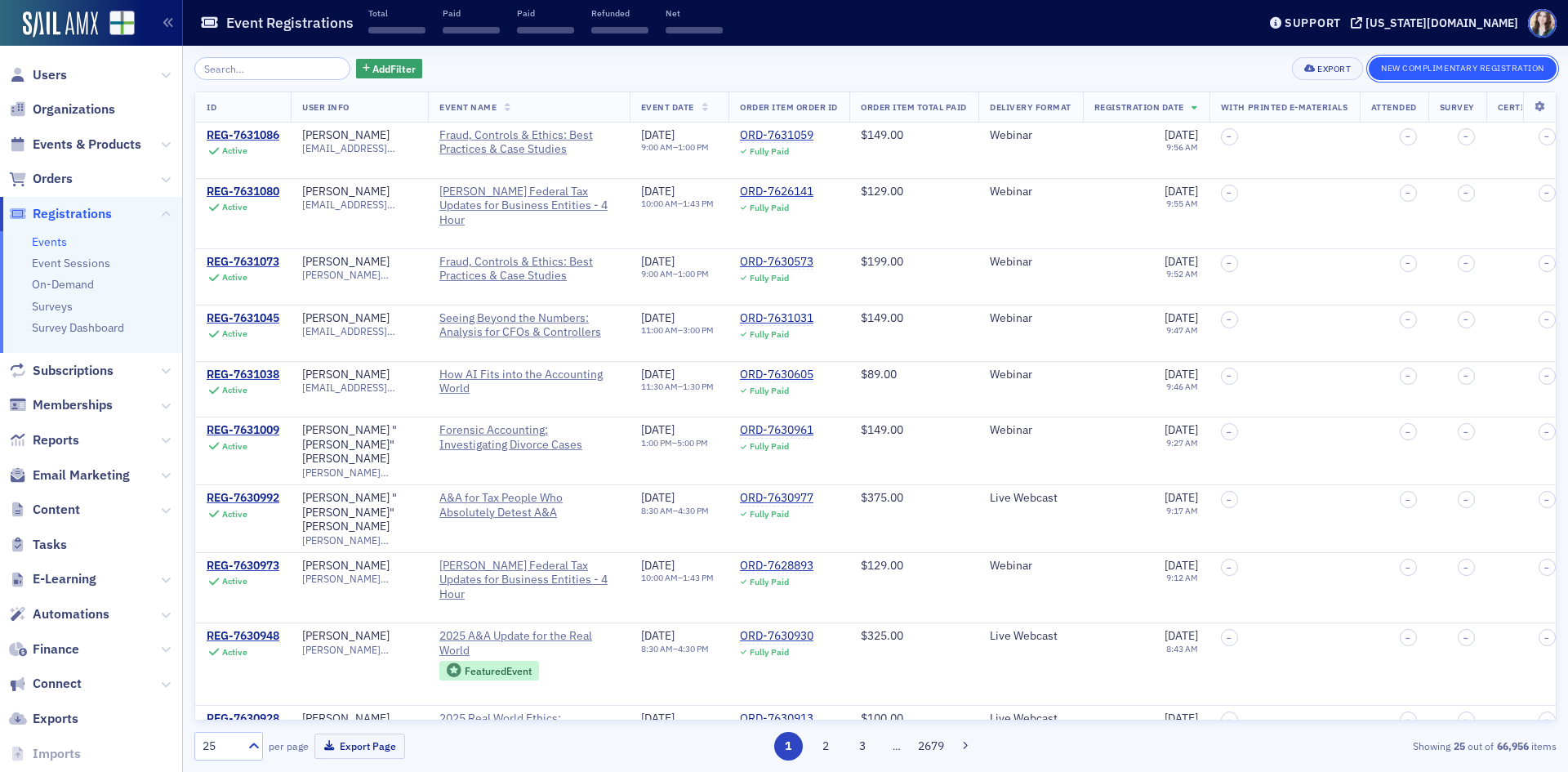
click at [1254, 68] on button "New Complimentary Registration" at bounding box center [1462, 68] width 188 height 22
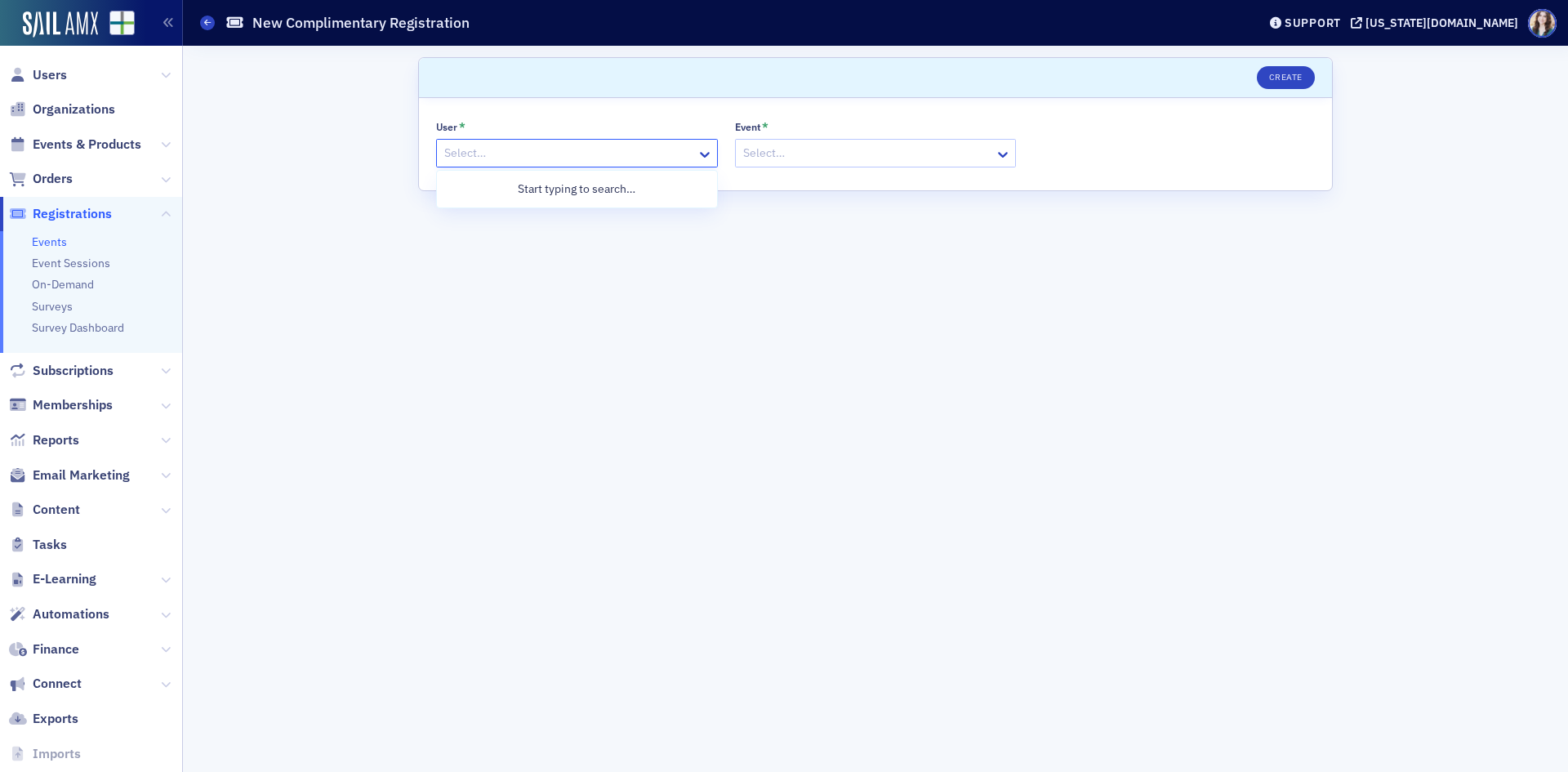
click at [537, 151] on div at bounding box center [568, 153] width 252 height 20
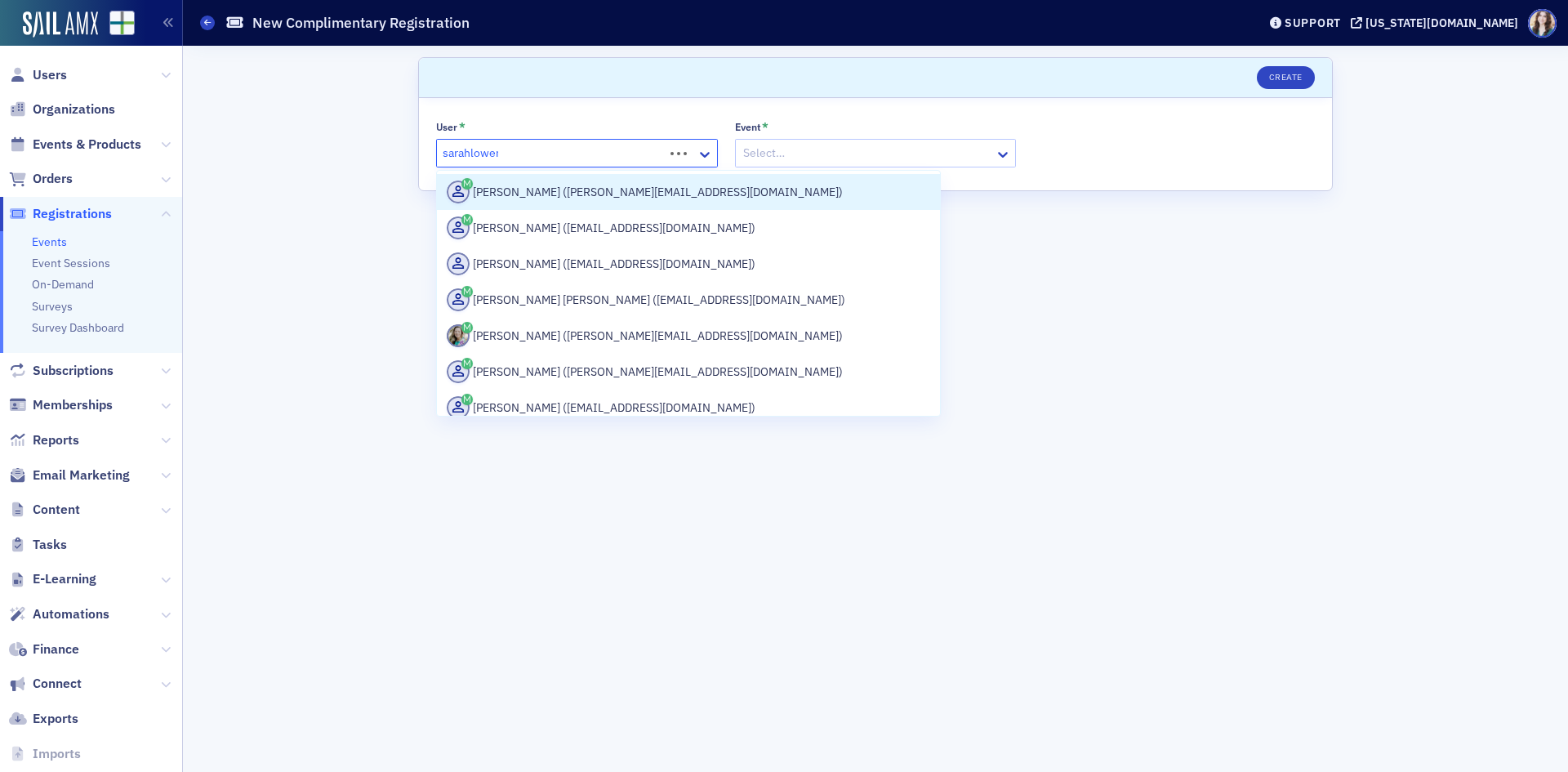
type input "sarahlowery"
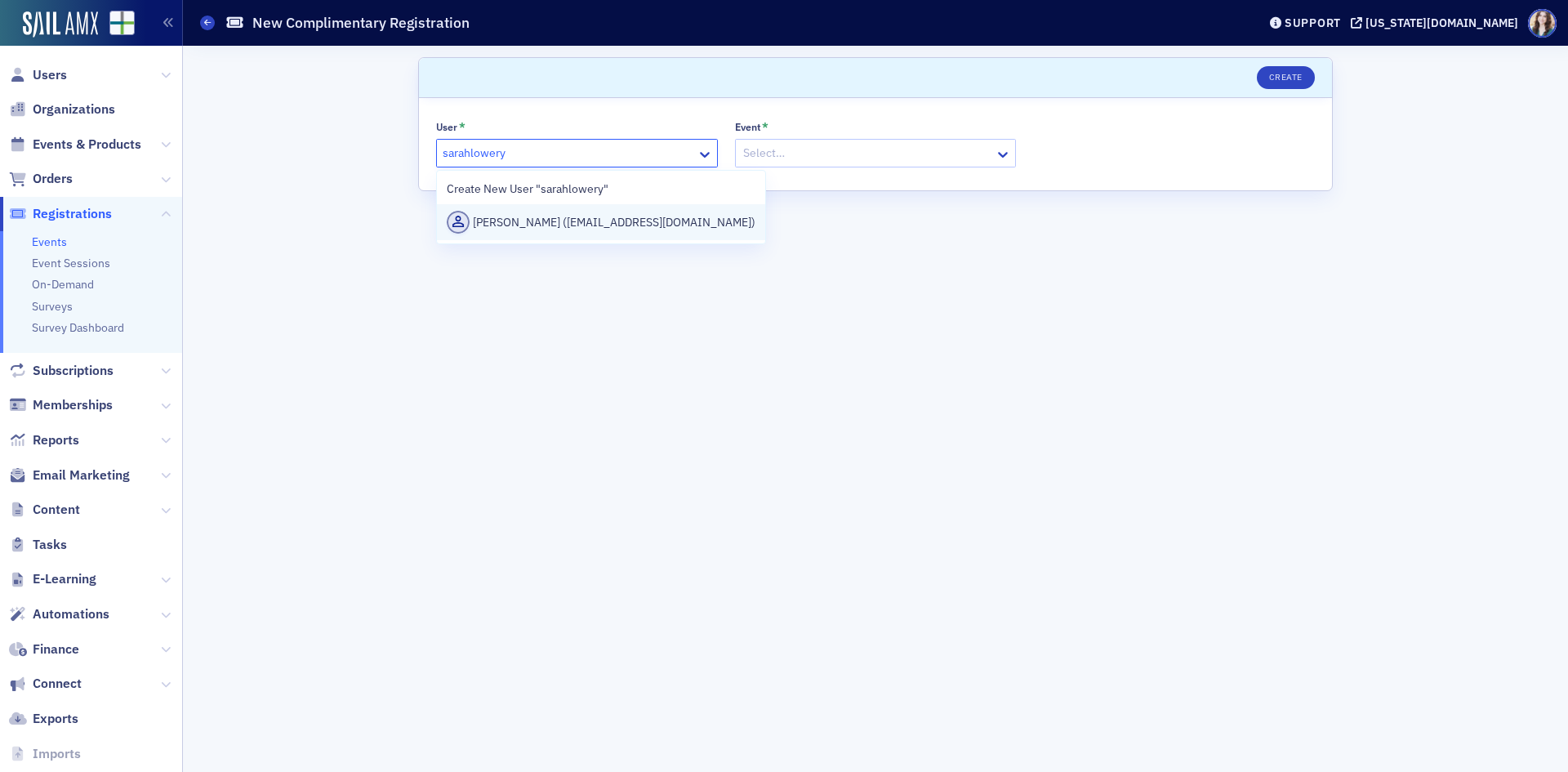
click at [546, 207] on div "Sarah Lowery (sarahlowery2001@gmail.com)" at bounding box center [601, 222] width 328 height 36
click at [858, 146] on div at bounding box center [867, 153] width 252 height 20
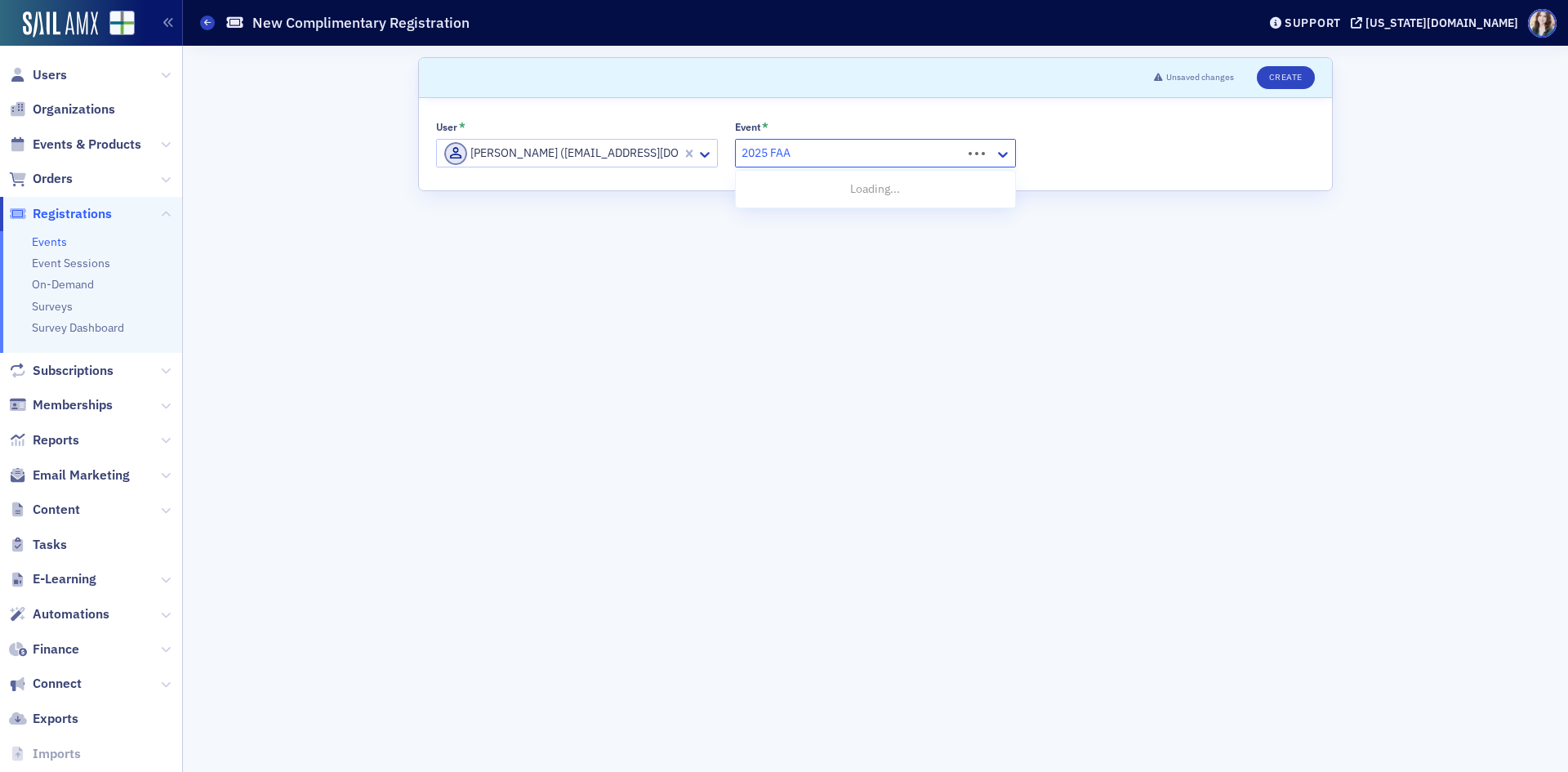
type input "2025 FAAC"
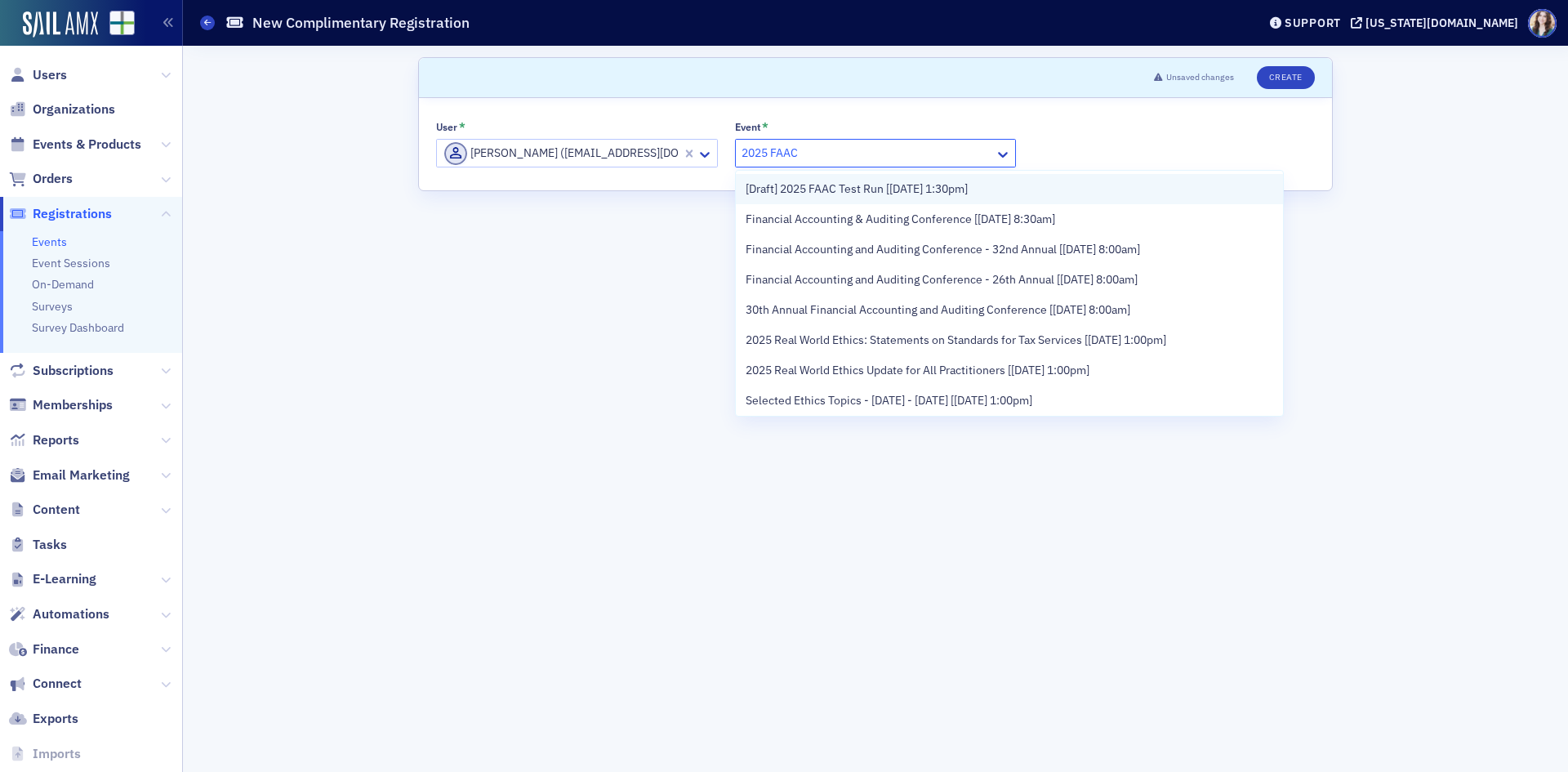
click at [868, 179] on div "[Draft] 2025 FAAC Test Run [9/22/2025 1:30pm]" at bounding box center [1009, 189] width 547 height 30
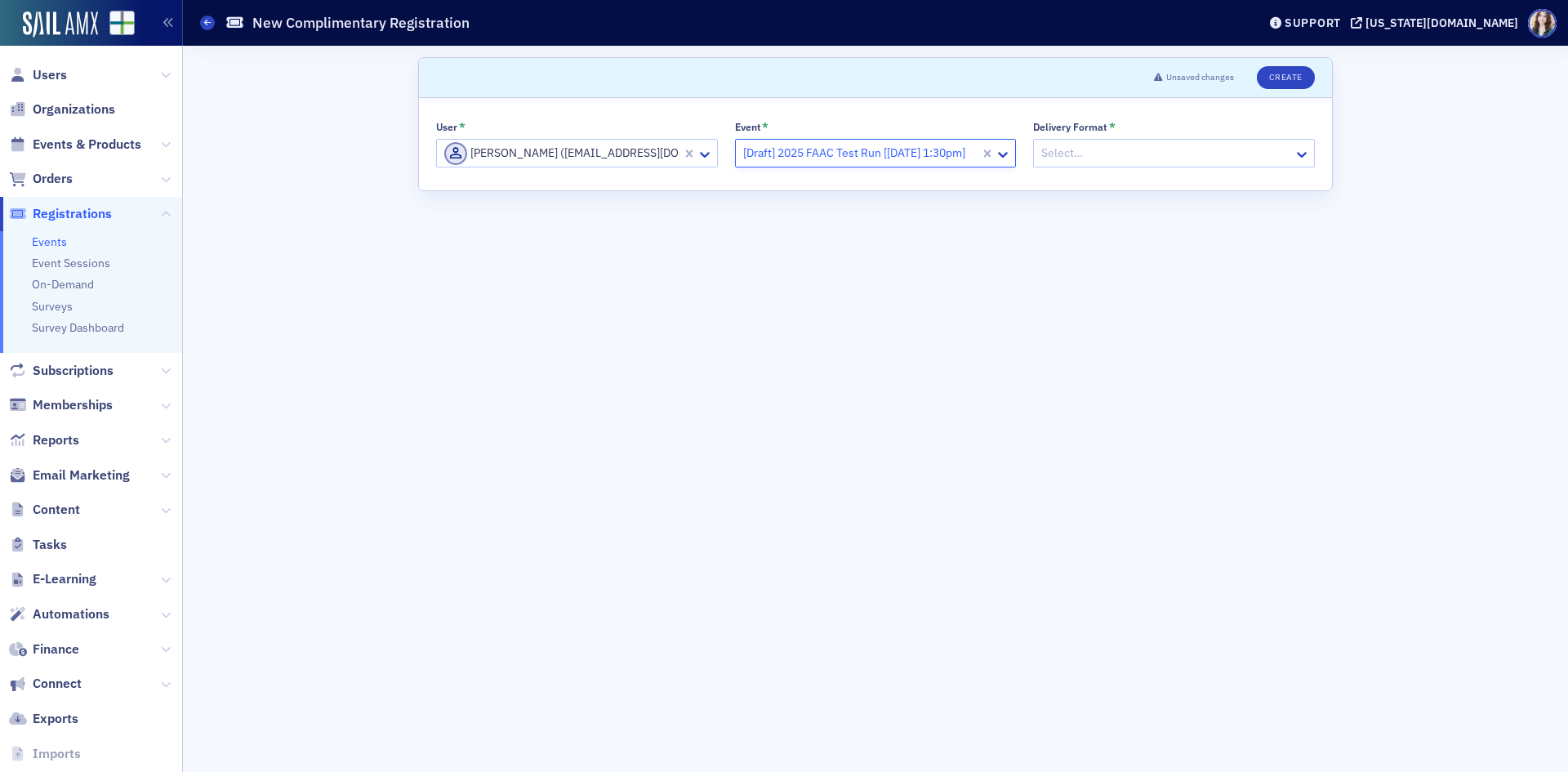
click at [1147, 149] on div at bounding box center [1165, 153] width 252 height 20
click at [1109, 217] on div "Online" at bounding box center [1174, 219] width 261 height 18
click at [1254, 79] on header "Unsaved changes Create" at bounding box center [875, 78] width 913 height 40
click at [1254, 80] on button "Create" at bounding box center [1286, 77] width 58 height 22
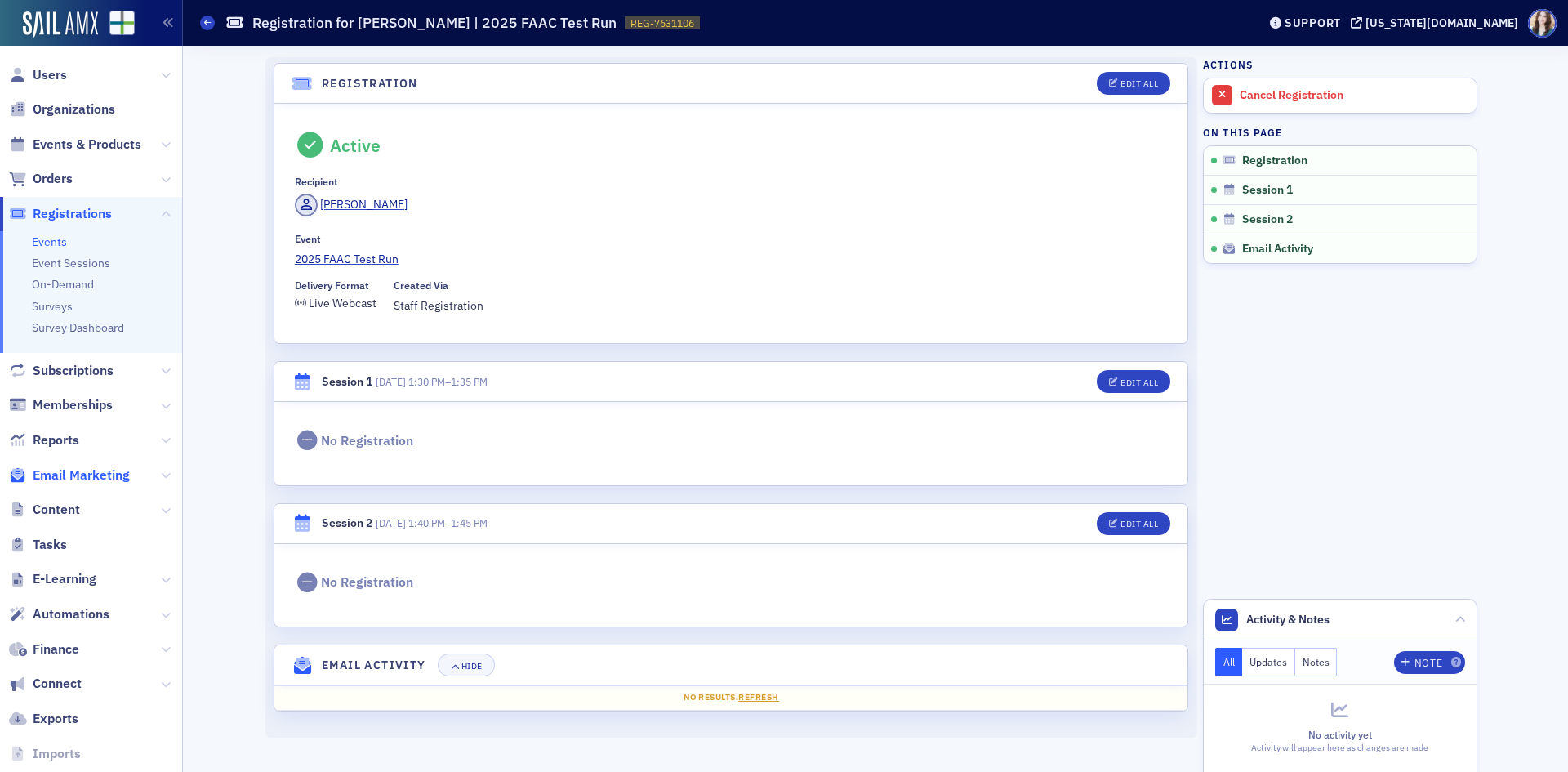
click at [80, 478] on span "Email Marketing" at bounding box center [82, 475] width 97 height 18
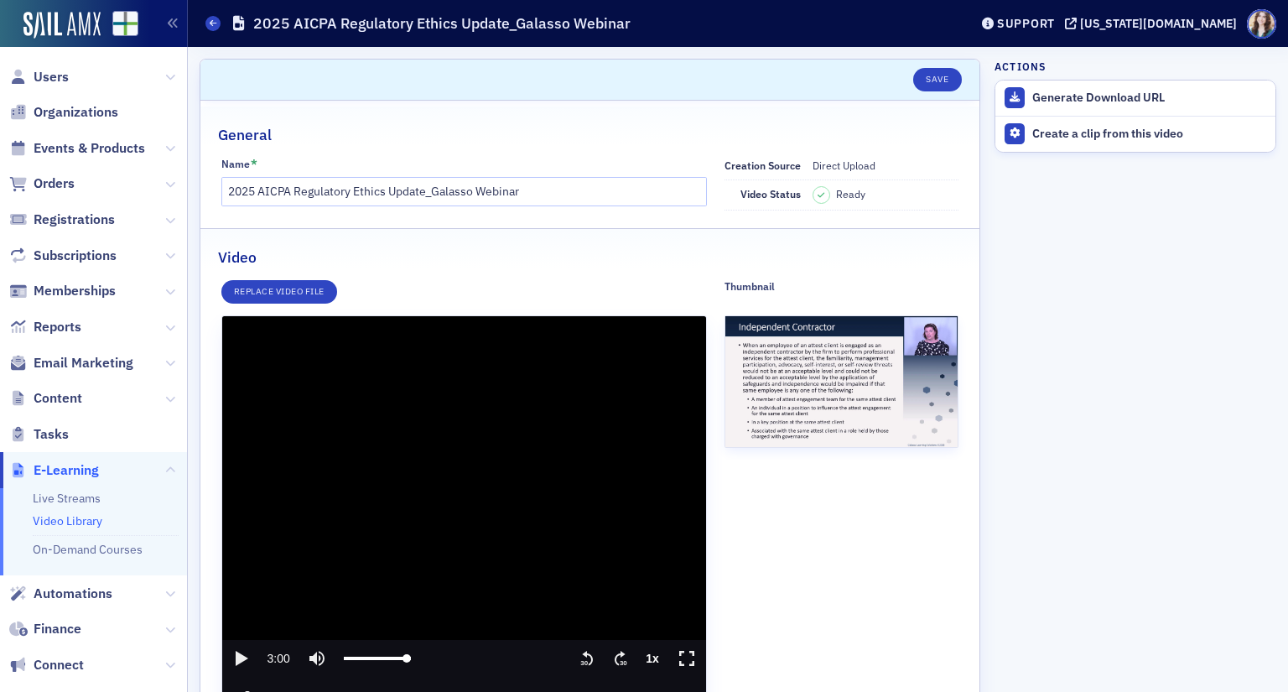
scroll to position [165, 0]
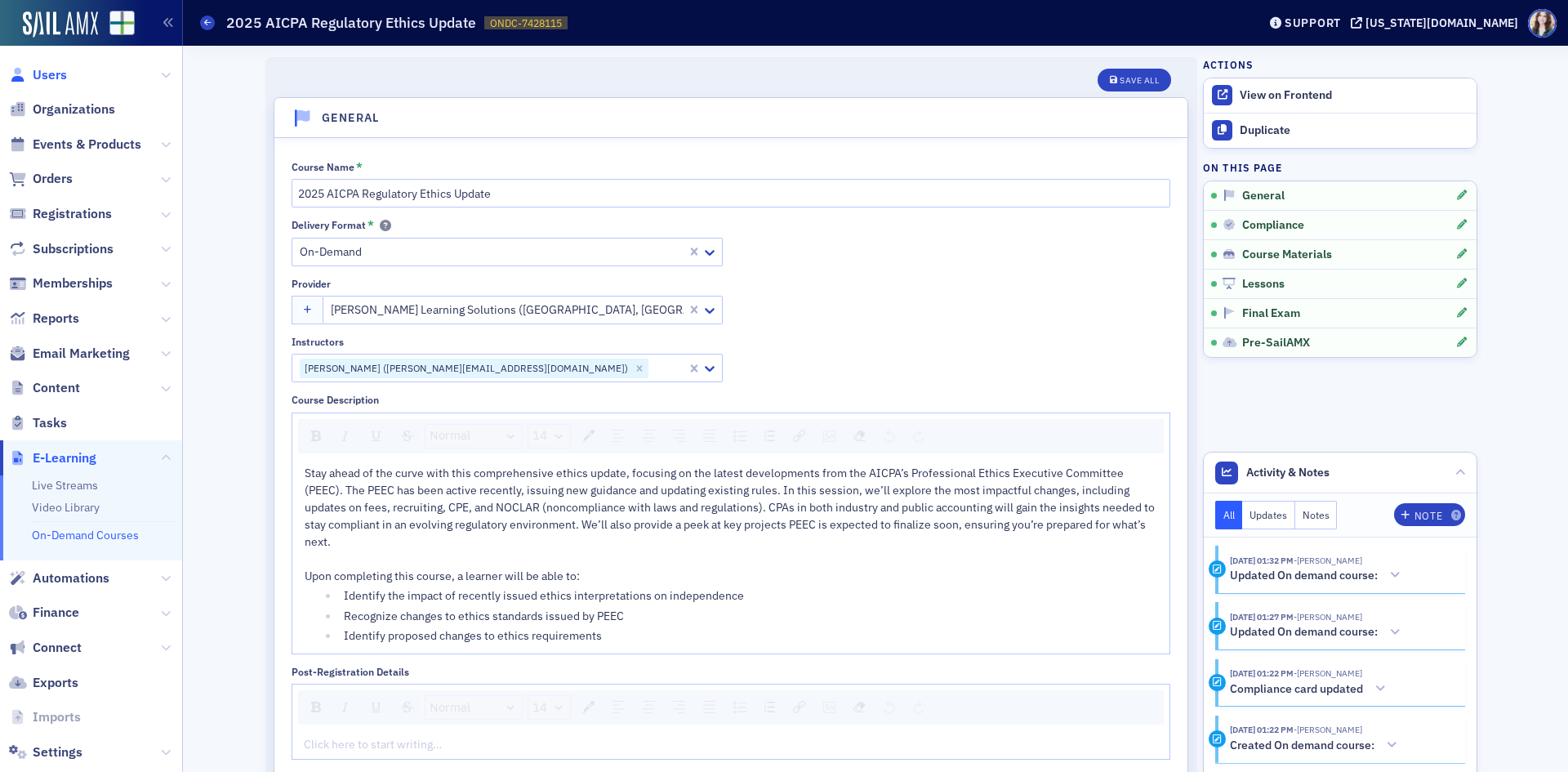
scroll to position [1962, 0]
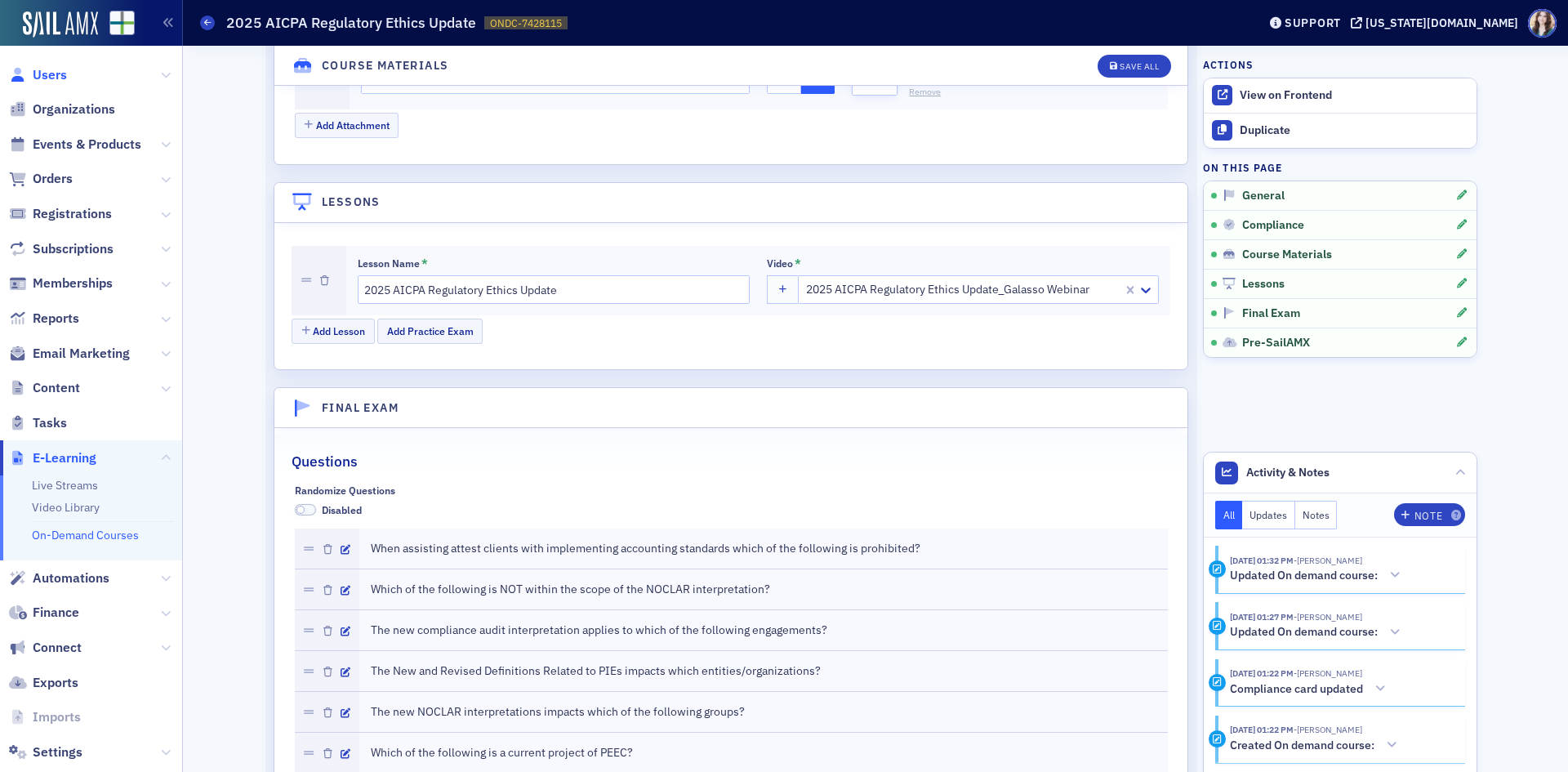
click at [41, 79] on span "Users" at bounding box center [50, 75] width 34 height 18
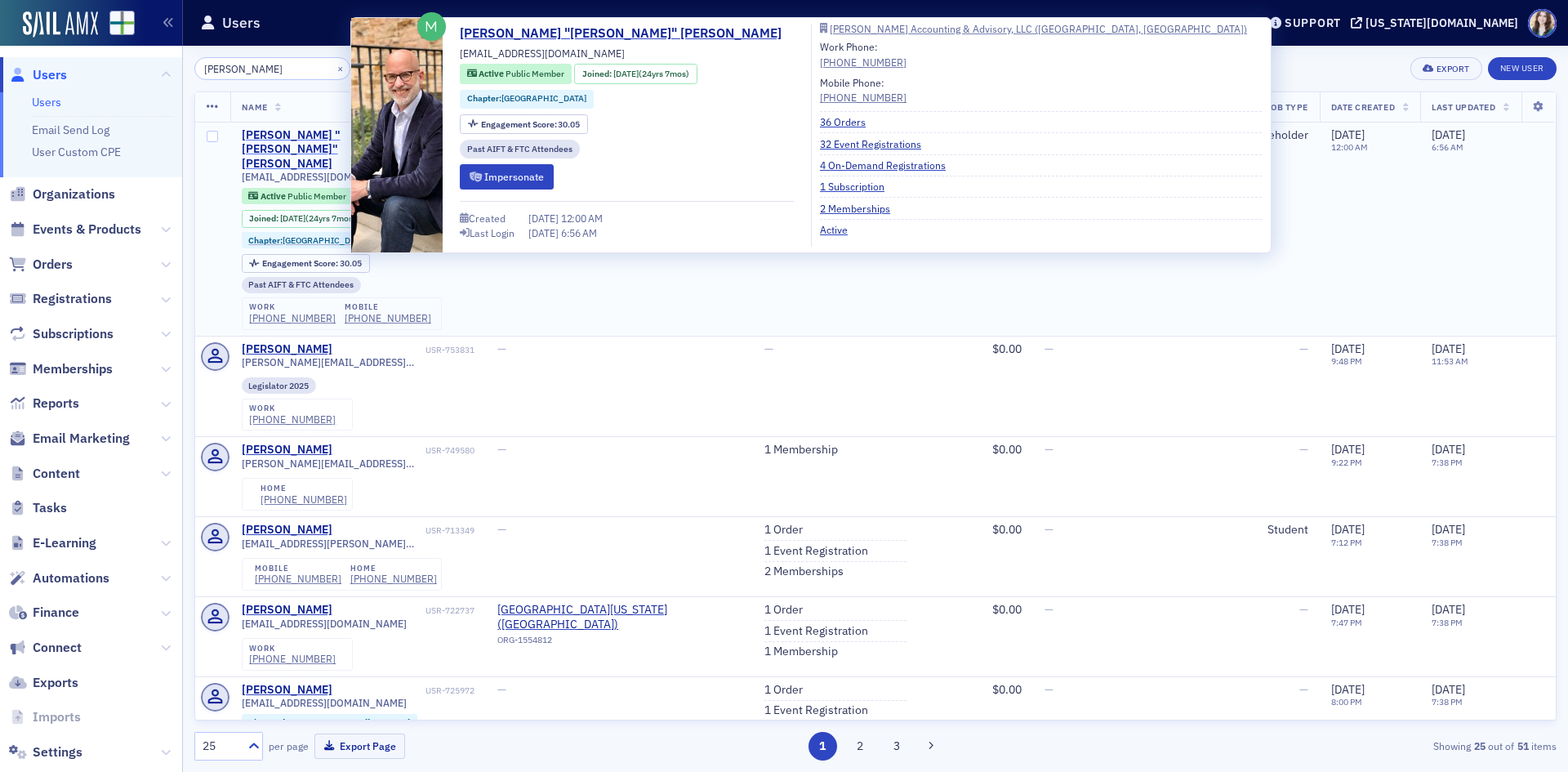
type input "Trey Whitt"
click at [261, 133] on div "William "Trey" Whitt" at bounding box center [331, 150] width 180 height 43
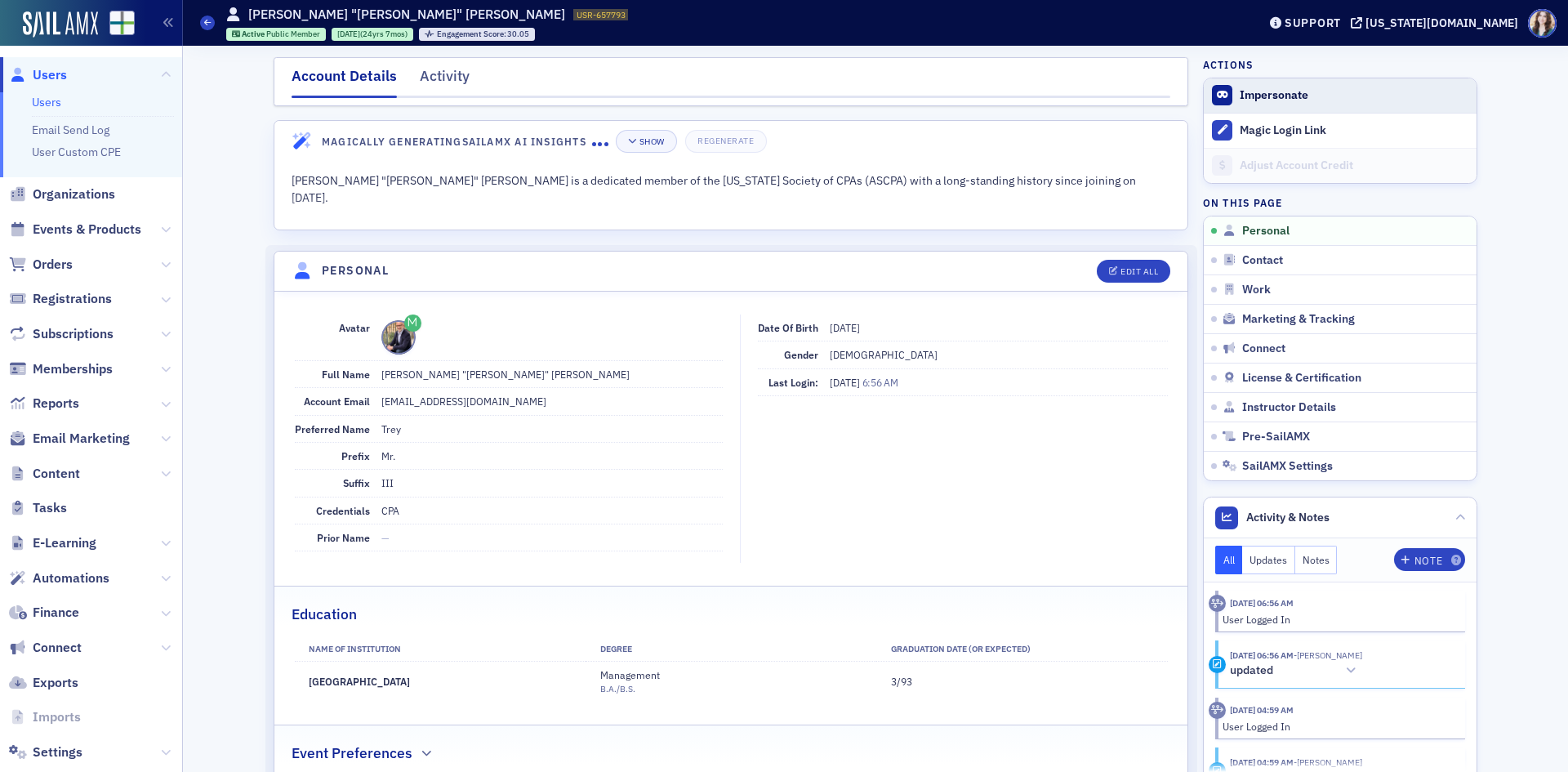
click at [1370, 98] on form "Impersonate" at bounding box center [1353, 95] width 229 height 15
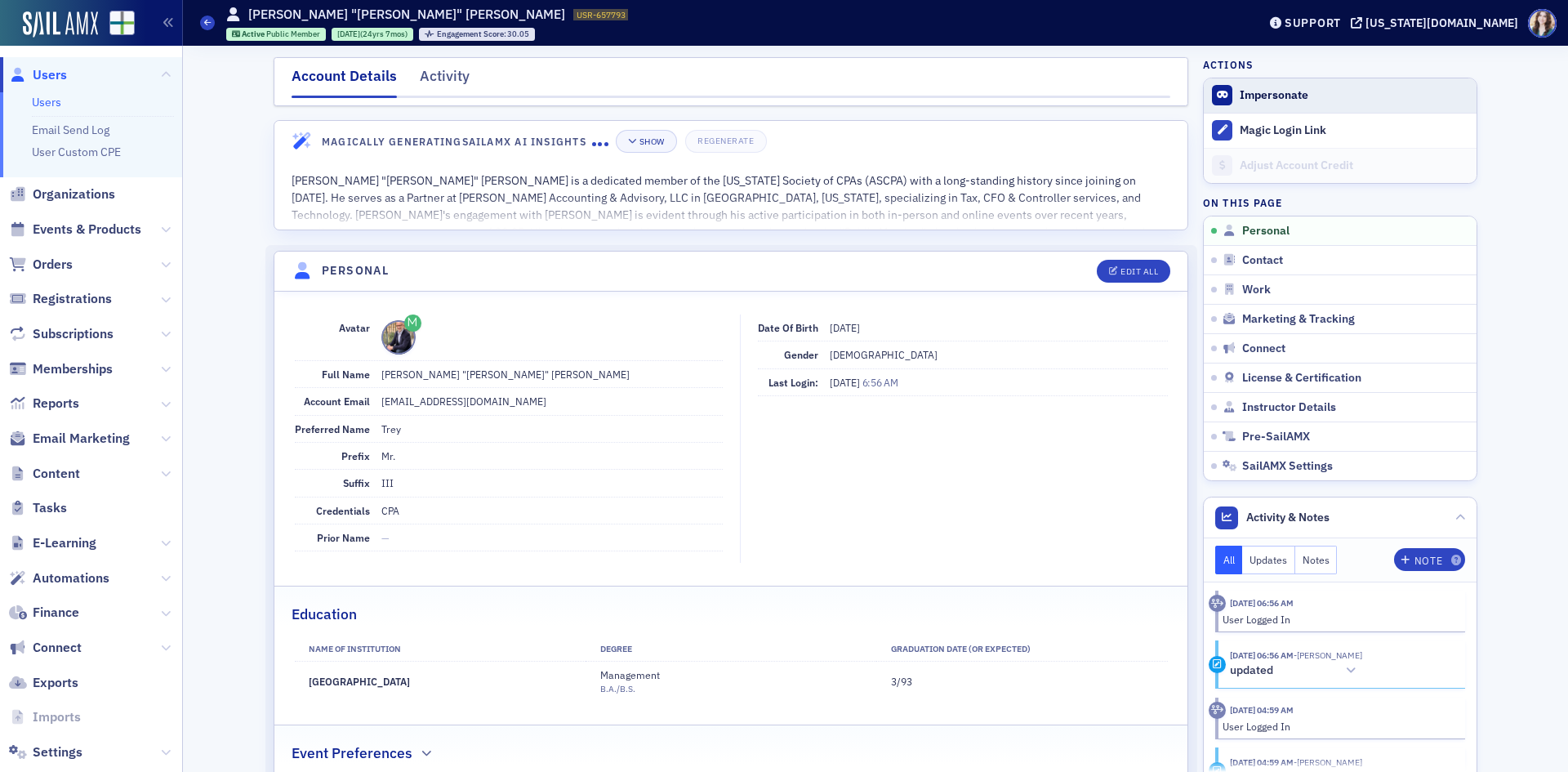
click at [1293, 92] on button "Impersonate" at bounding box center [1273, 95] width 68 height 15
click at [1361, 80] on span "Impersonate" at bounding box center [1339, 95] width 273 height 34
click at [1288, 97] on button "Impersonate" at bounding box center [1273, 95] width 68 height 15
click at [431, 83] on div "Activity" at bounding box center [444, 80] width 50 height 30
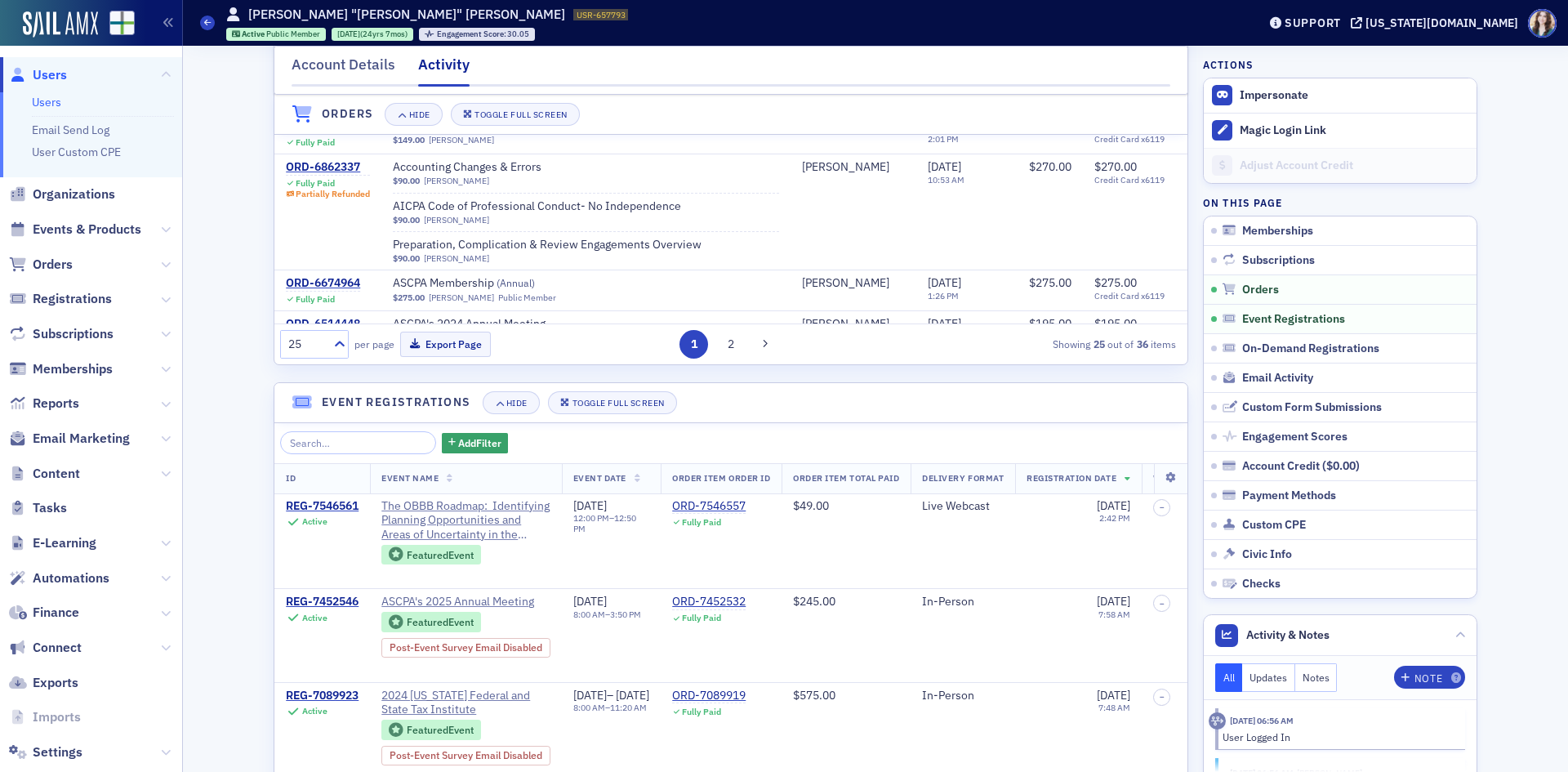
scroll to position [408, 0]
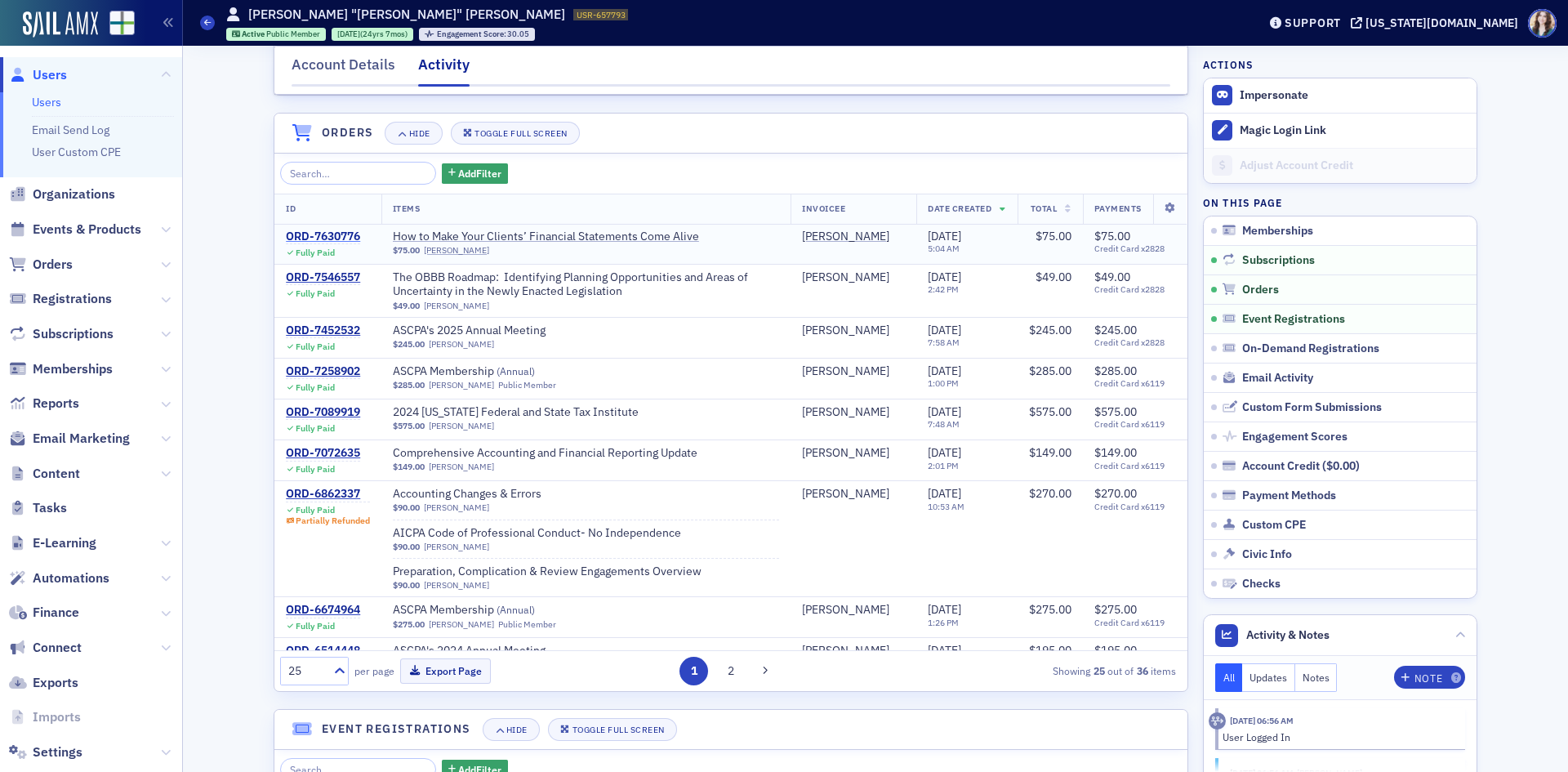
click at [325, 244] on div "ORD-7630776" at bounding box center [323, 237] width 74 height 15
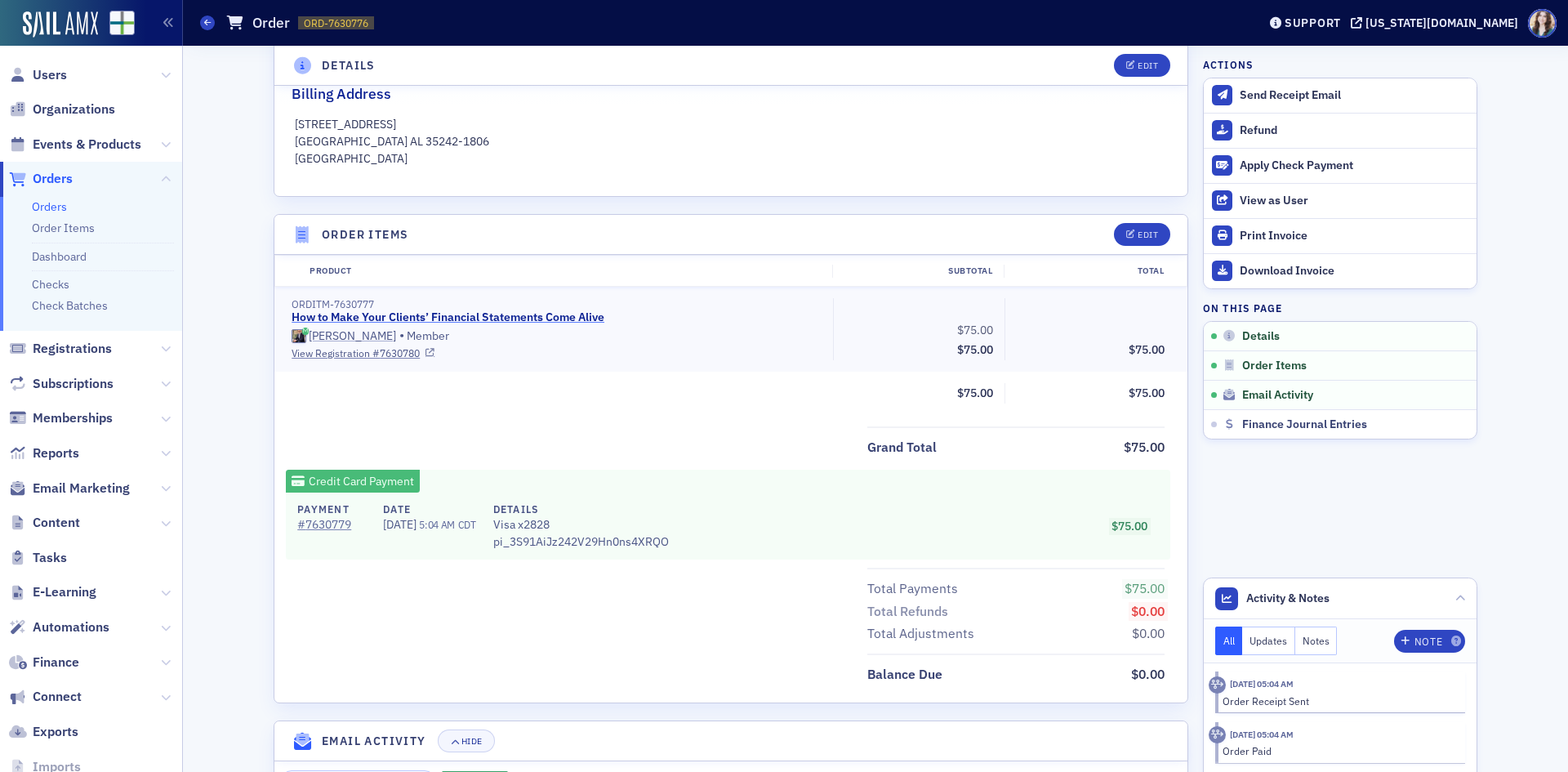
click at [419, 313] on link "How to Make Your Clients’ Financial Statements Come Alive" at bounding box center [447, 317] width 312 height 15
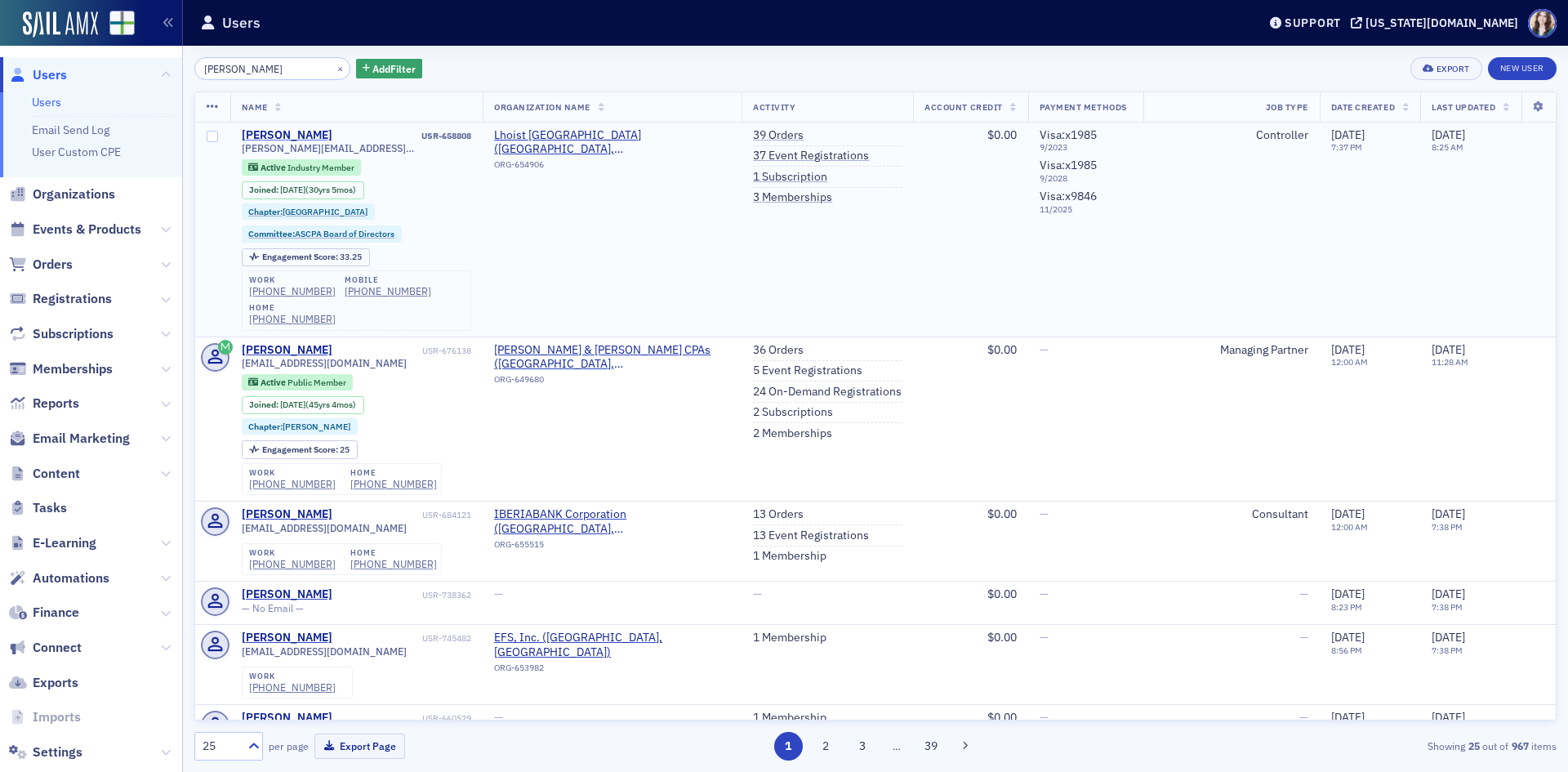
type input "[PERSON_NAME]"
click at [259, 132] on div "[PERSON_NAME]" at bounding box center [286, 135] width 91 height 15
